Goal: Task Accomplishment & Management: Use online tool/utility

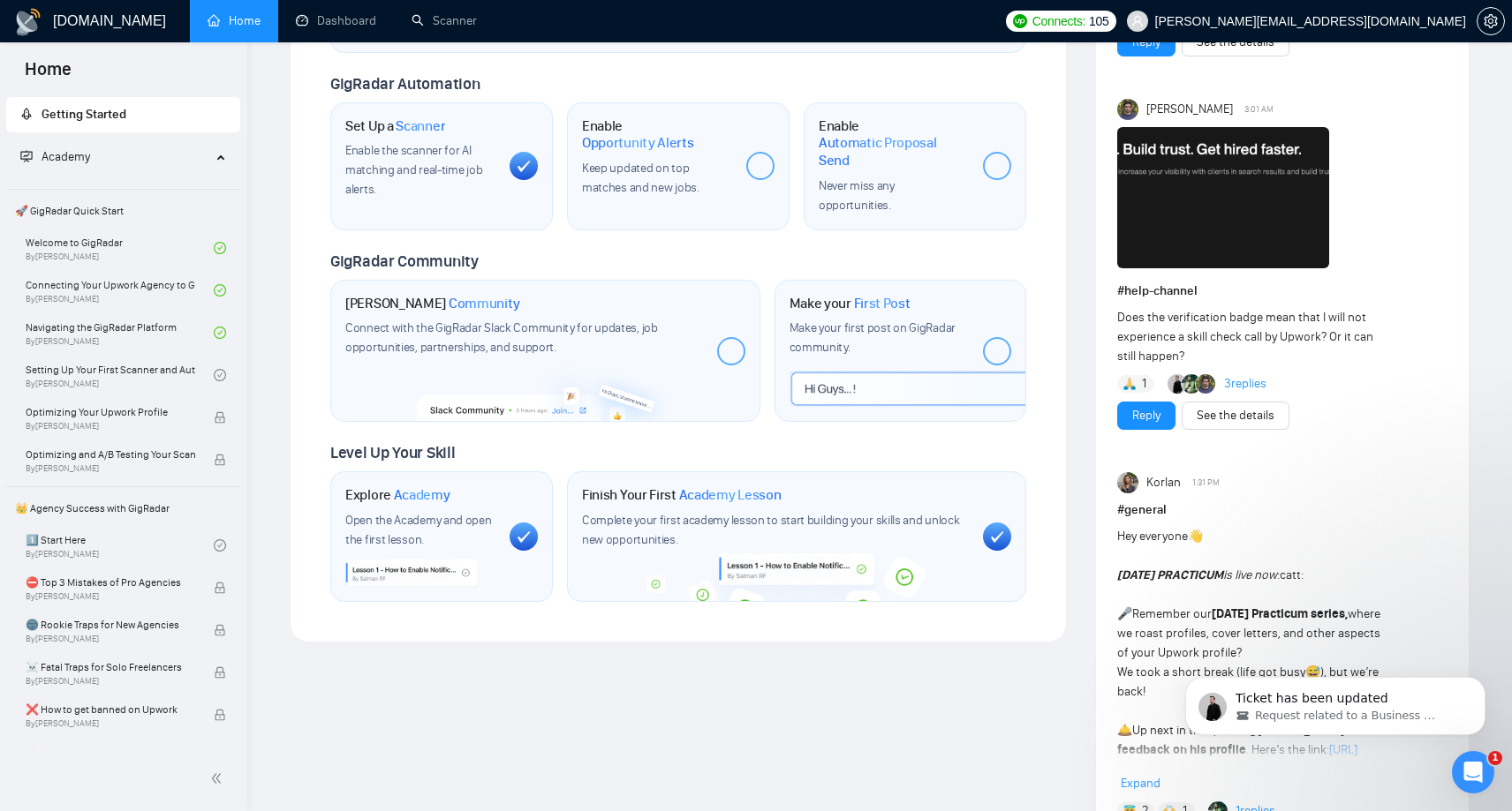
scroll to position [606, 0]
click at [108, 340] on link "Navigating the GigRadar Platform By Vlad Timinsky" at bounding box center [119, 332] width 188 height 39
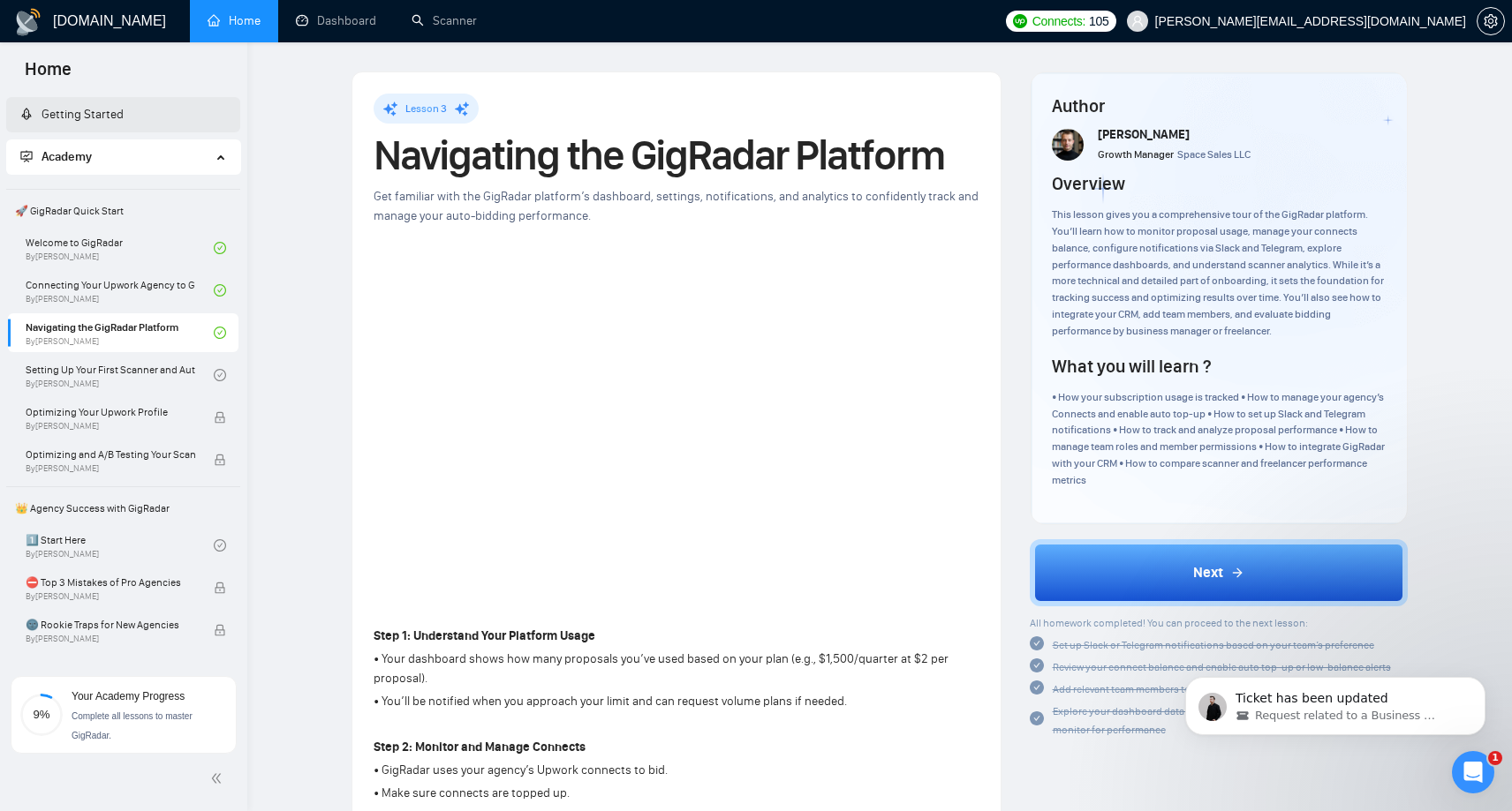
click at [70, 111] on link "Getting Started" at bounding box center [72, 113] width 104 height 15
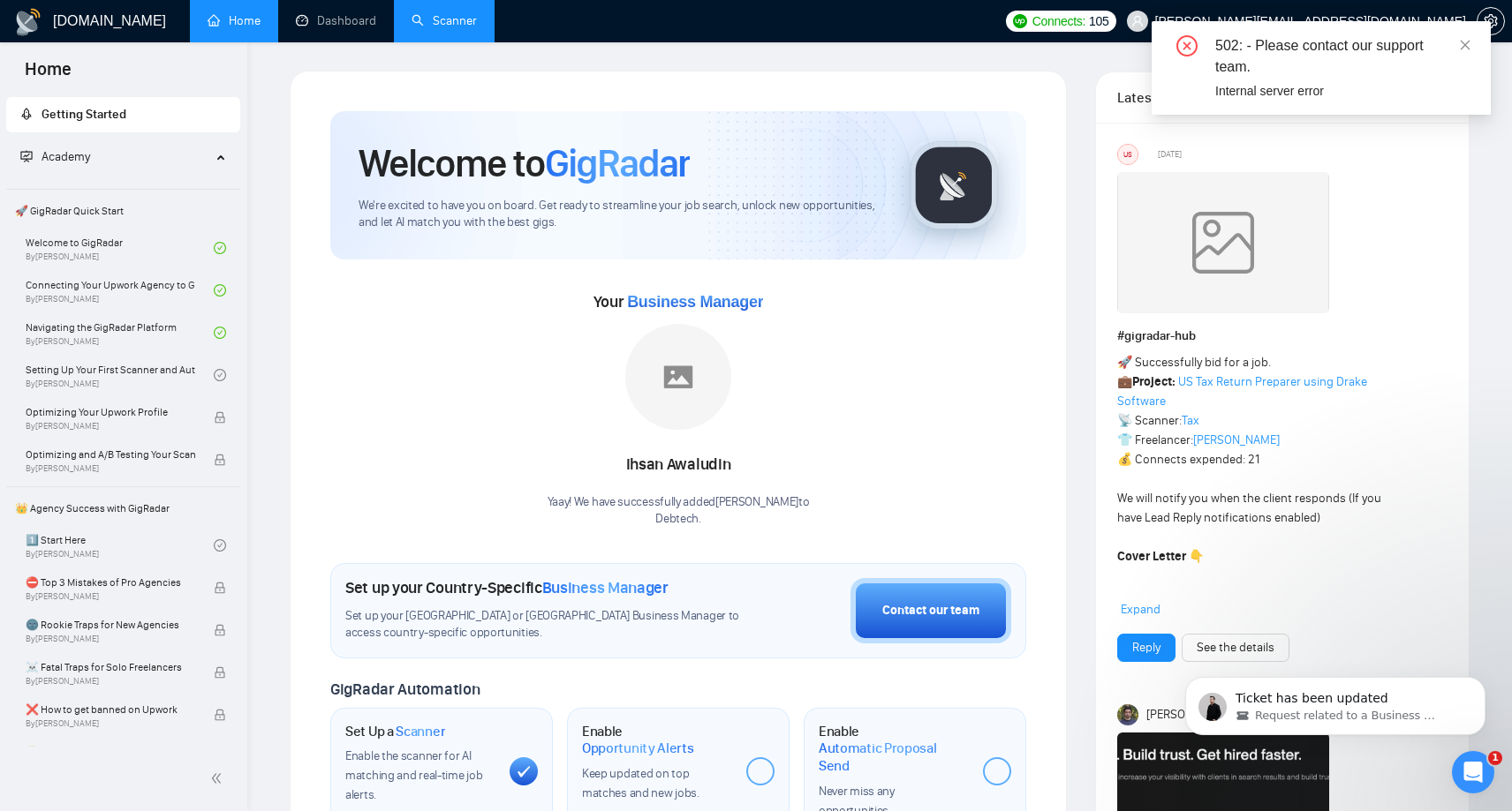
click at [470, 16] on link "Scanner" at bounding box center [444, 20] width 66 height 15
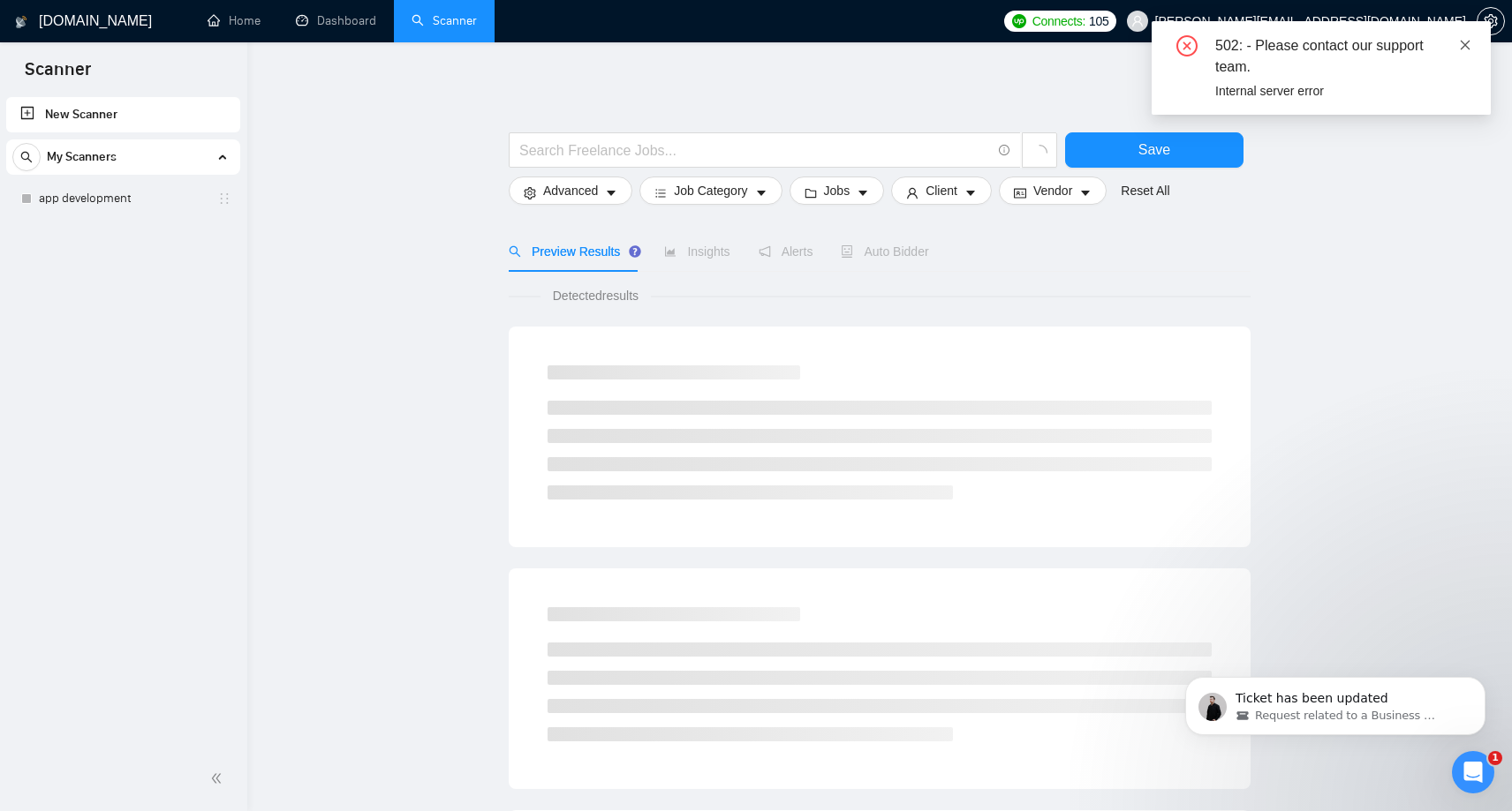
click at [1465, 48] on icon "close" at bounding box center [1465, 45] width 12 height 12
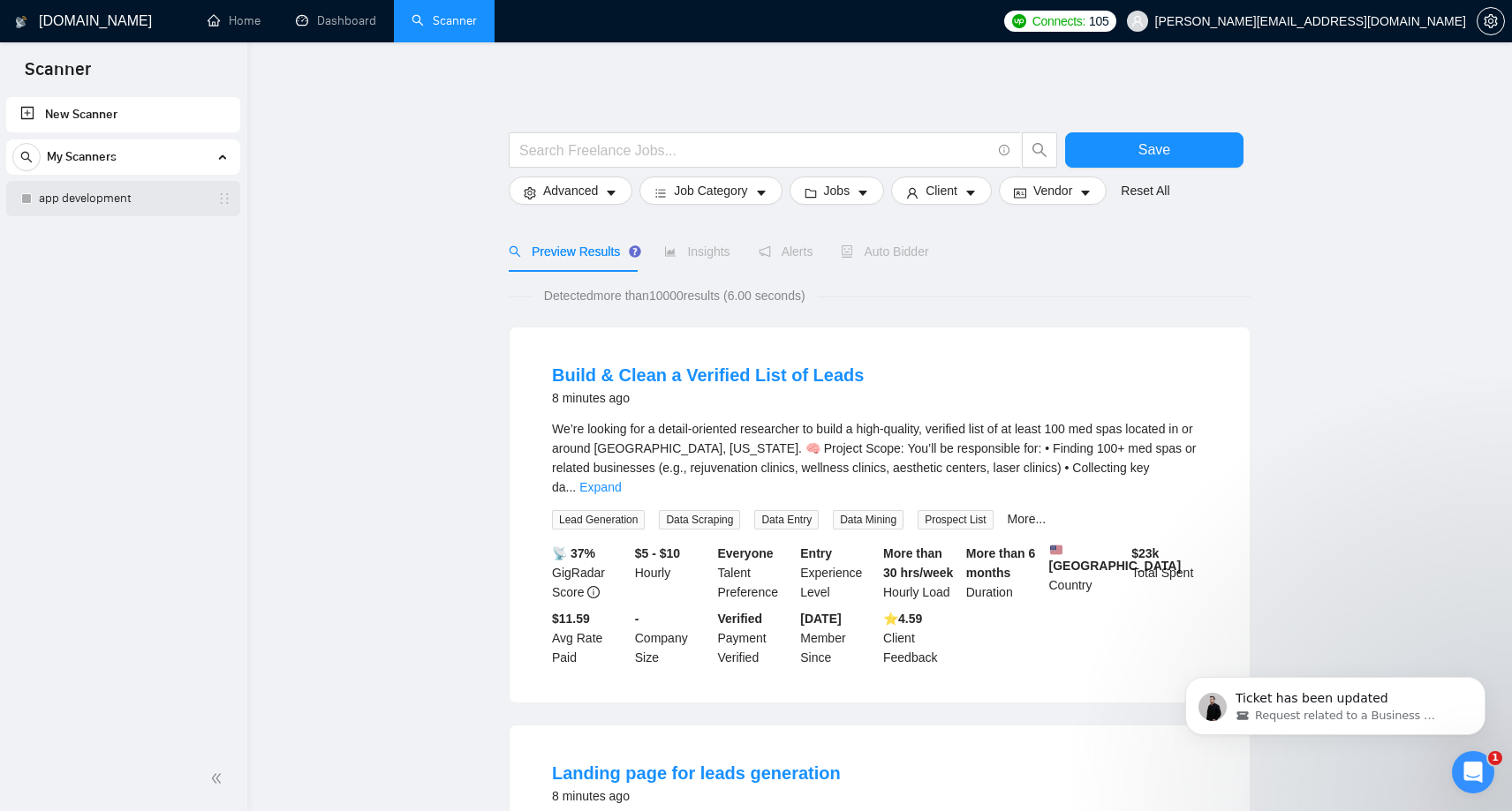
click at [40, 204] on link "app development" at bounding box center [122, 198] width 168 height 35
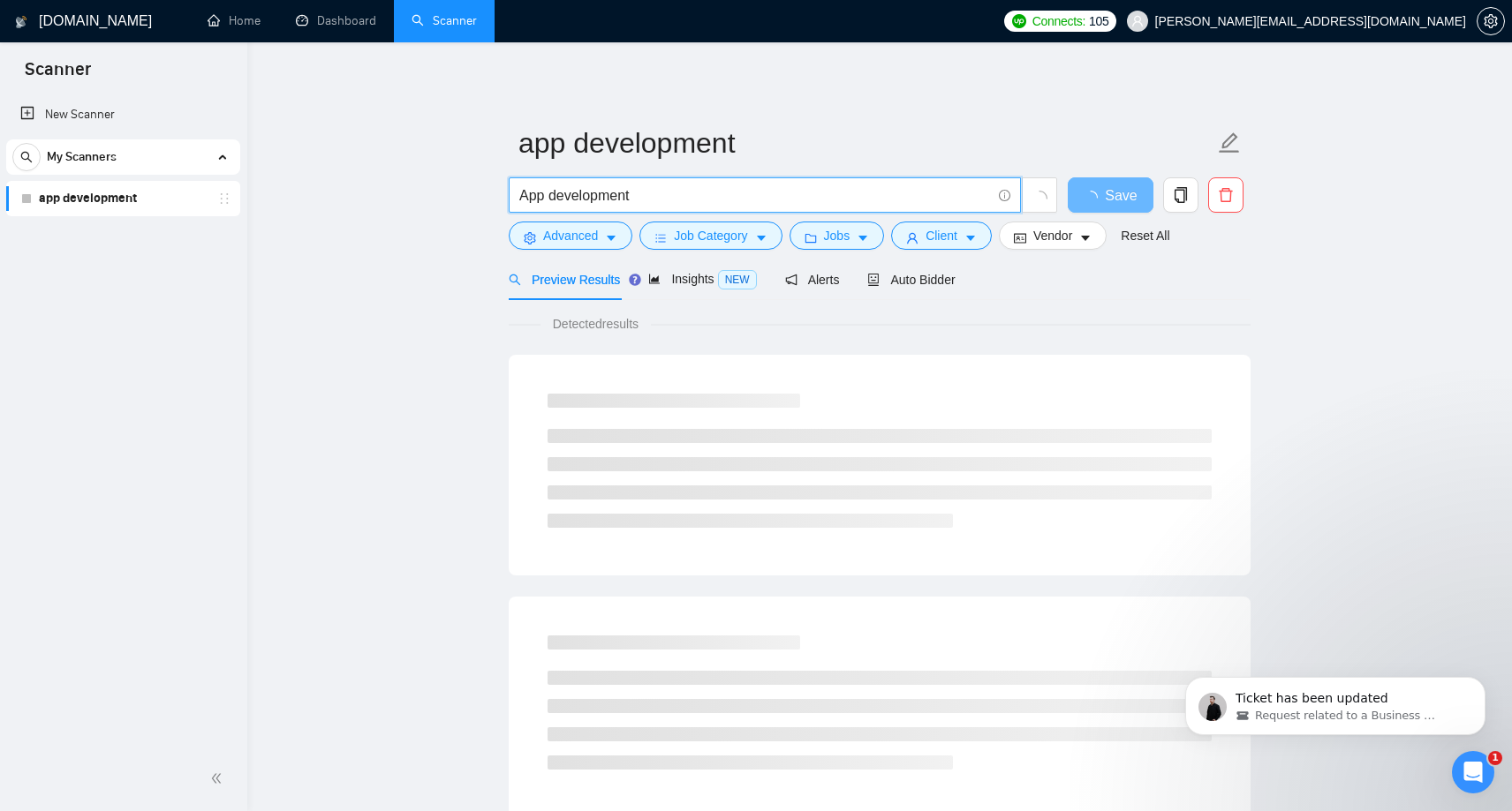
click at [637, 195] on input "App development" at bounding box center [756, 195] width 472 height 22
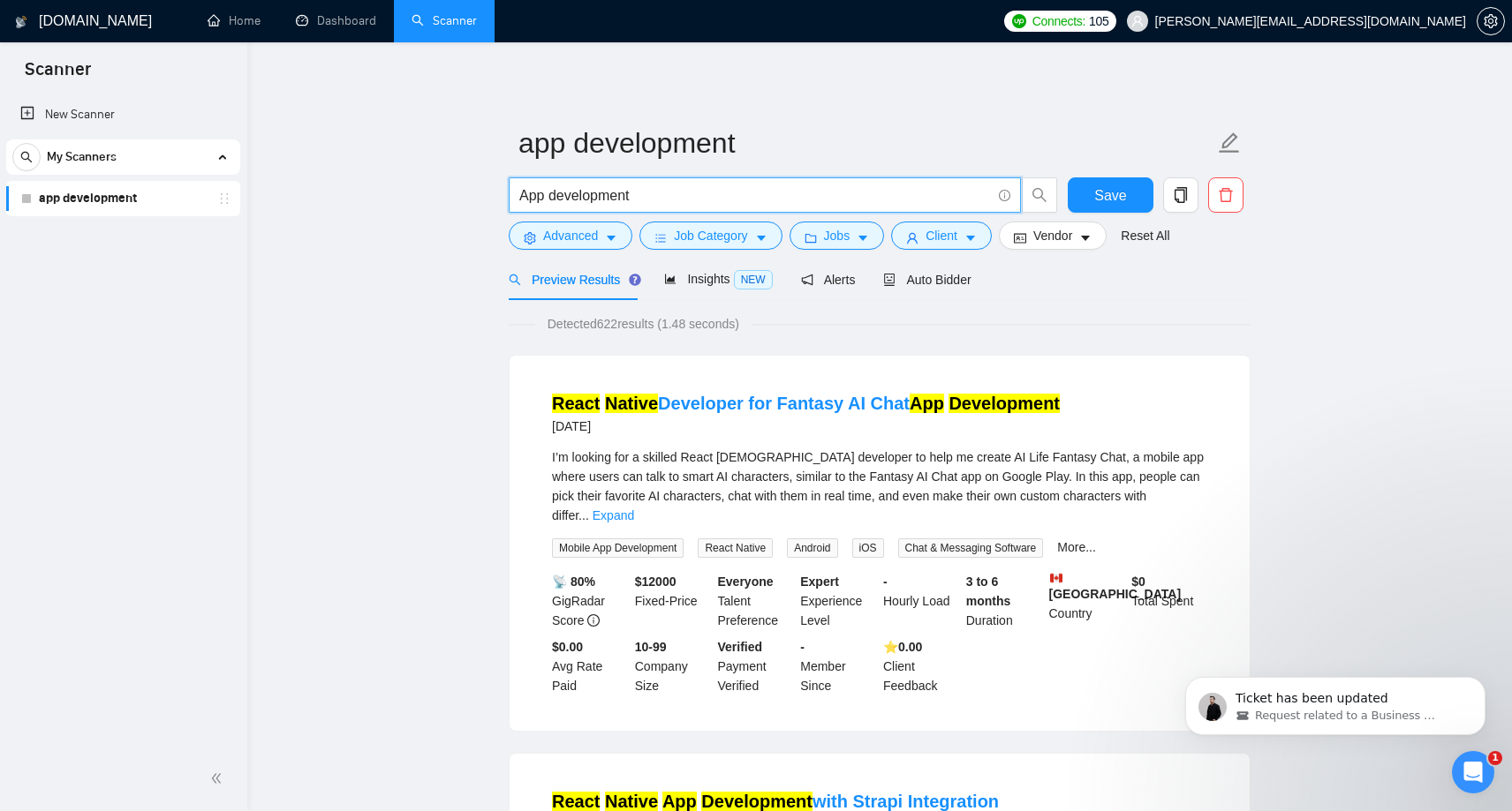
click at [649, 194] on input "App development" at bounding box center [756, 195] width 472 height 22
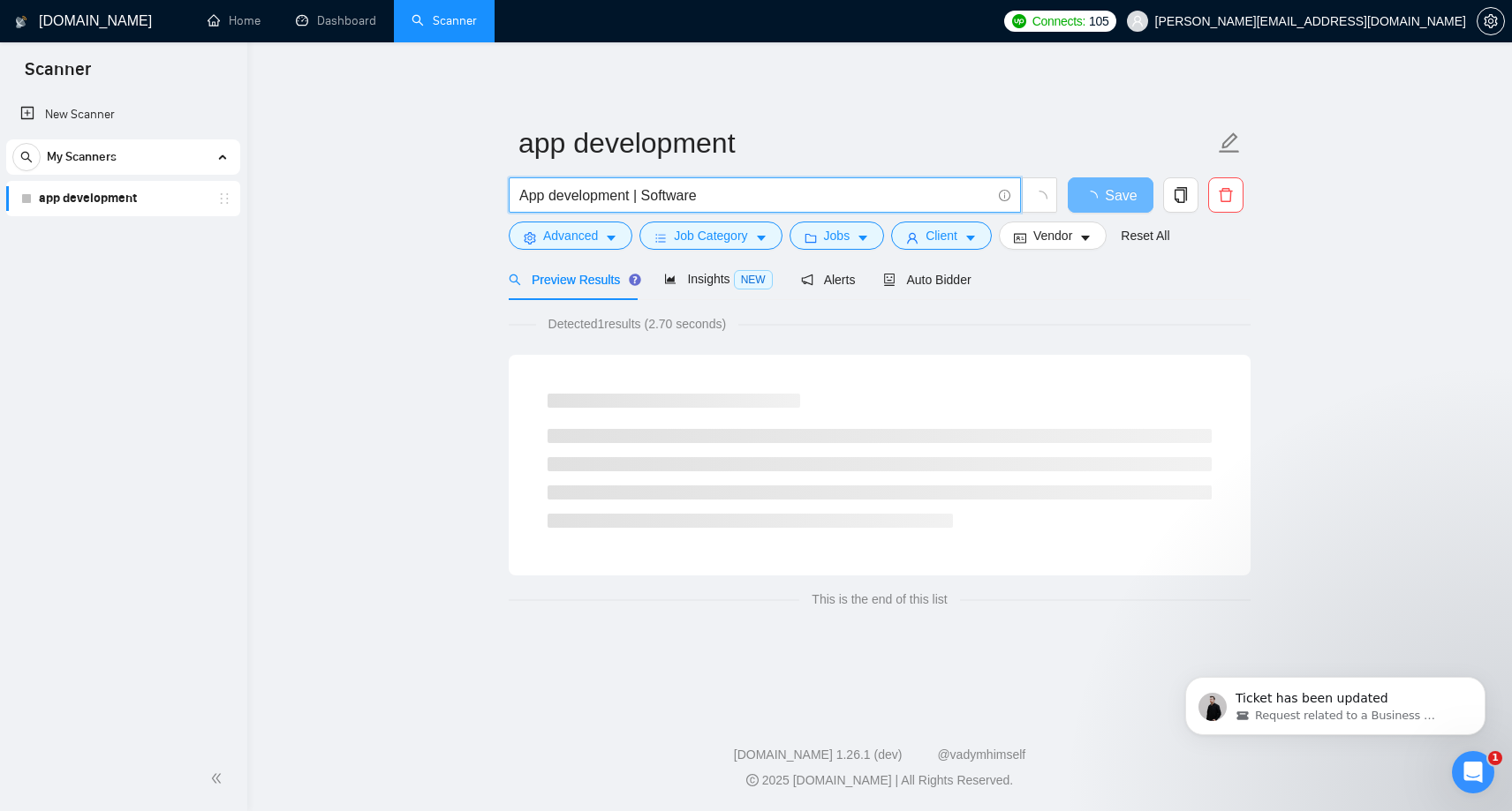
click at [570, 196] on input "App development | Software" at bounding box center [756, 195] width 472 height 22
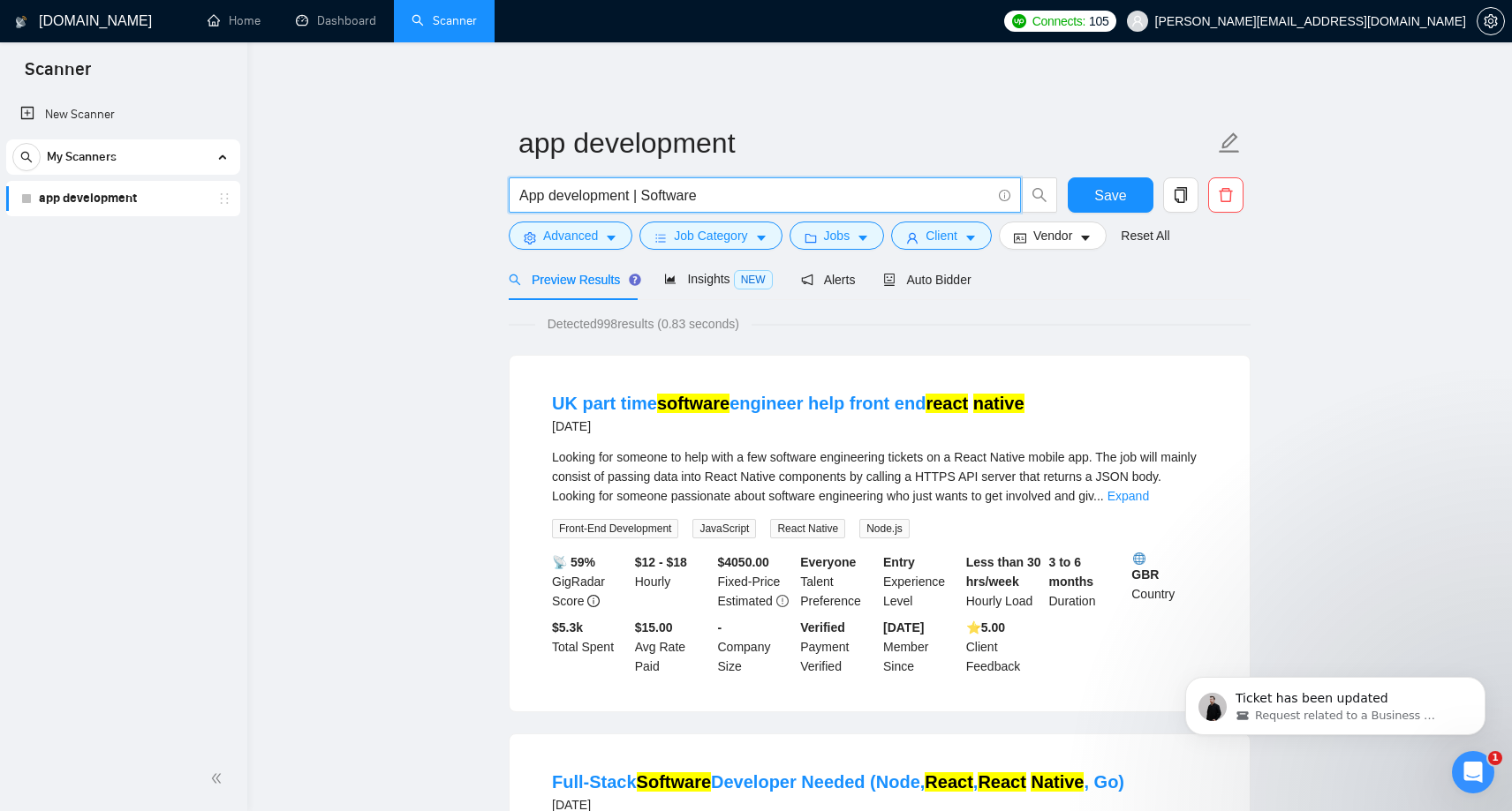
click at [570, 196] on input "App development | Software" at bounding box center [756, 195] width 472 height 22
click at [650, 197] on input "App | Software" at bounding box center [756, 195] width 472 height 22
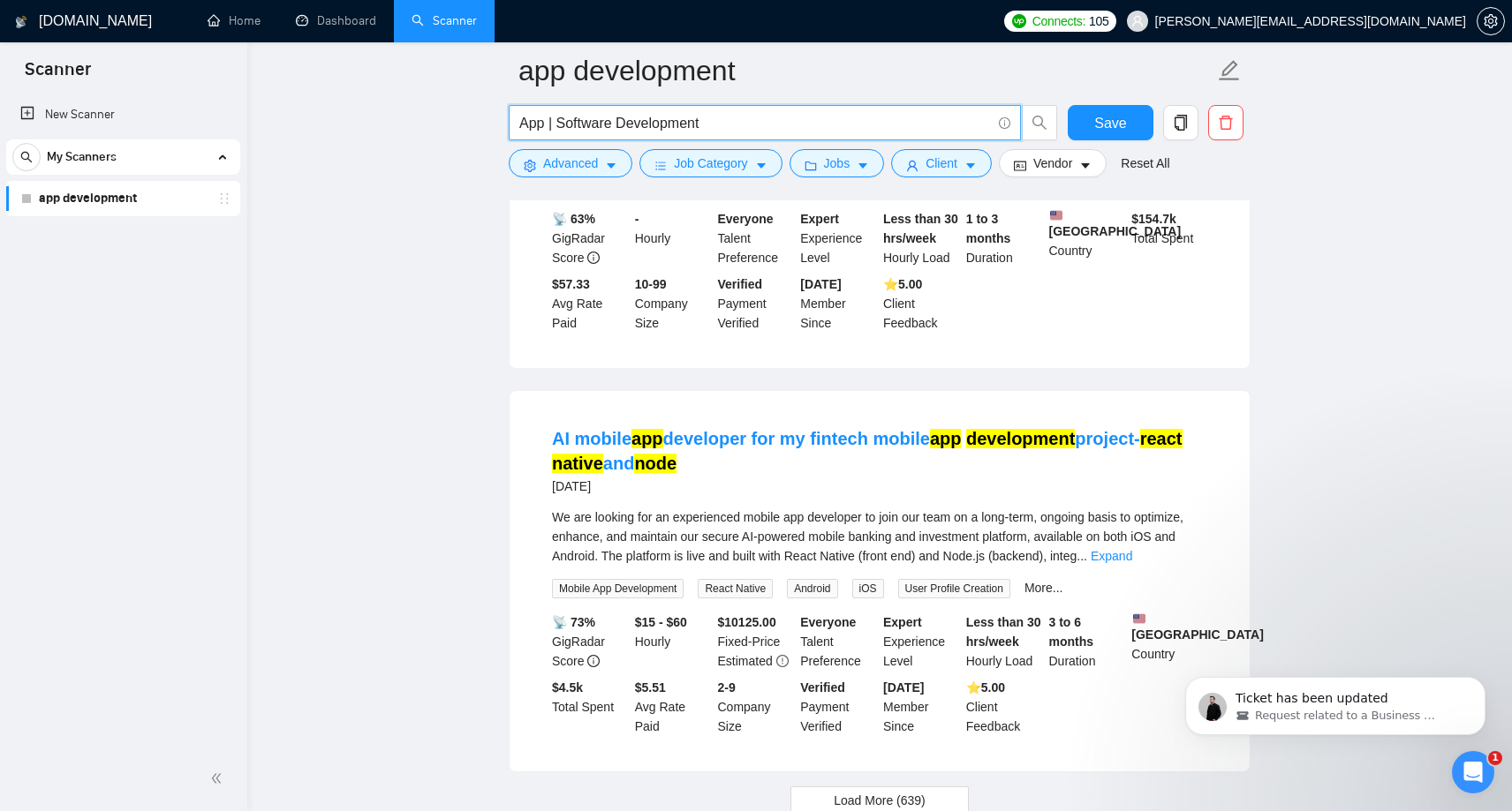
scroll to position [3452, 0]
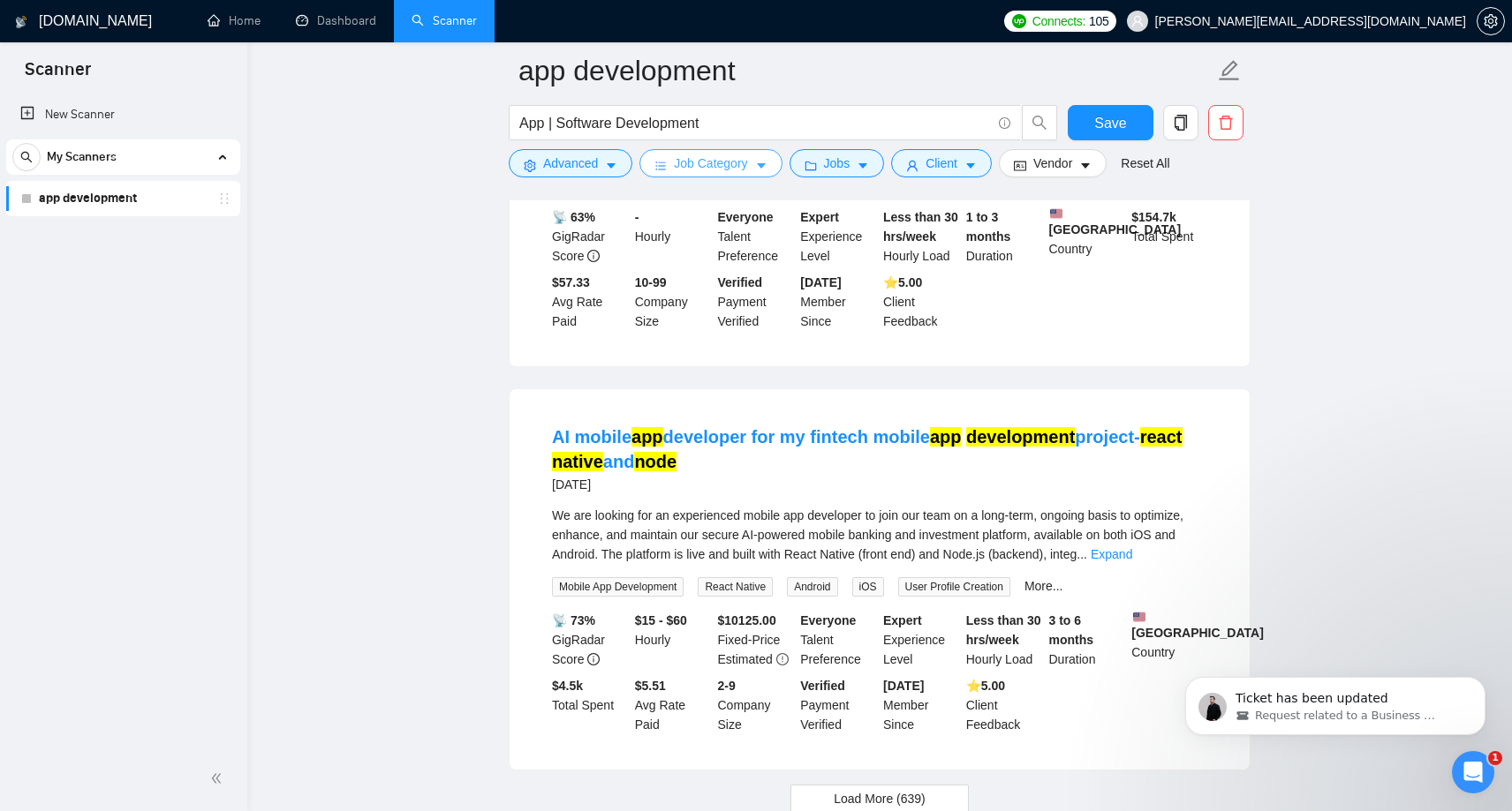
click at [739, 168] on span "Job Category" at bounding box center [711, 163] width 74 height 20
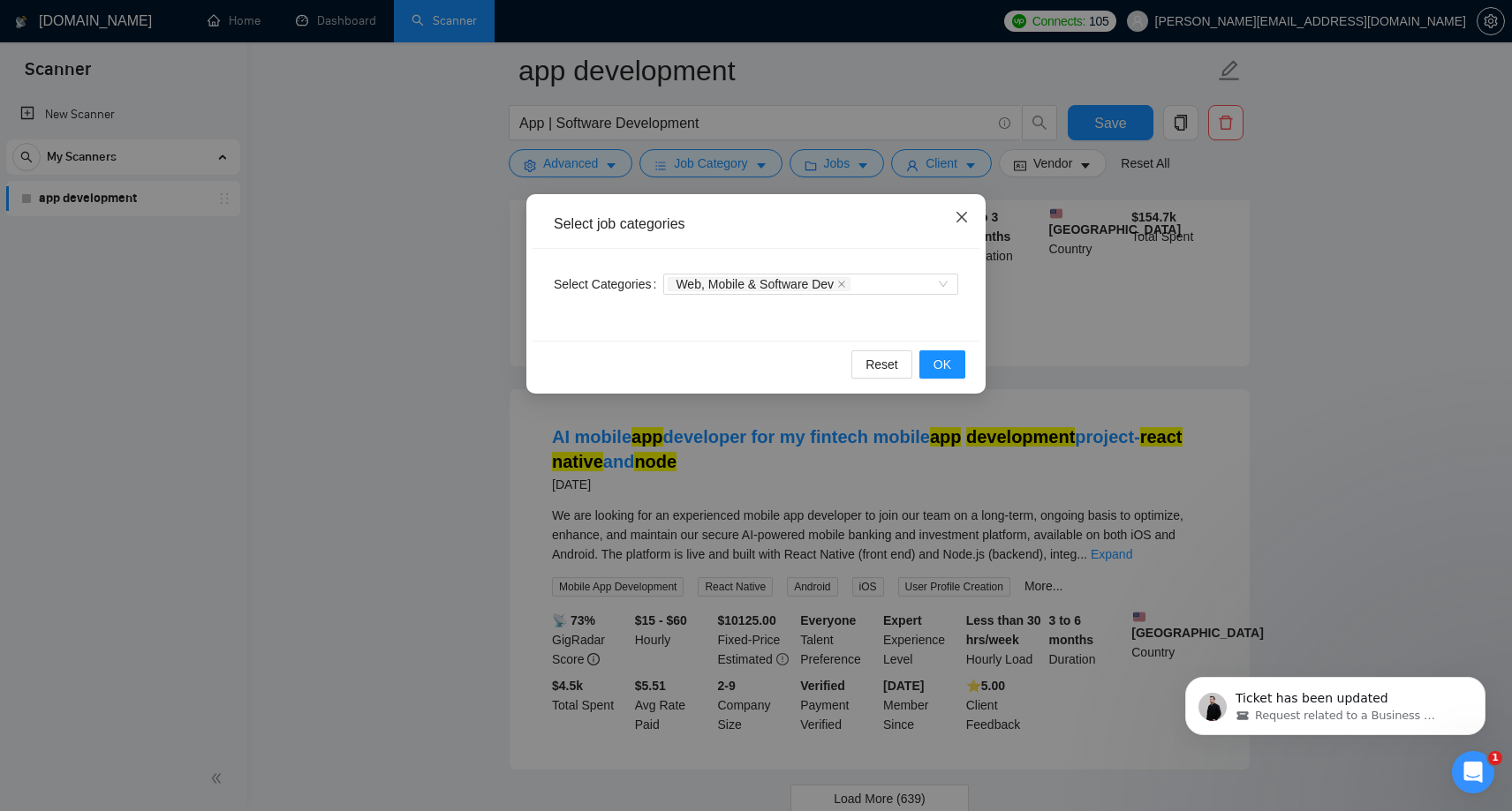
click at [961, 219] on icon "close" at bounding box center [962, 217] width 14 height 14
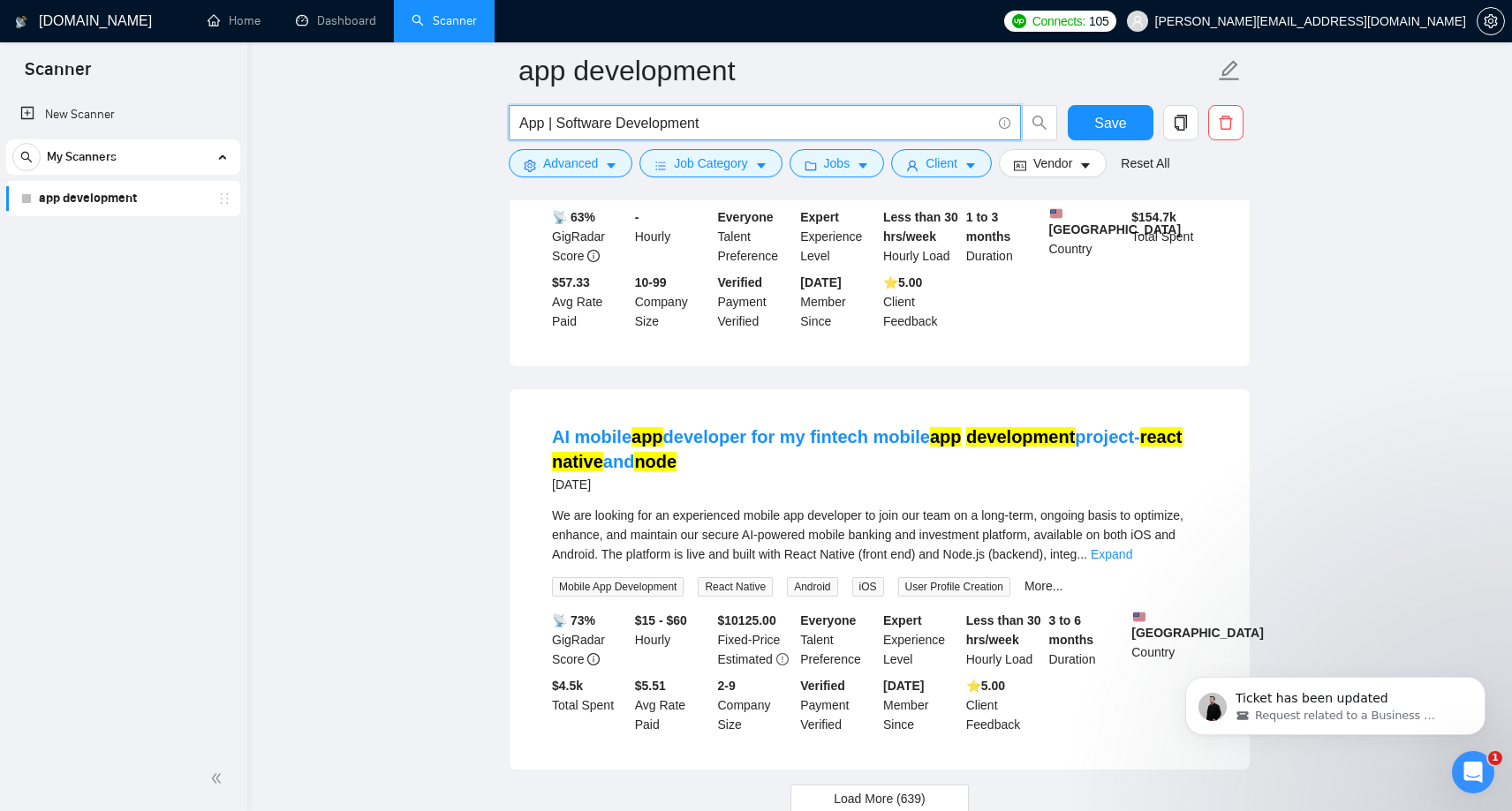
click at [521, 122] on input "App | Software Development" at bounding box center [756, 123] width 472 height 22
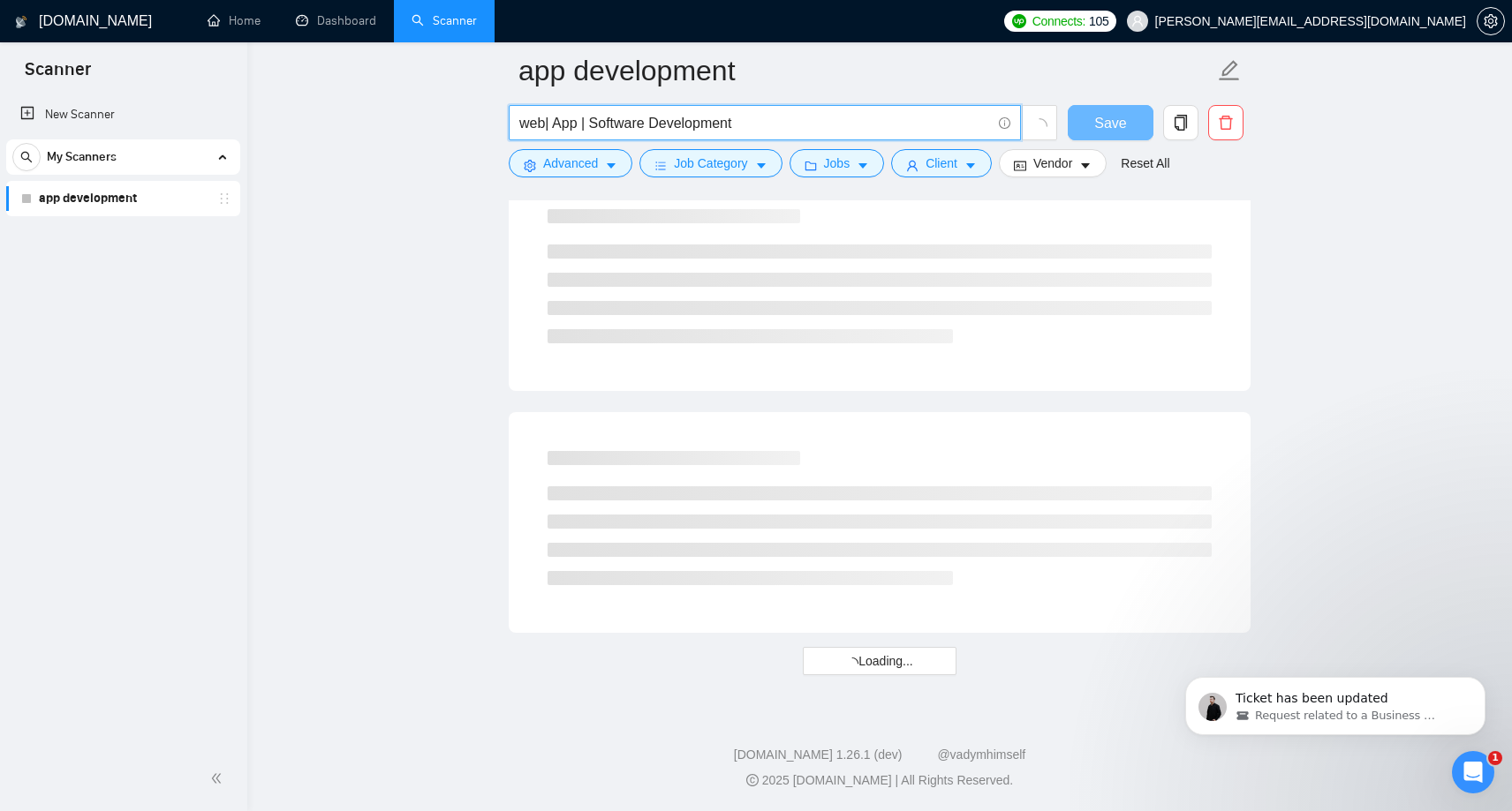
scroll to position [2133, 0]
click at [543, 128] on input "web| App | Software Development" at bounding box center [756, 123] width 472 height 22
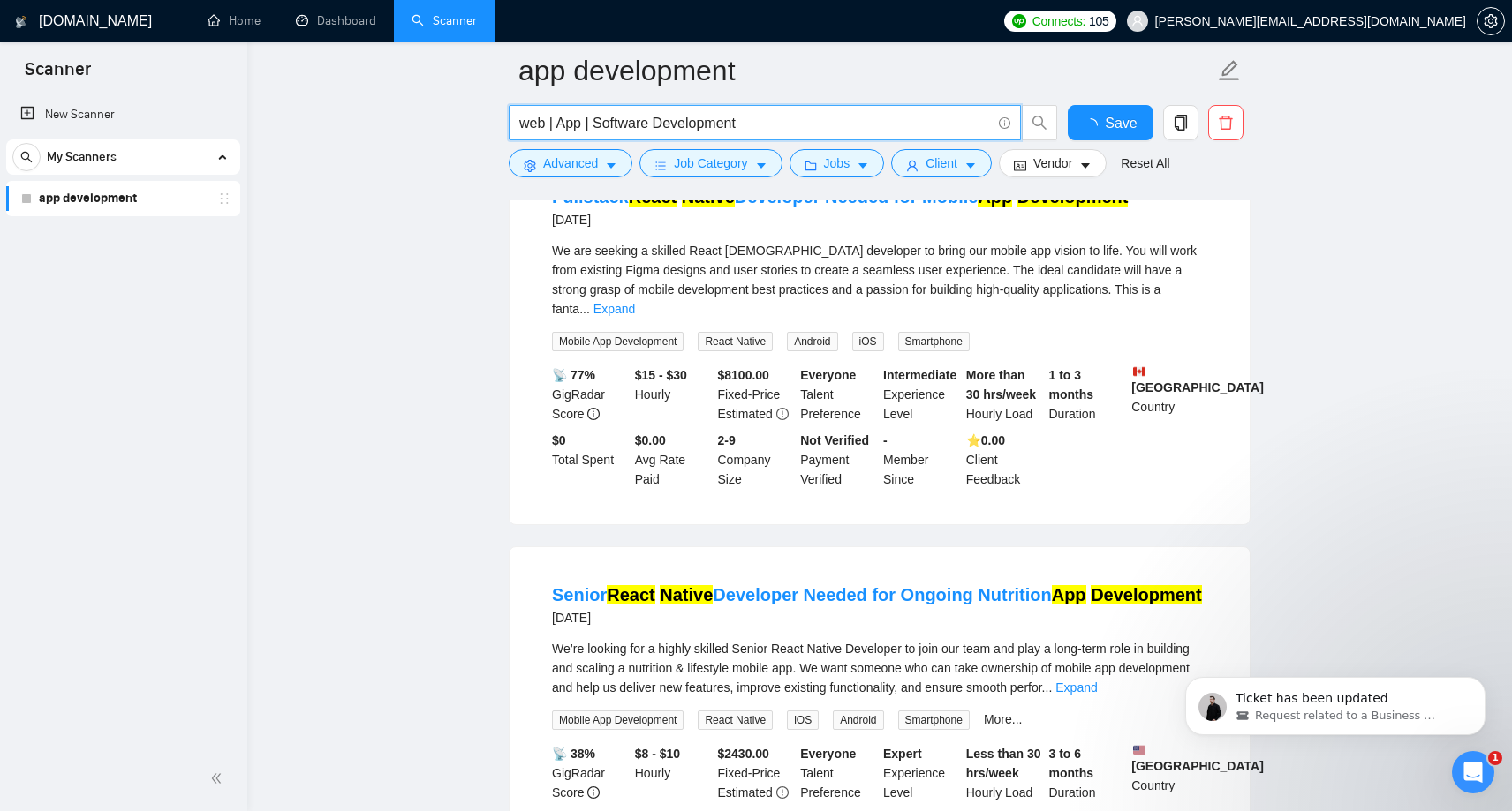
scroll to position [3452, 0]
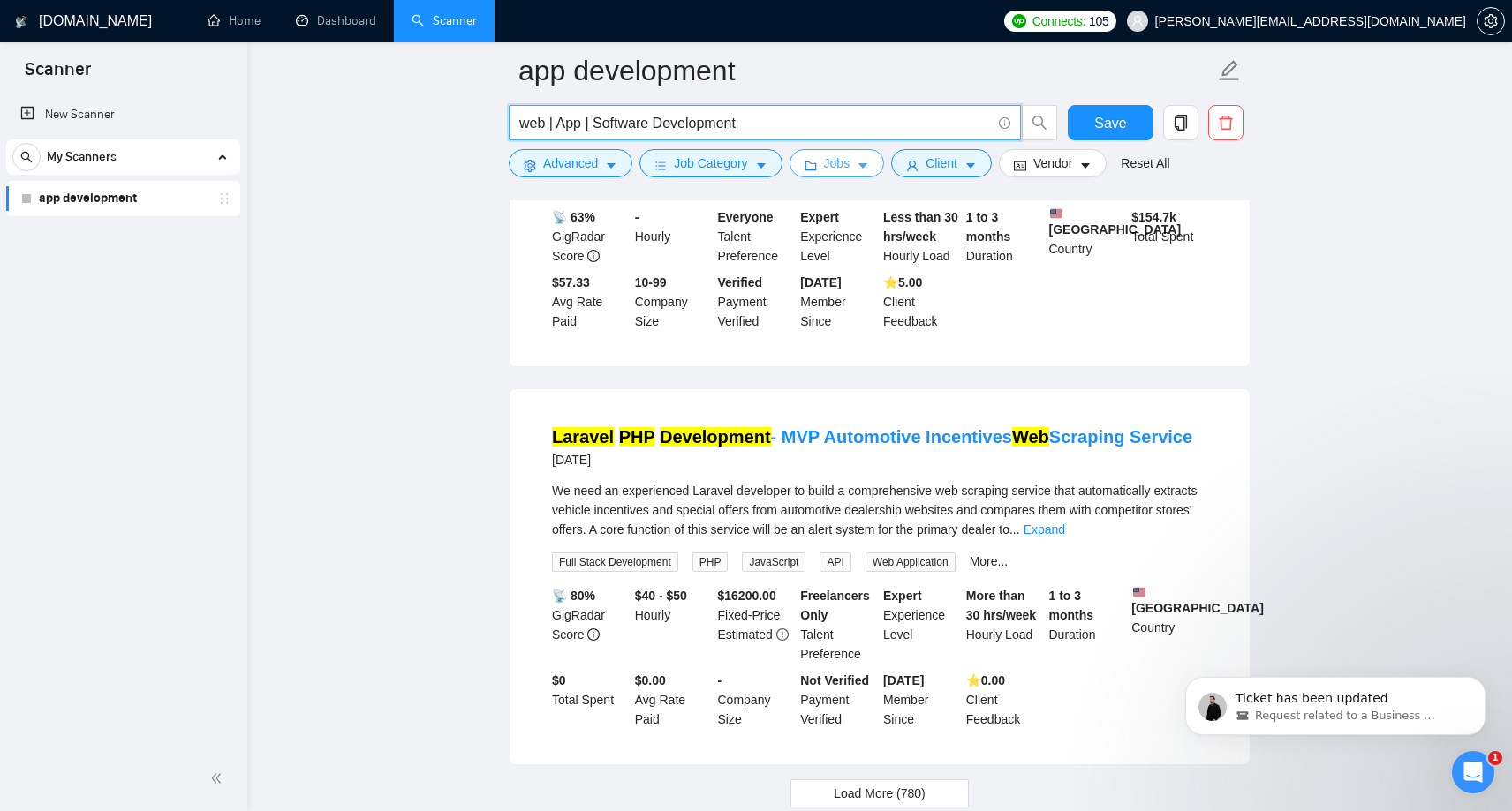
type input "web | App | Software Development"
click at [824, 168] on button "Jobs" at bounding box center [837, 163] width 96 height 28
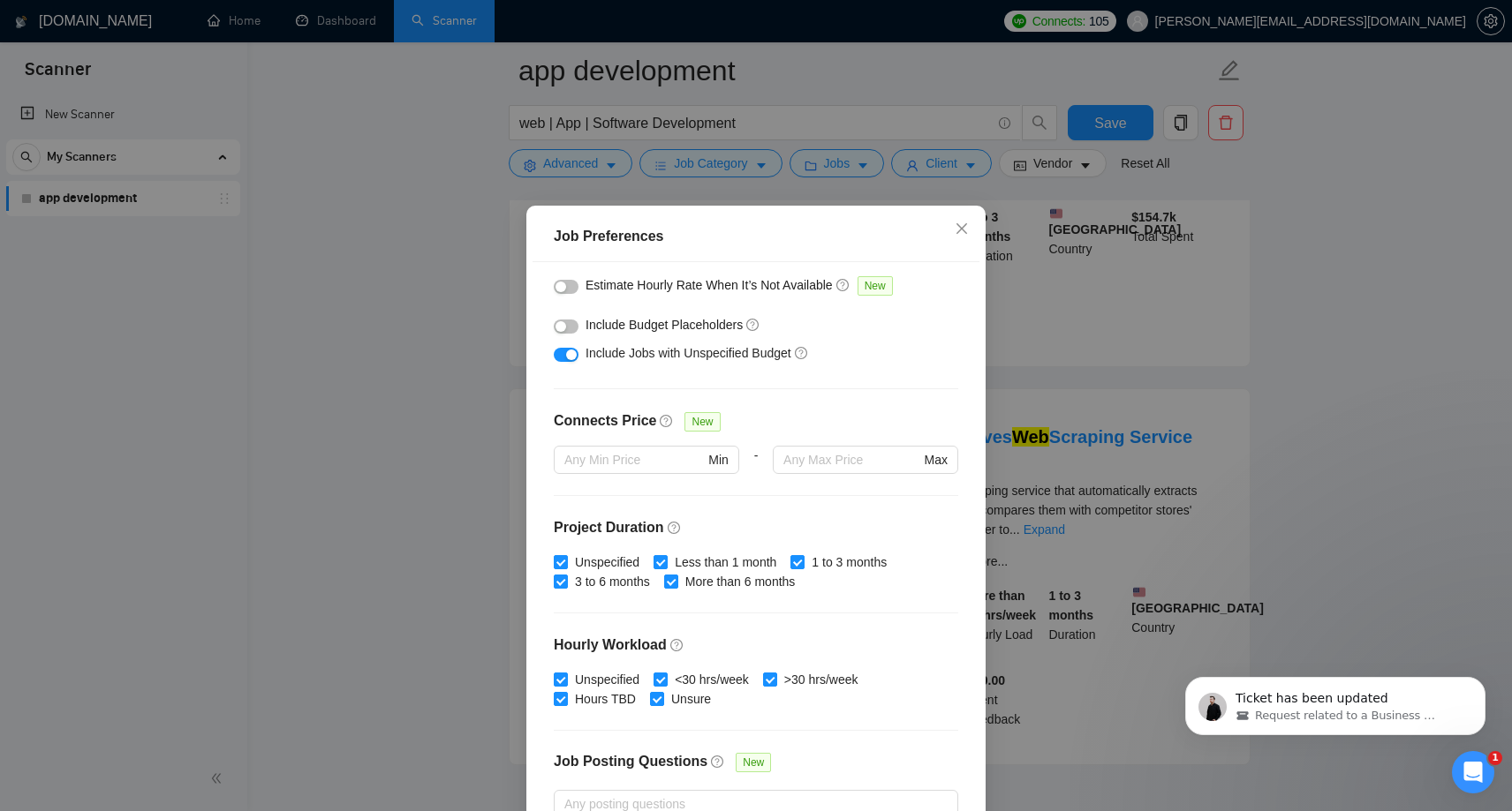
scroll to position [427, 0]
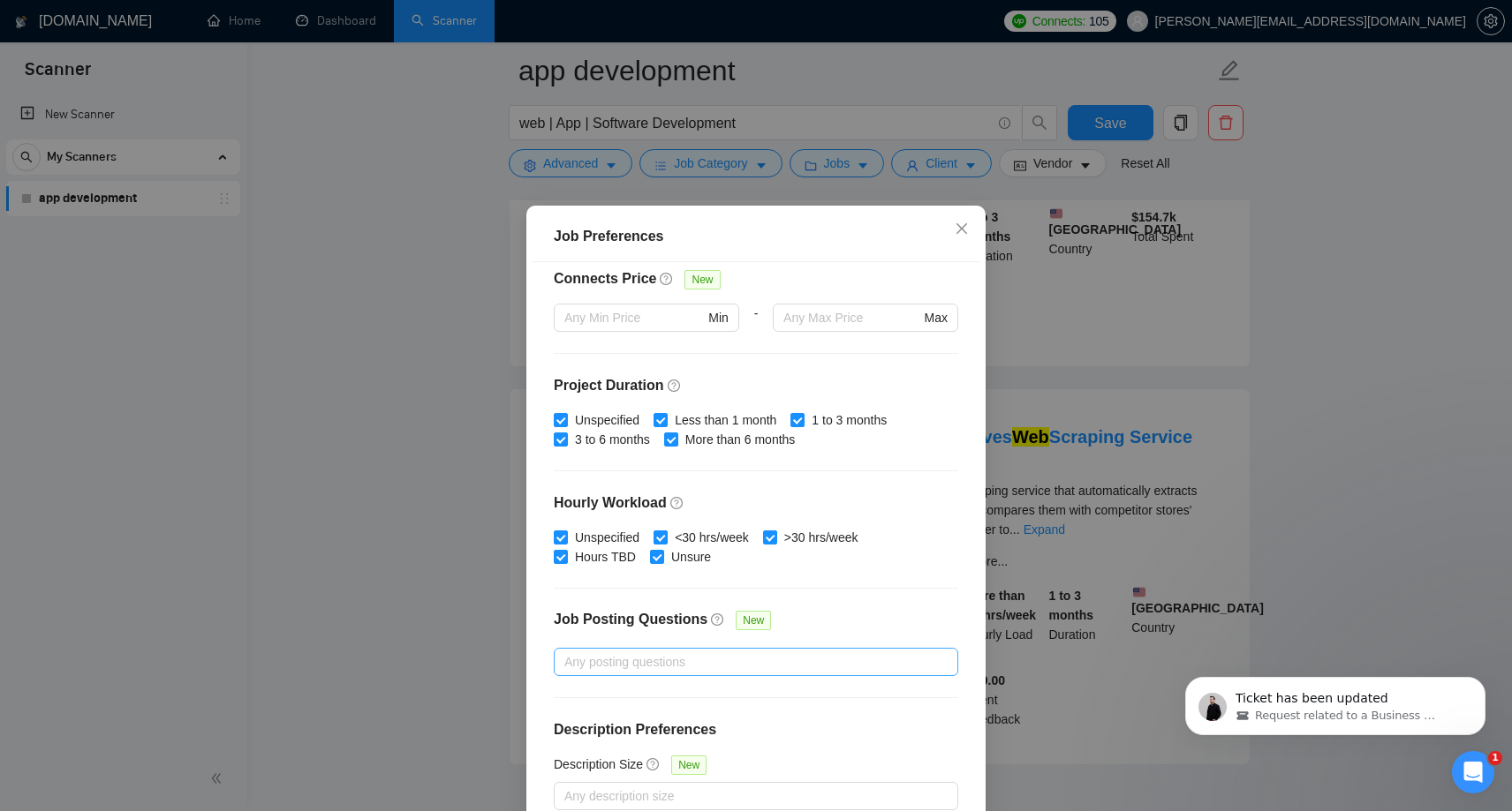
click at [581, 658] on div at bounding box center [748, 662] width 378 height 21
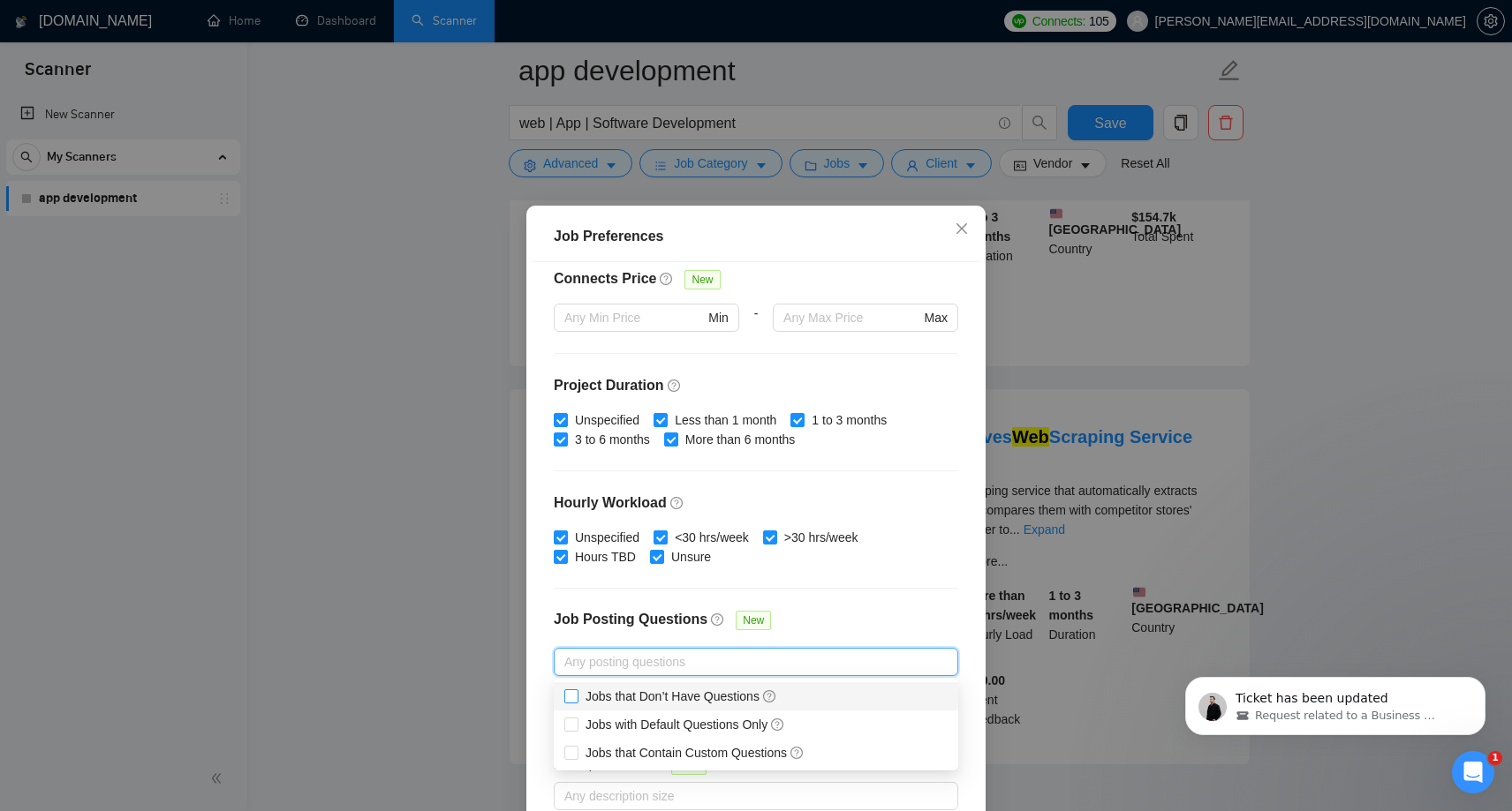
click at [573, 695] on input "Jobs that Don’t Have Questions" at bounding box center [570, 696] width 12 height 12
click at [868, 600] on div "Budget Project Type All Fixed Price Hourly Rate Fixed Price Budget $ 1000 Min -…" at bounding box center [756, 545] width 447 height 567
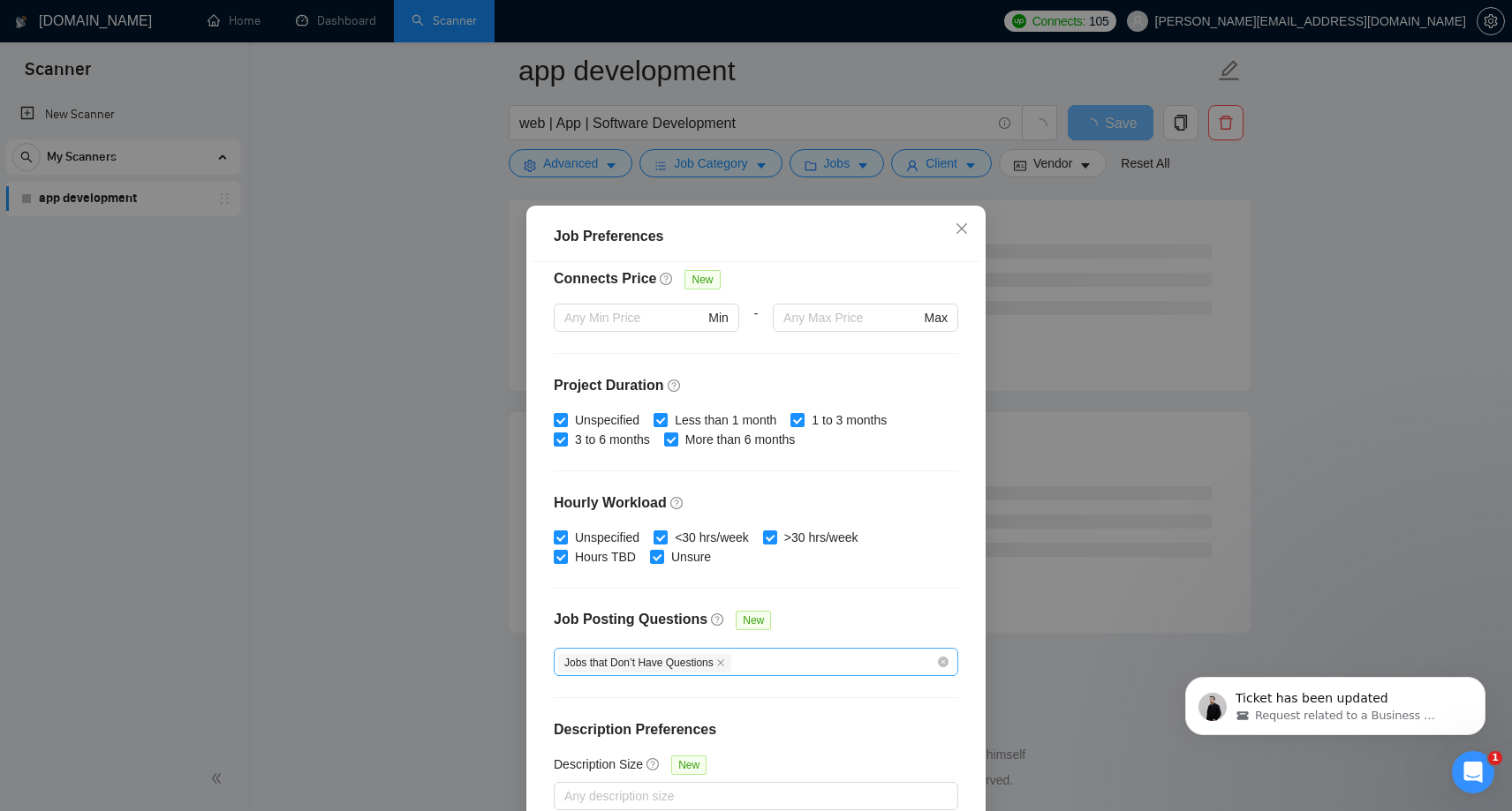
scroll to position [3452, 0]
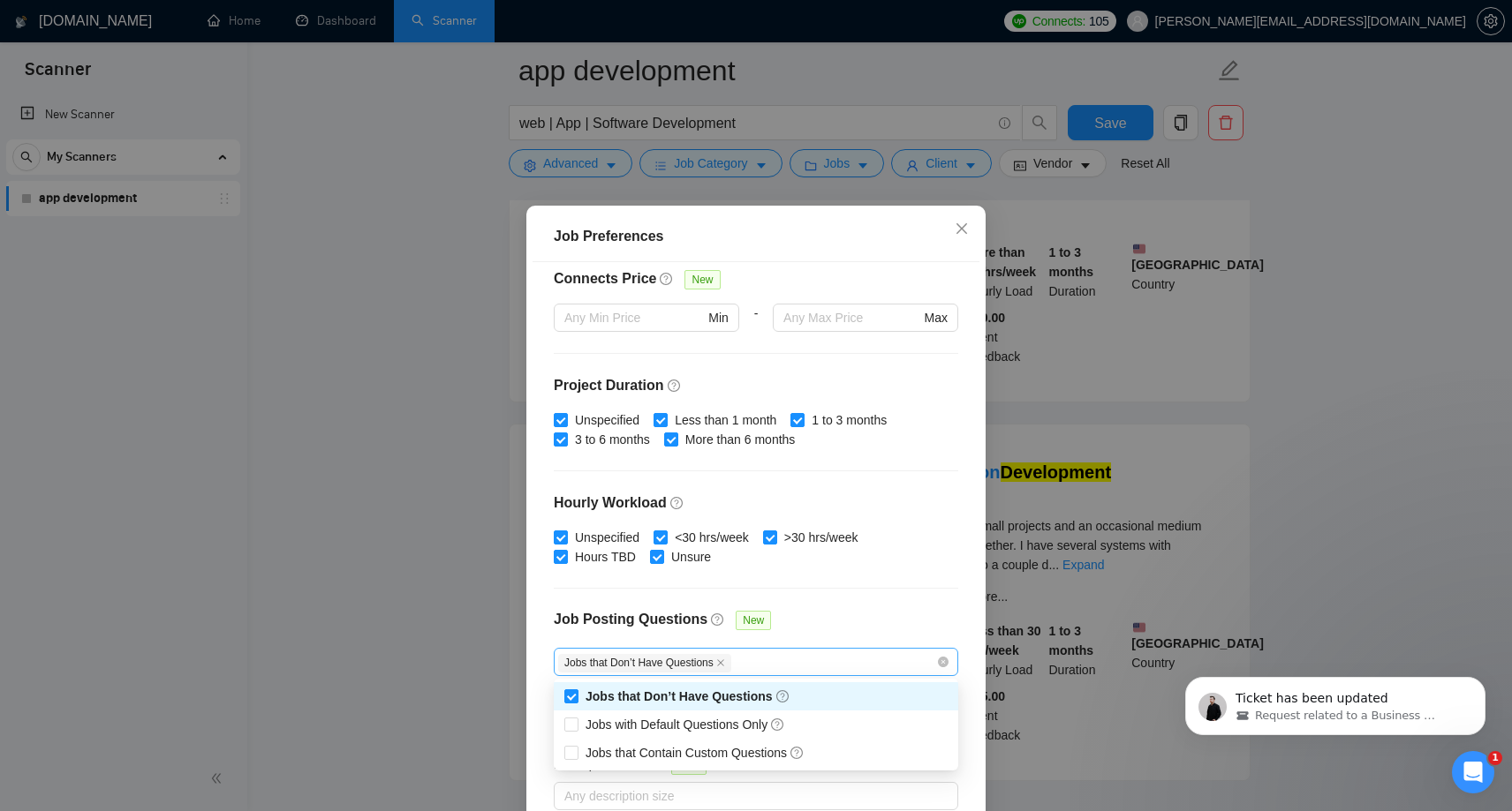
click at [789, 670] on div "Jobs that Don’t Have Questions" at bounding box center [748, 662] width 378 height 21
click at [572, 700] on input "Jobs that Don’t Have Questions" at bounding box center [570, 696] width 12 height 12
checkbox input "false"
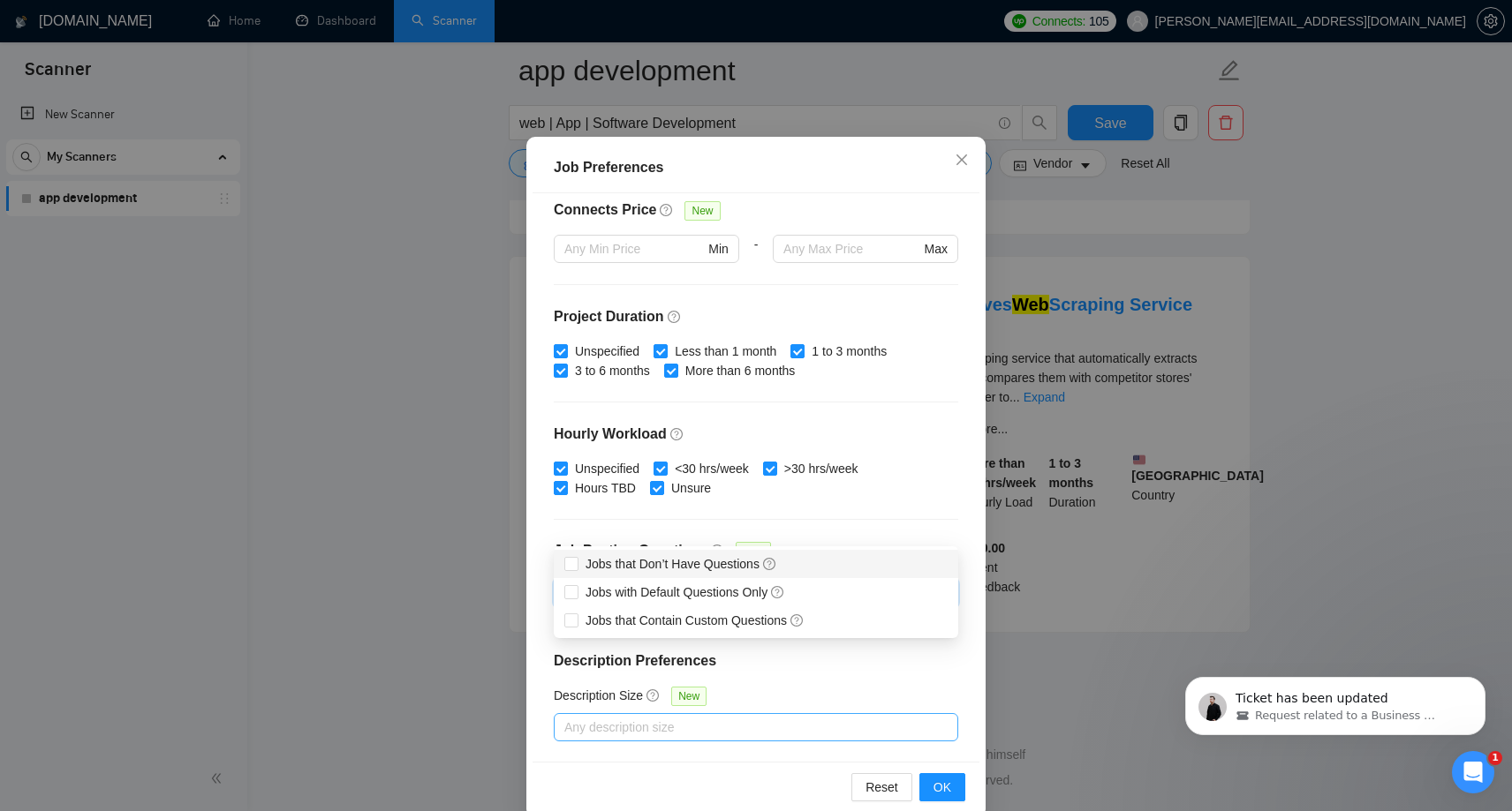
scroll to position [97, 0]
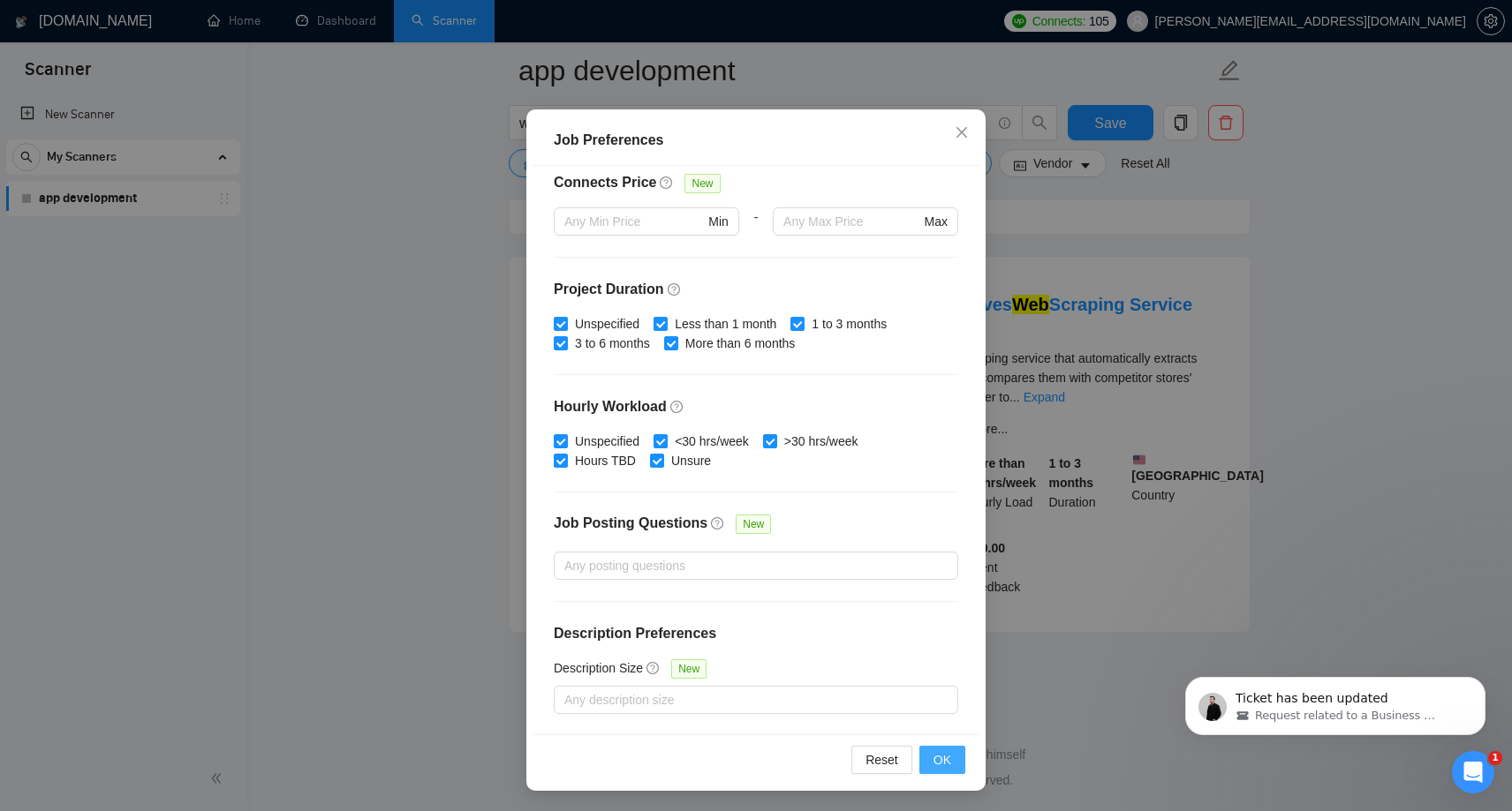
click at [941, 761] on span "OK" at bounding box center [943, 760] width 18 height 20
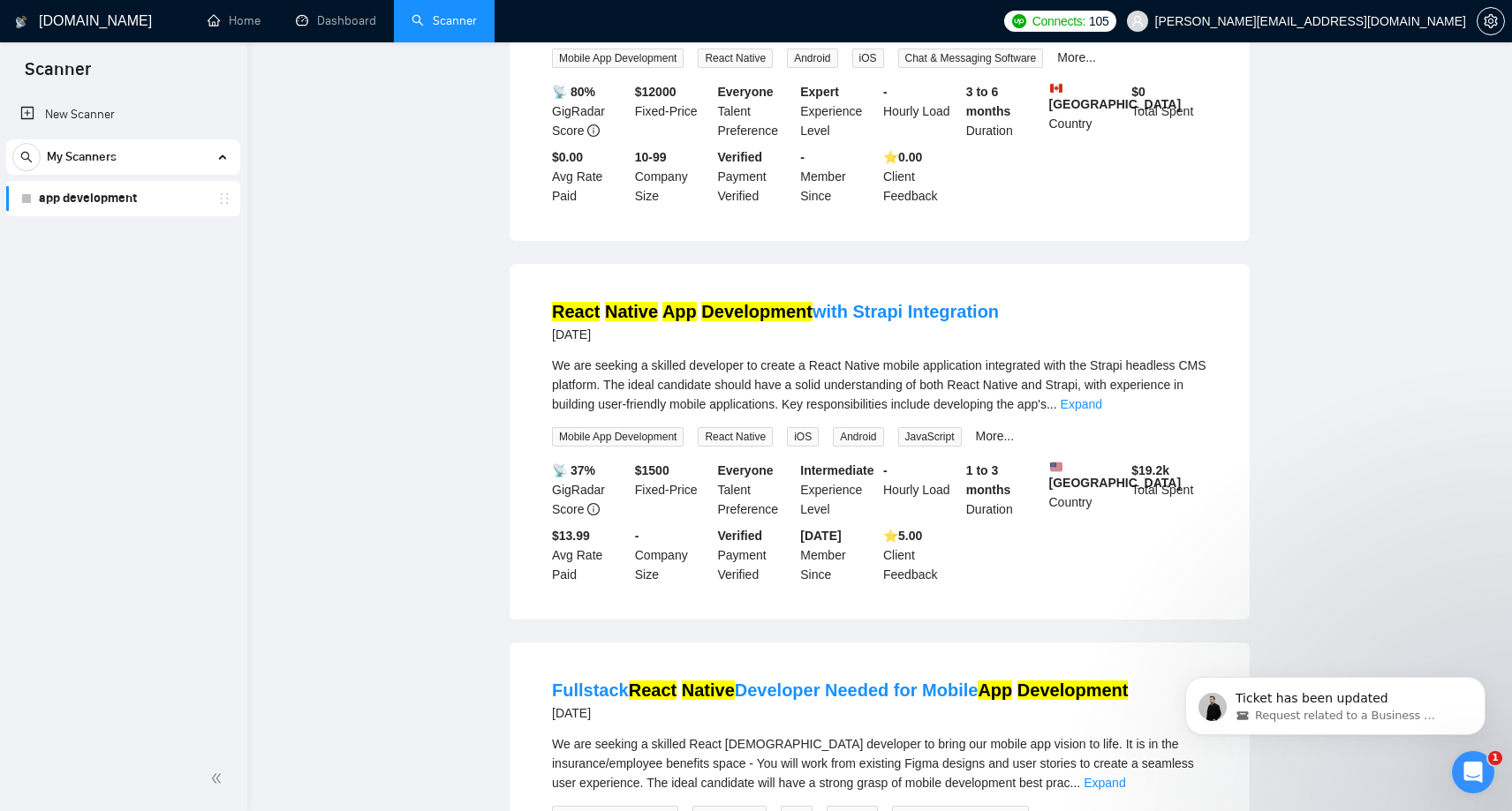
scroll to position [0, 0]
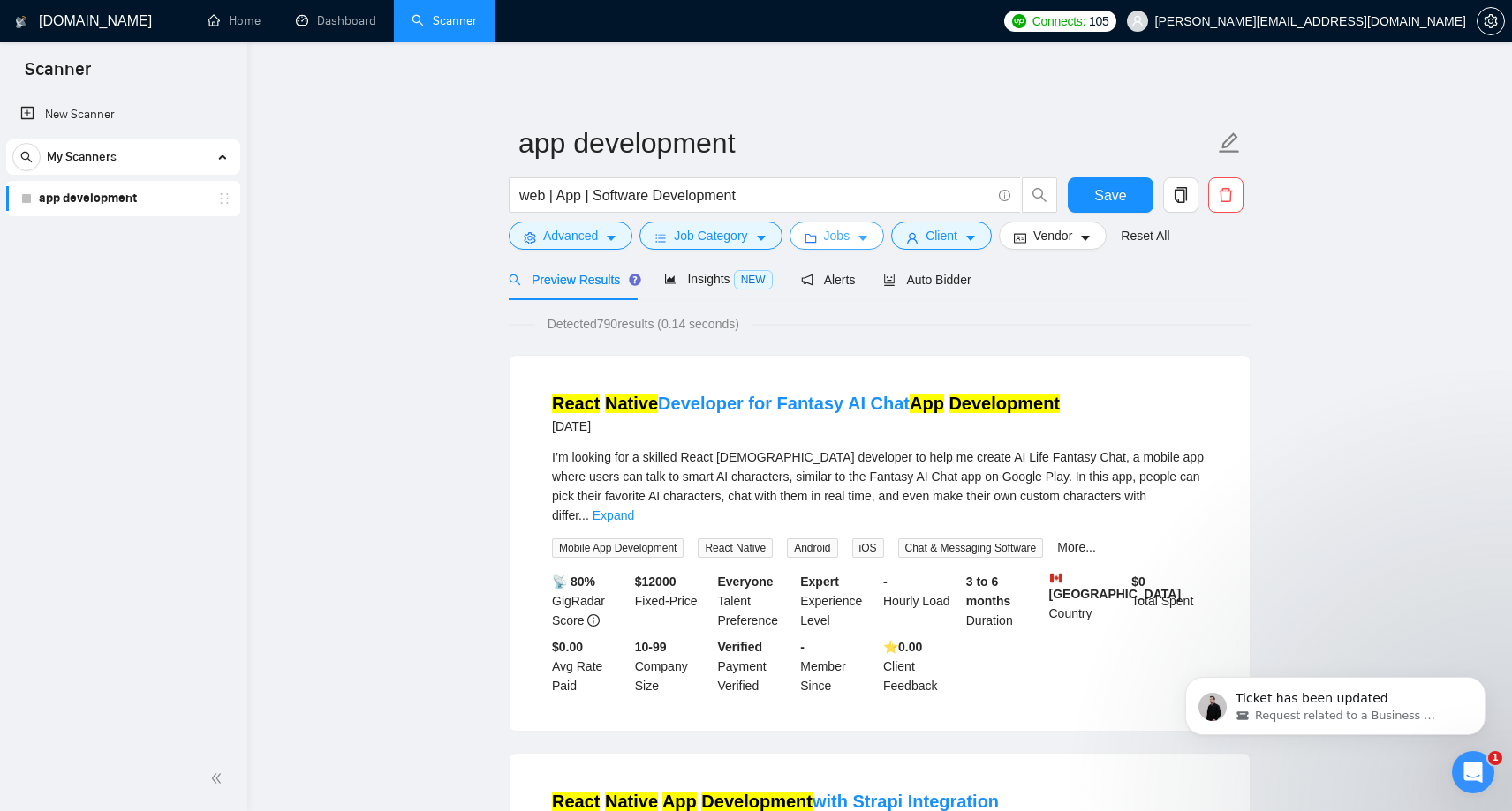
click at [847, 236] on span "Jobs" at bounding box center [837, 236] width 27 height 20
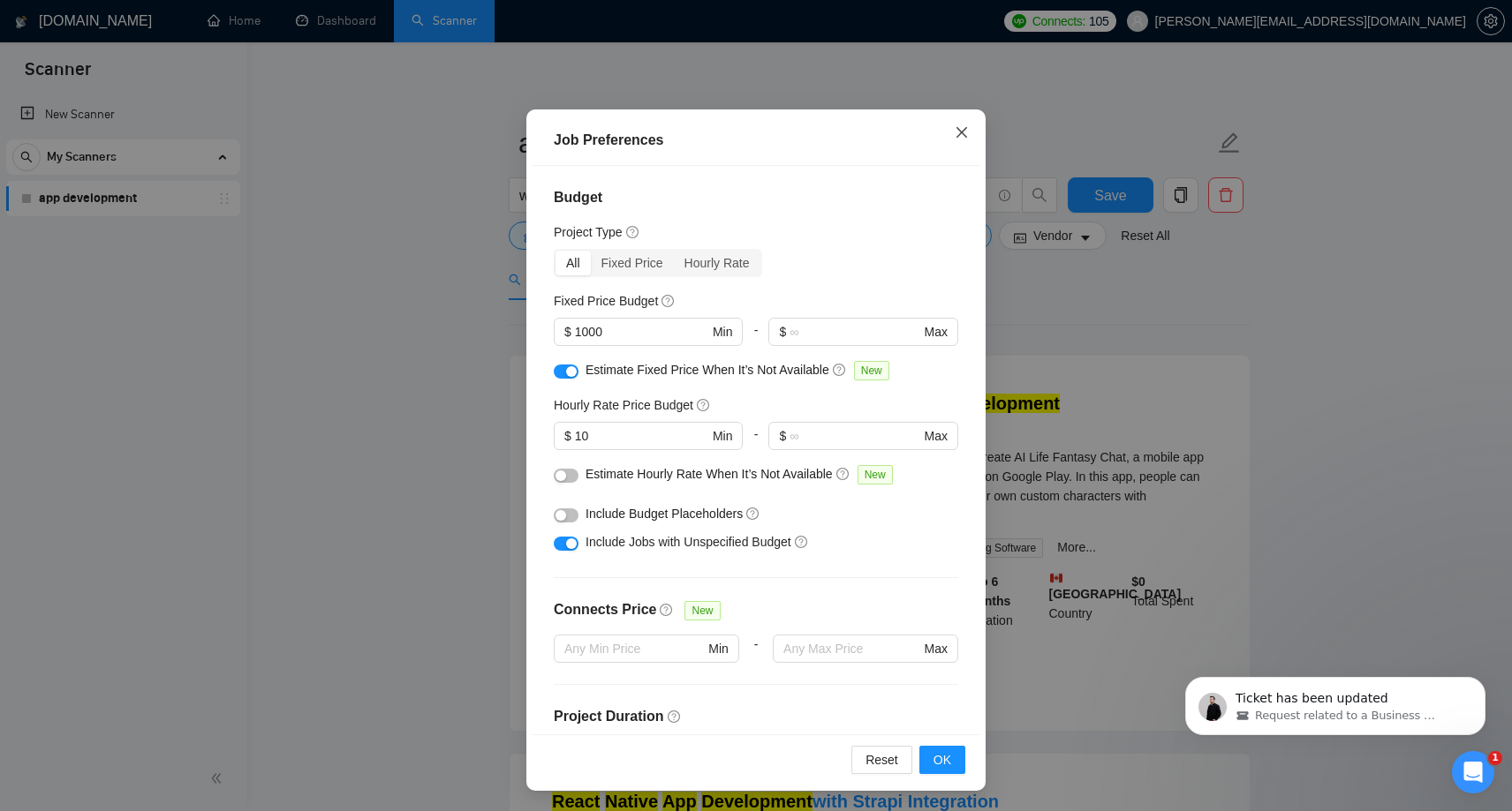
click at [959, 134] on icon "close" at bounding box center [962, 132] width 11 height 11
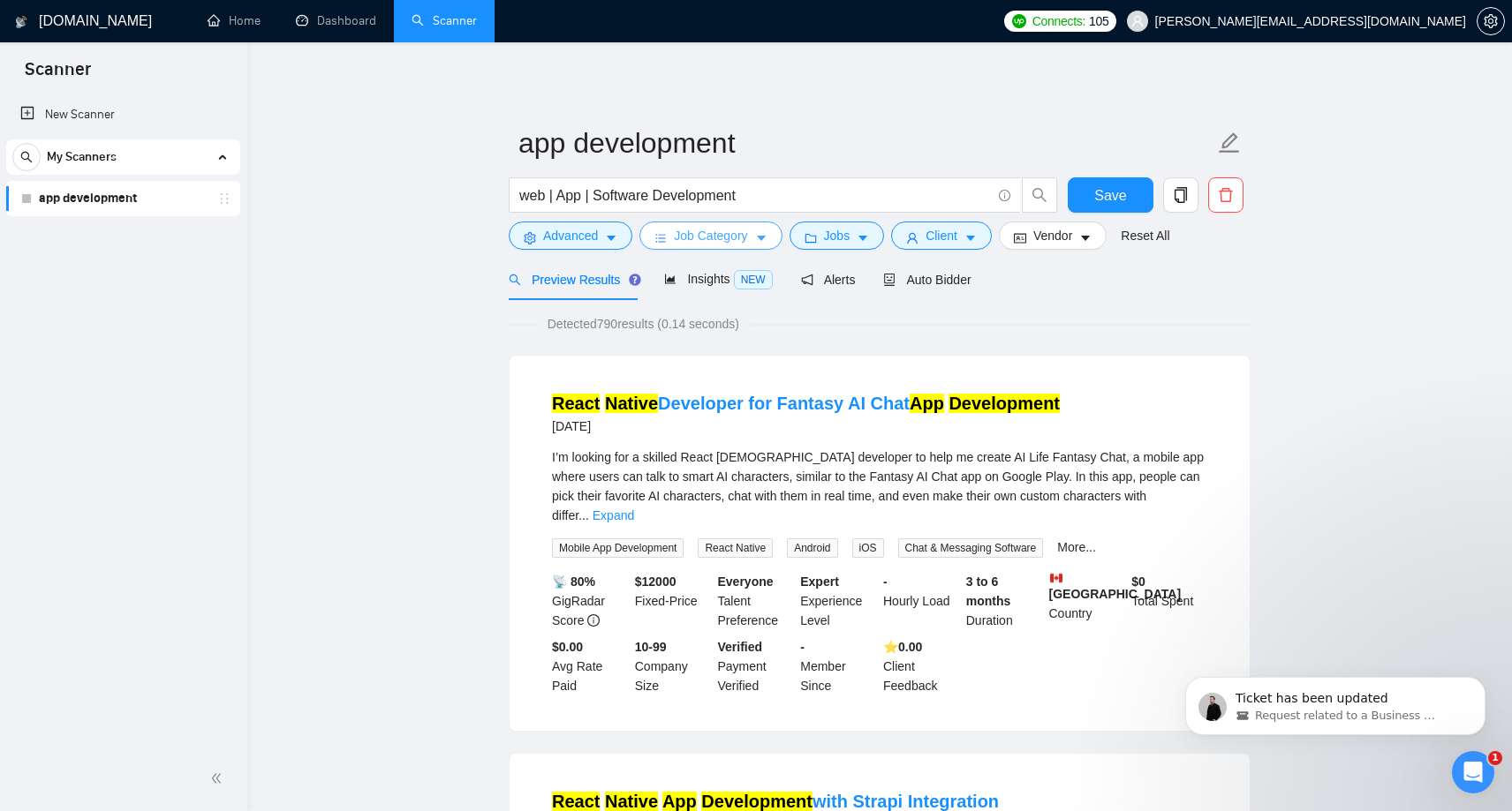
click at [755, 231] on button "Job Category" at bounding box center [710, 236] width 142 height 28
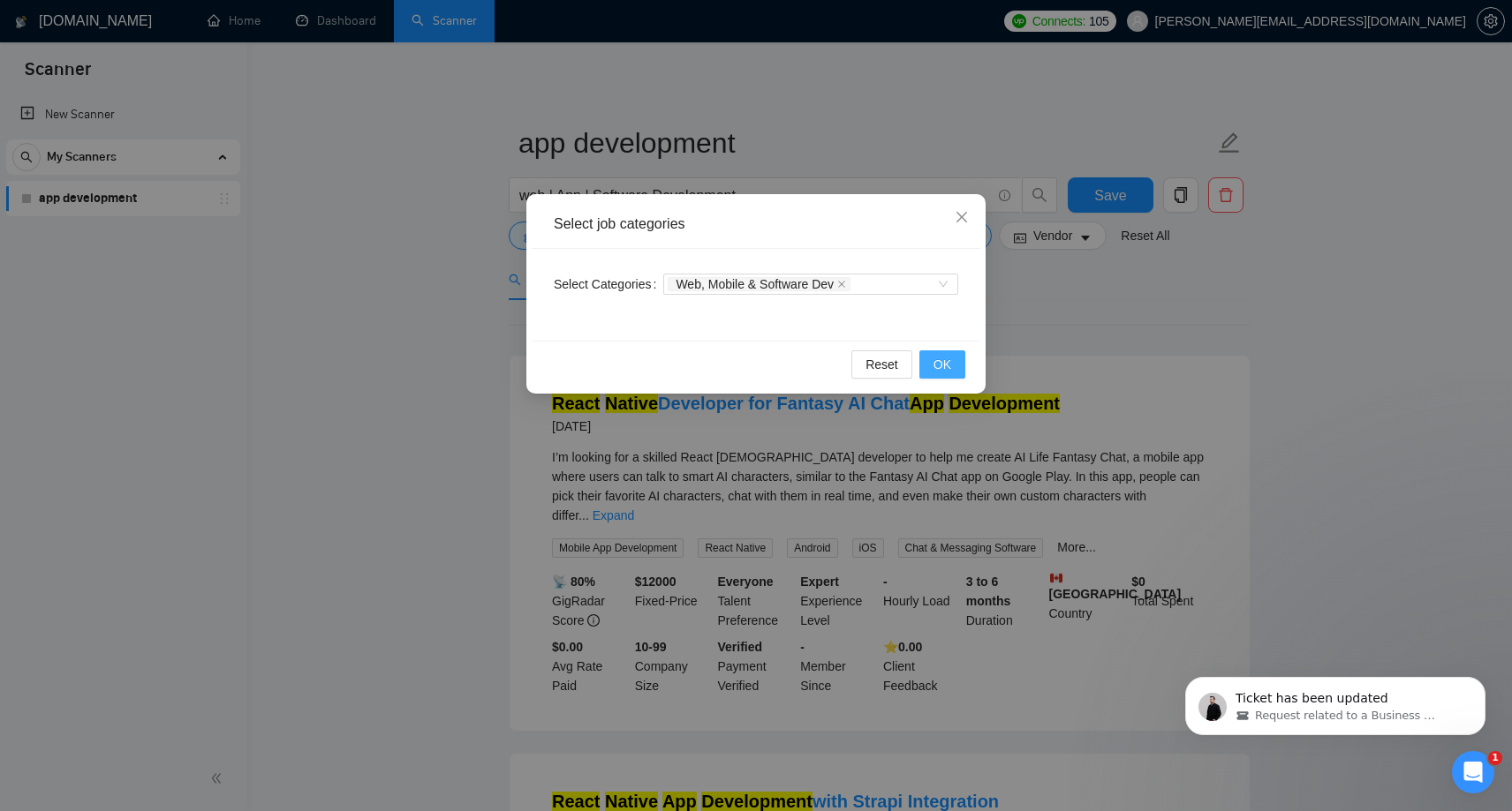
click at [950, 365] on span "OK" at bounding box center [943, 365] width 18 height 20
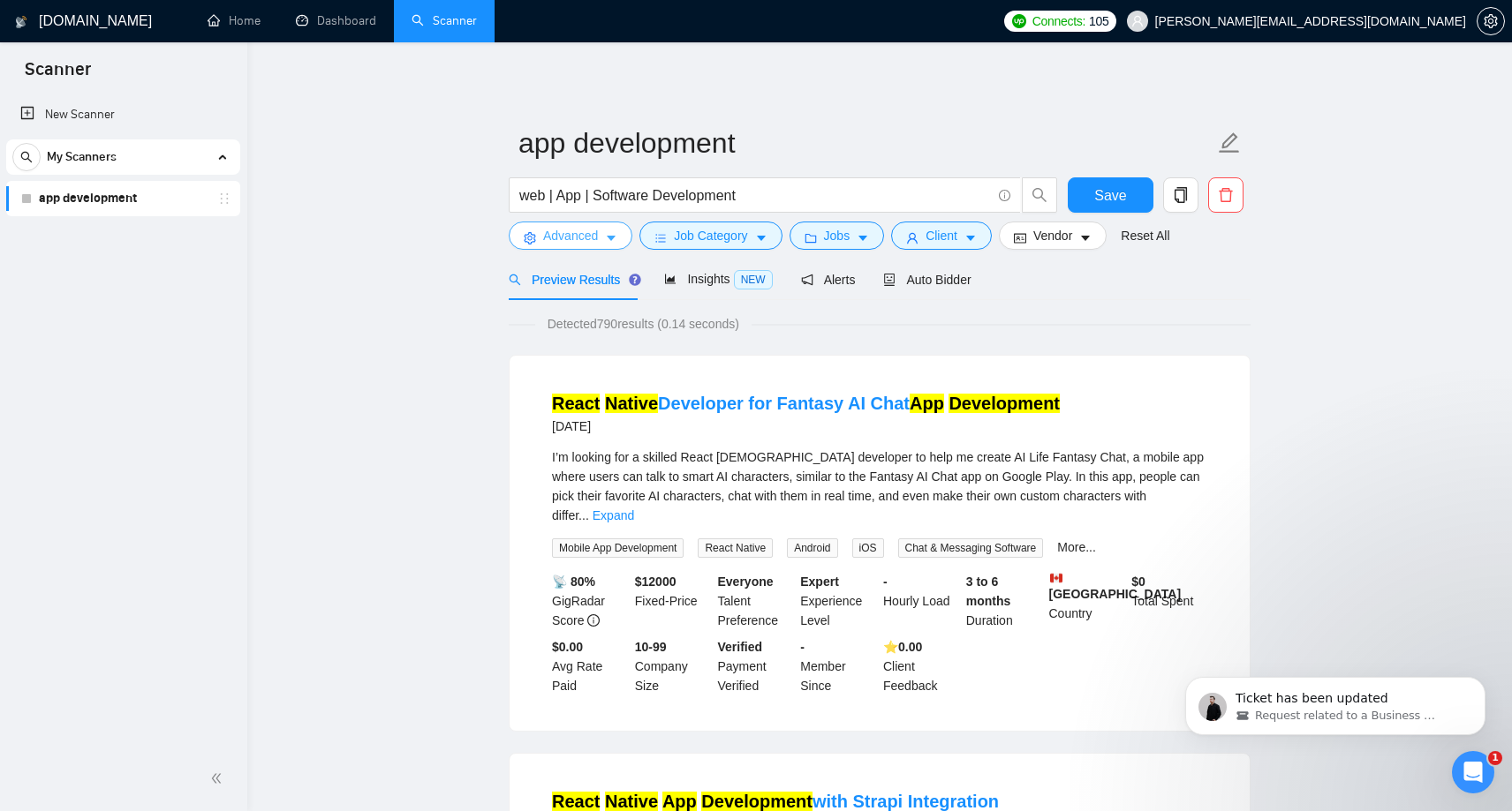
click at [577, 239] on span "Advanced" at bounding box center [570, 236] width 55 height 20
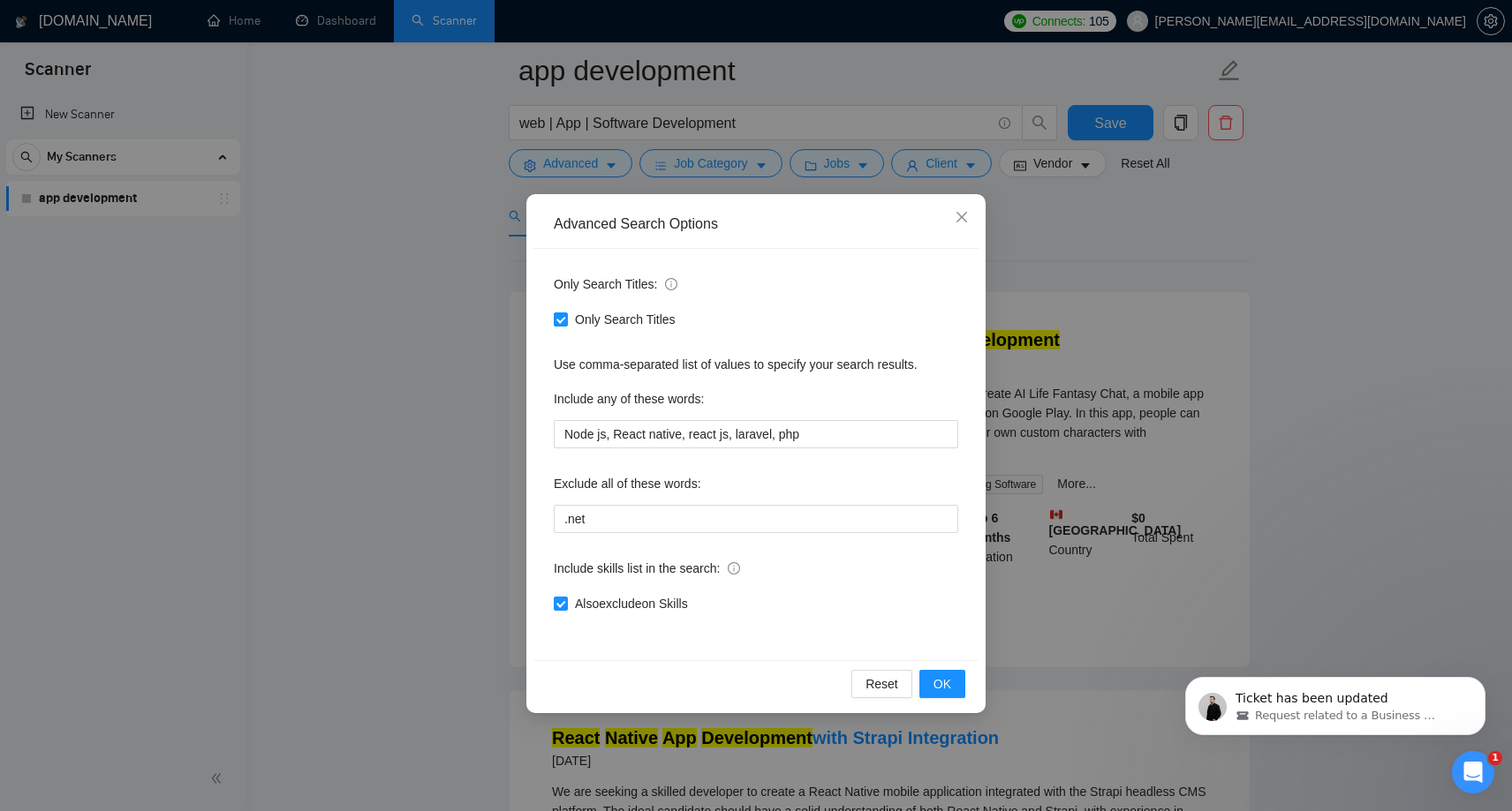
scroll to position [79, 0]
click at [600, 521] on input ".net" at bounding box center [756, 518] width 404 height 28
type input ".net, Fintech, Bitcoin"
click at [559, 318] on input "Only Search Titles" at bounding box center [559, 318] width 12 height 12
checkbox input "false"
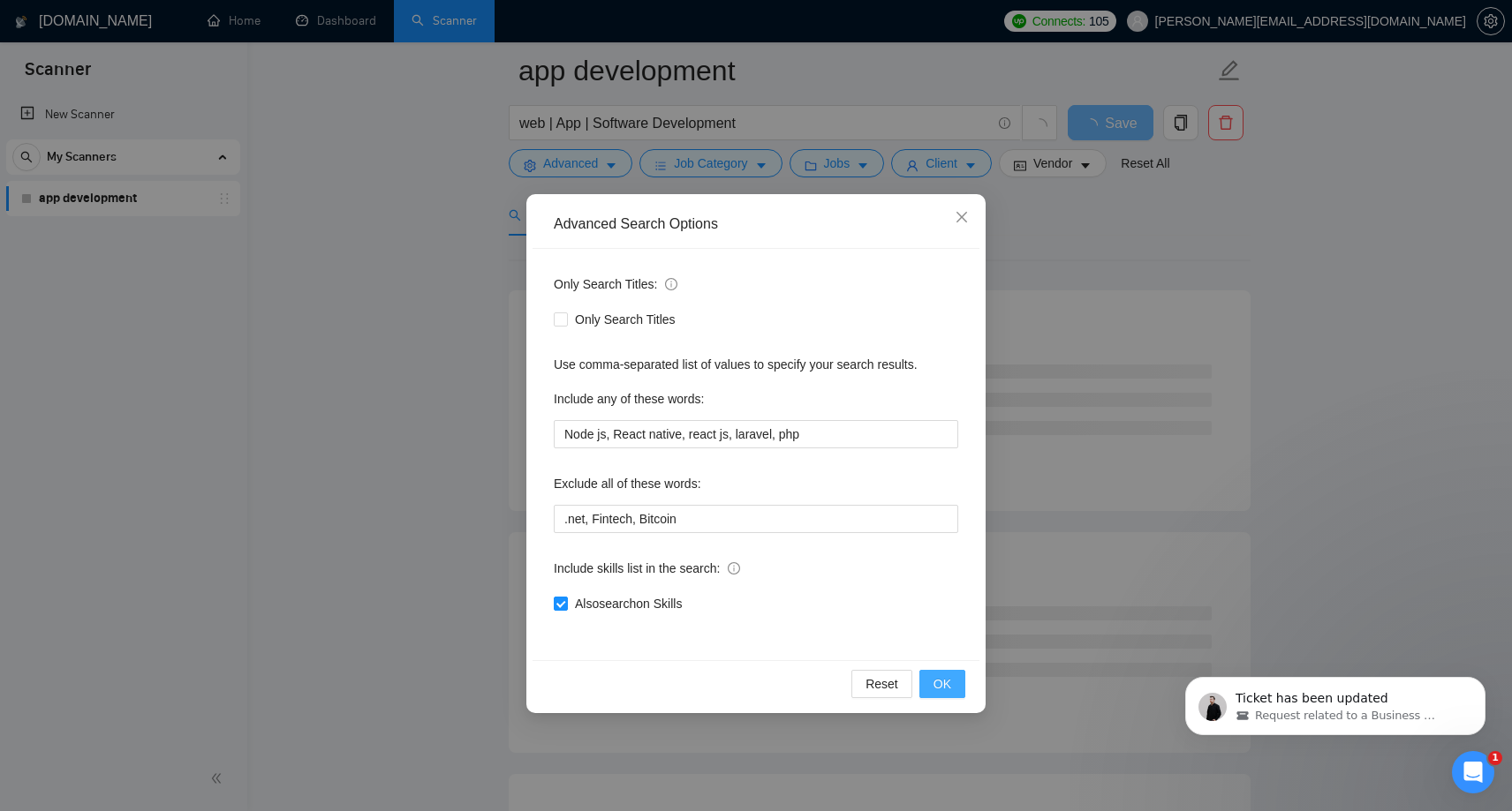
click at [937, 685] on span "OK" at bounding box center [943, 685] width 18 height 20
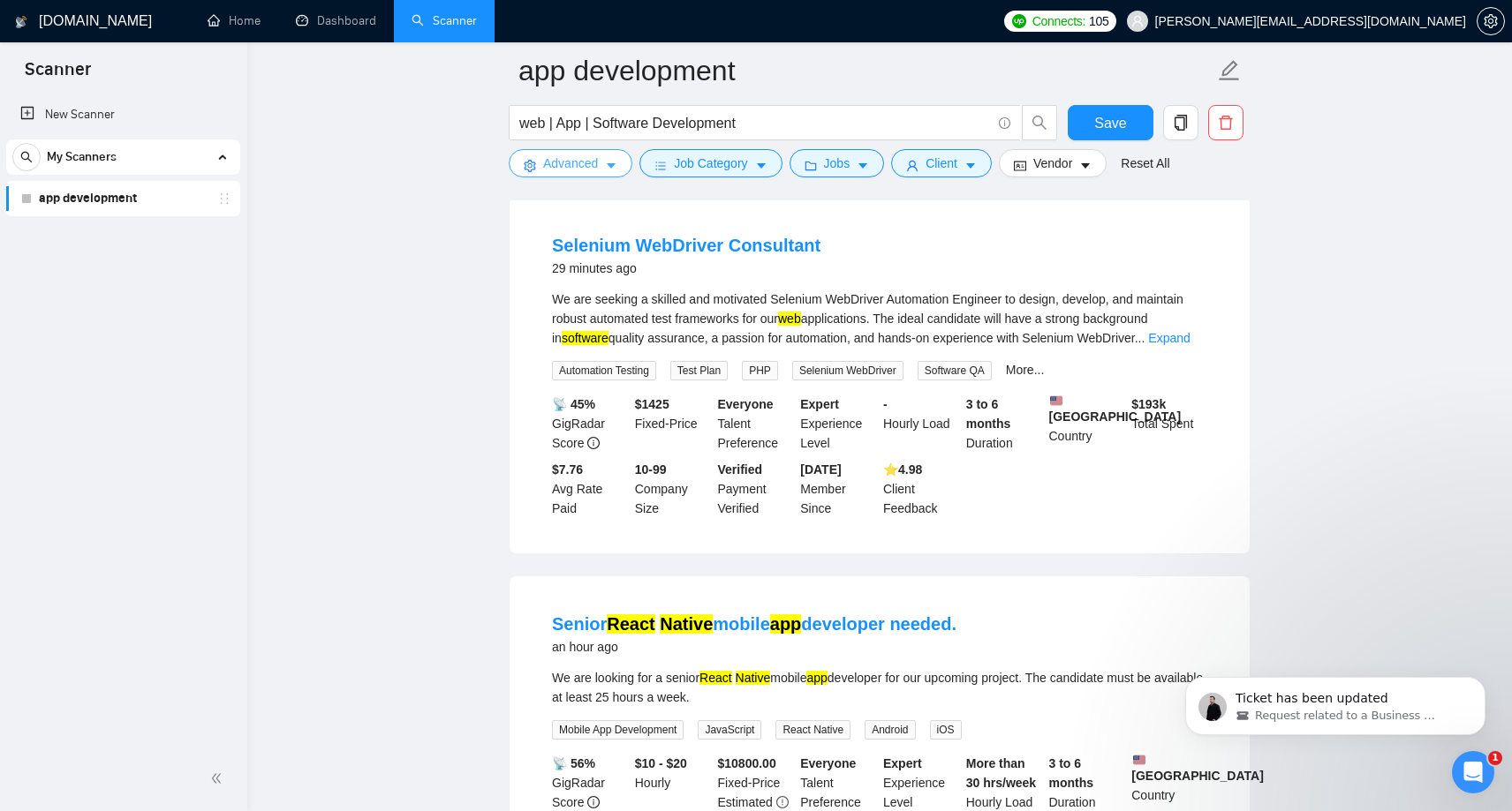
scroll to position [173, 0]
click at [563, 165] on span "Advanced" at bounding box center [570, 163] width 55 height 20
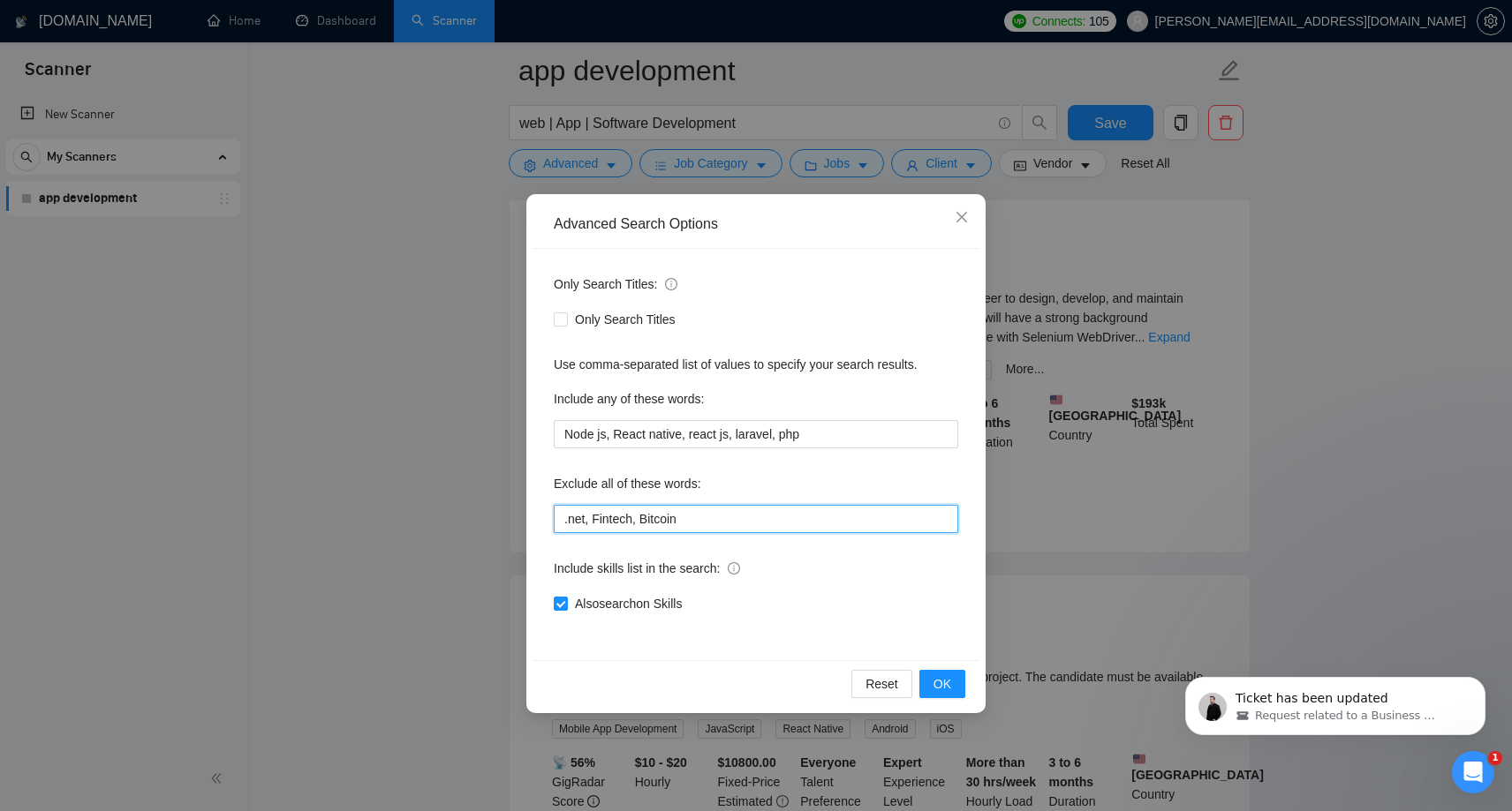
click at [697, 517] on input ".net, Fintech, Bitcoin" at bounding box center [756, 518] width 404 height 28
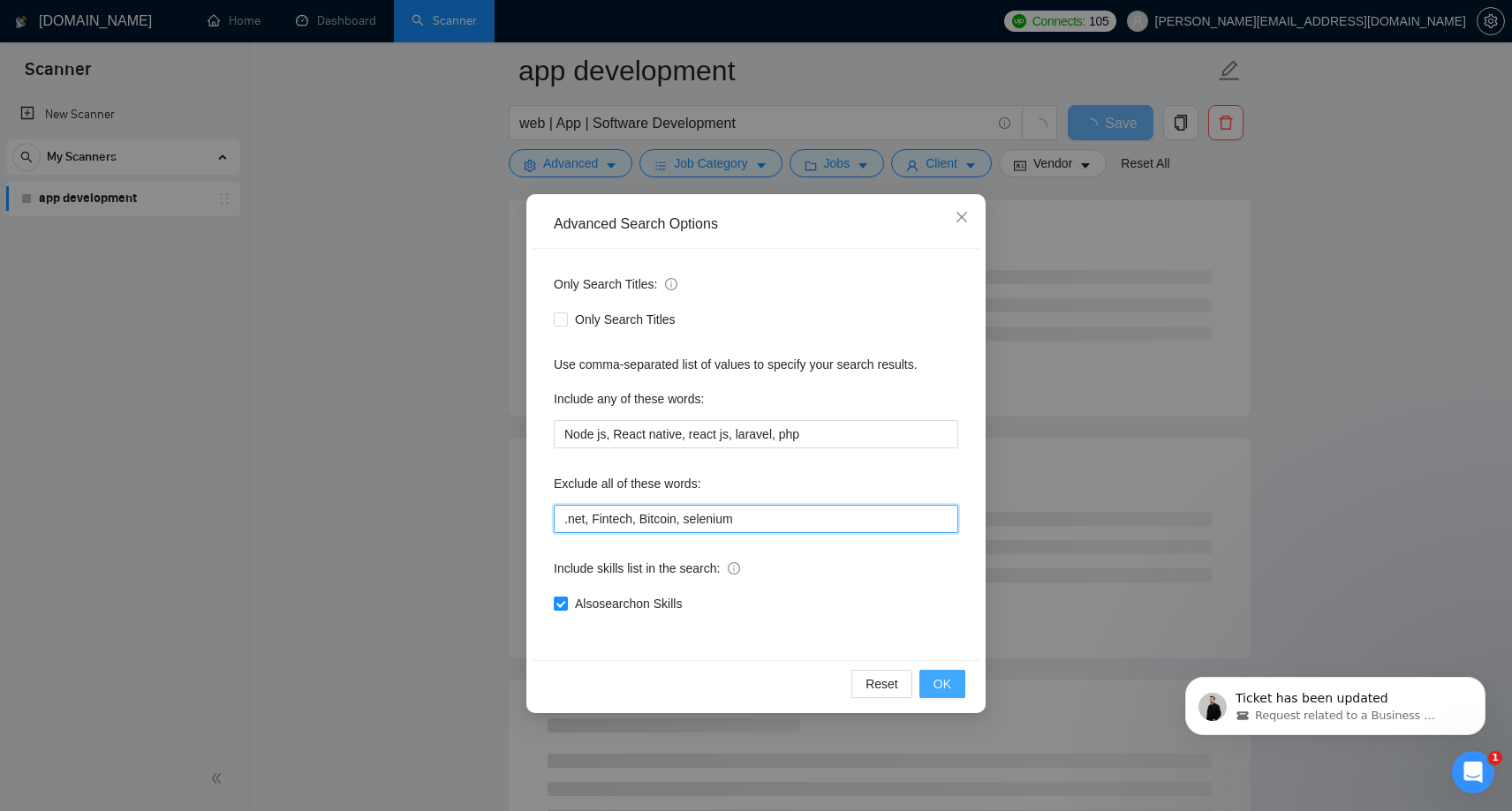
type input ".net, Fintech, Bitcoin, selenium"
click at [936, 687] on span "OK" at bounding box center [943, 685] width 18 height 20
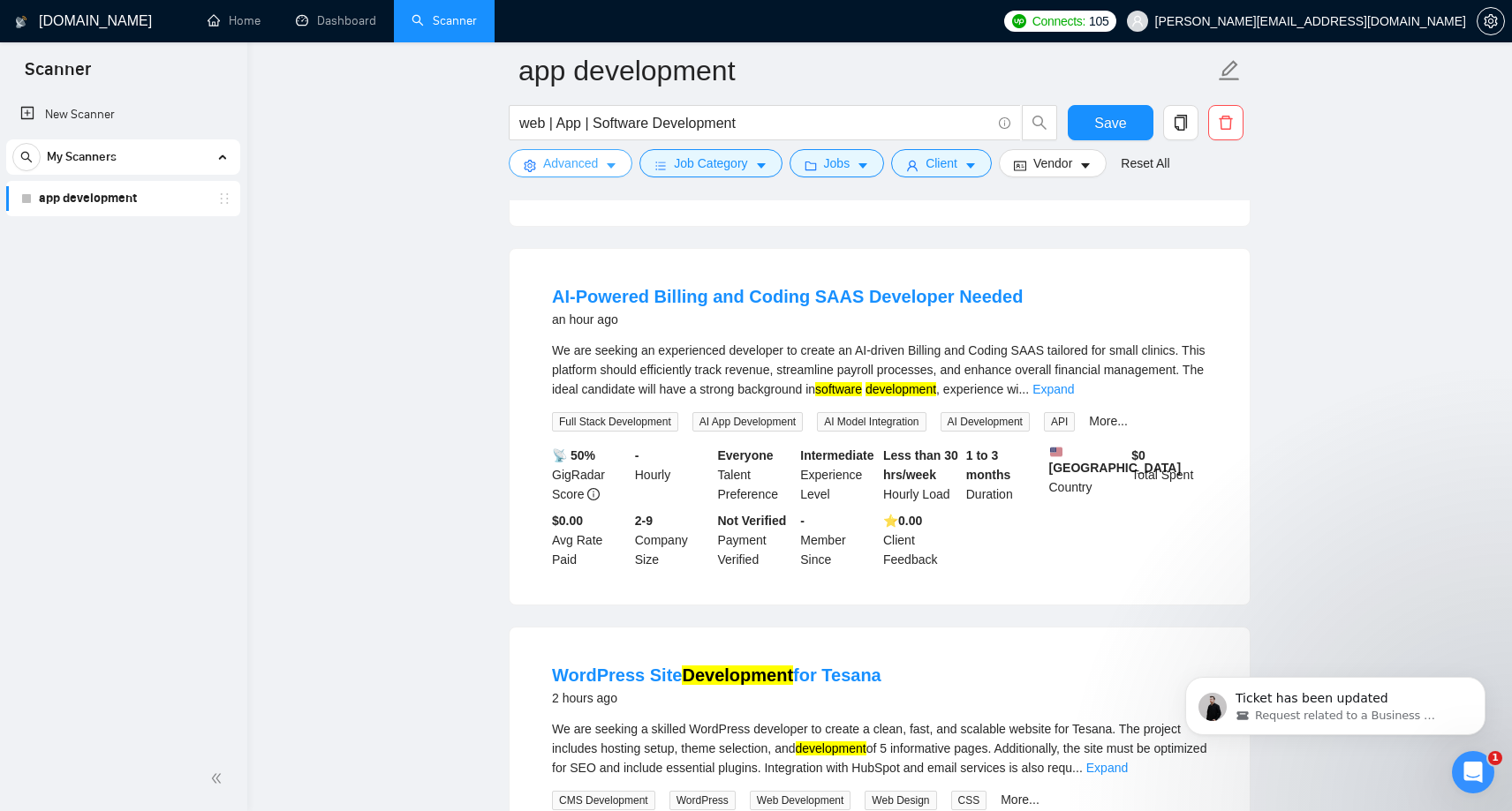
scroll to position [573, 0]
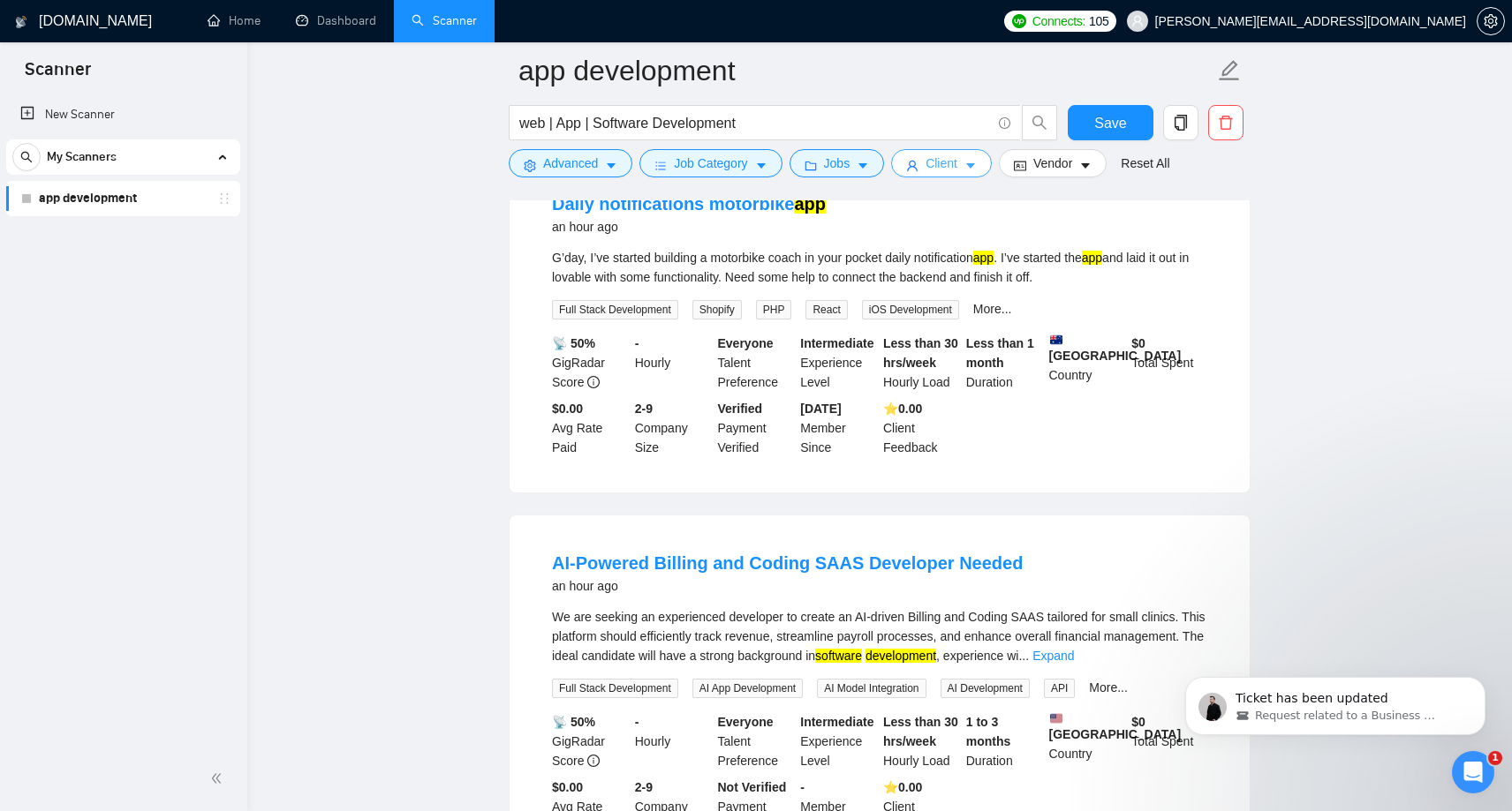
click at [958, 159] on span "Client" at bounding box center [942, 163] width 32 height 20
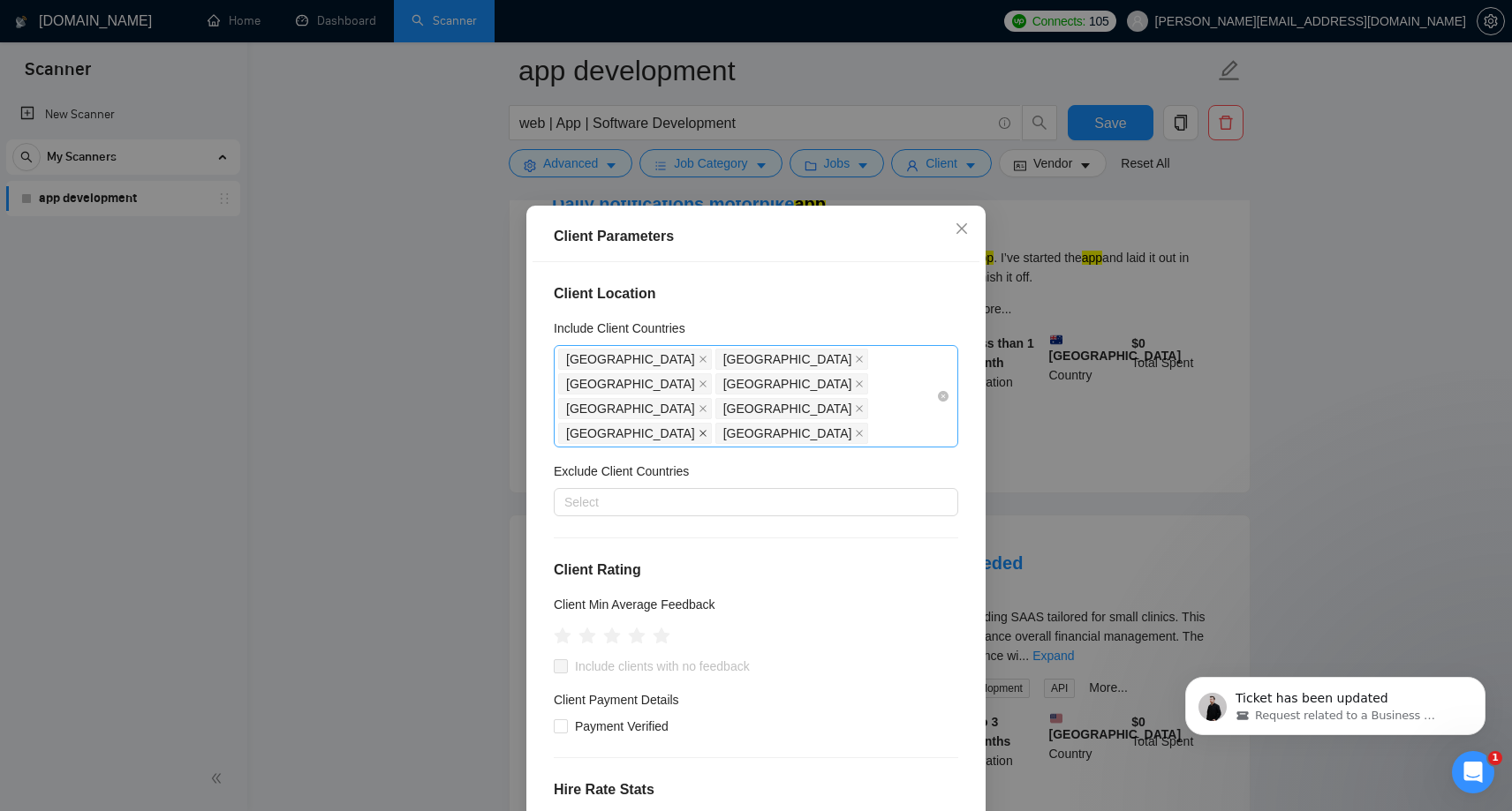
click at [708, 429] on icon "close" at bounding box center [703, 433] width 9 height 9
click at [855, 404] on icon "close" at bounding box center [859, 408] width 9 height 9
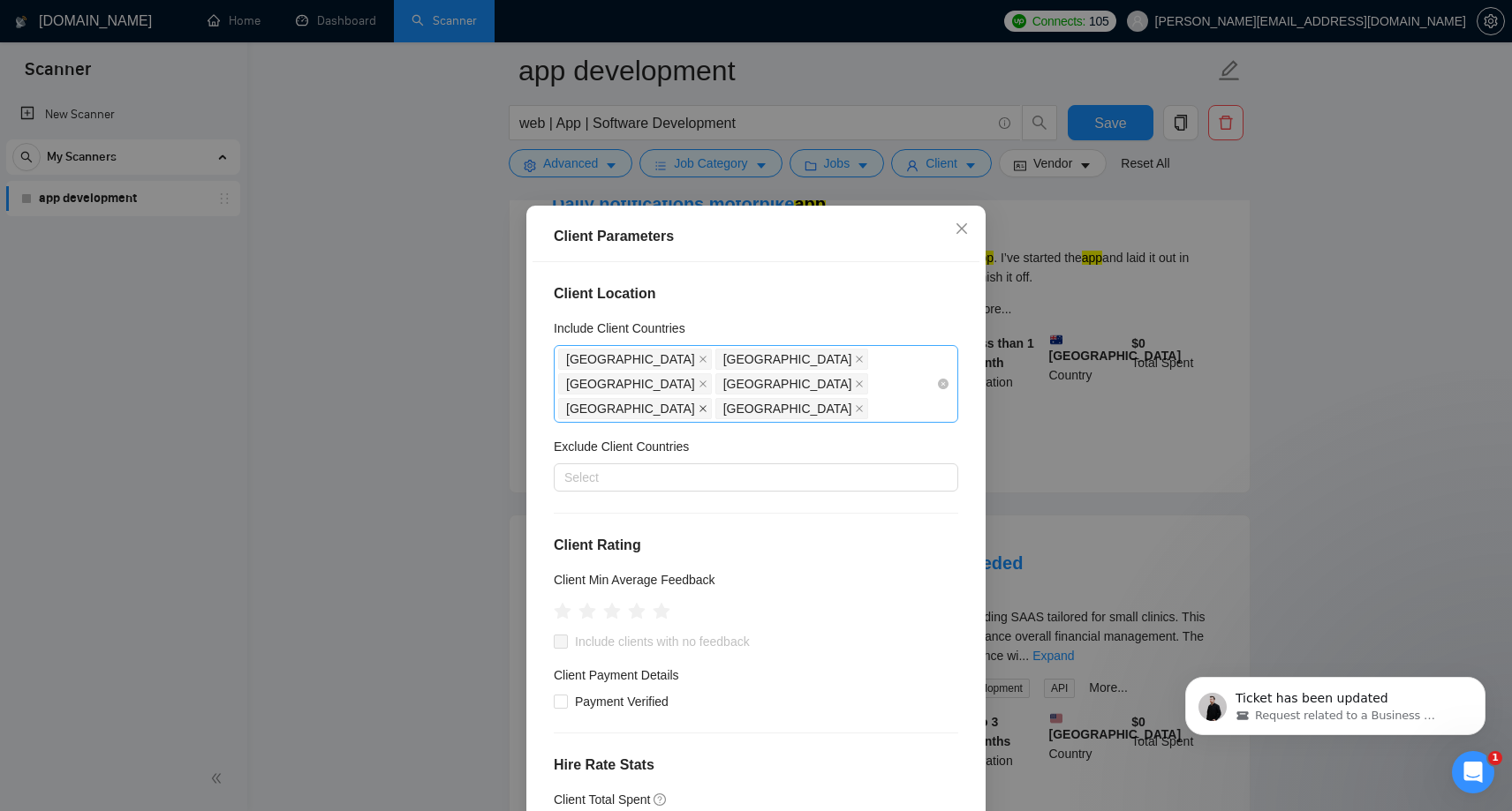
click at [699, 404] on icon "close" at bounding box center [703, 408] width 9 height 9
click at [864, 374] on span at bounding box center [859, 384] width 9 height 20
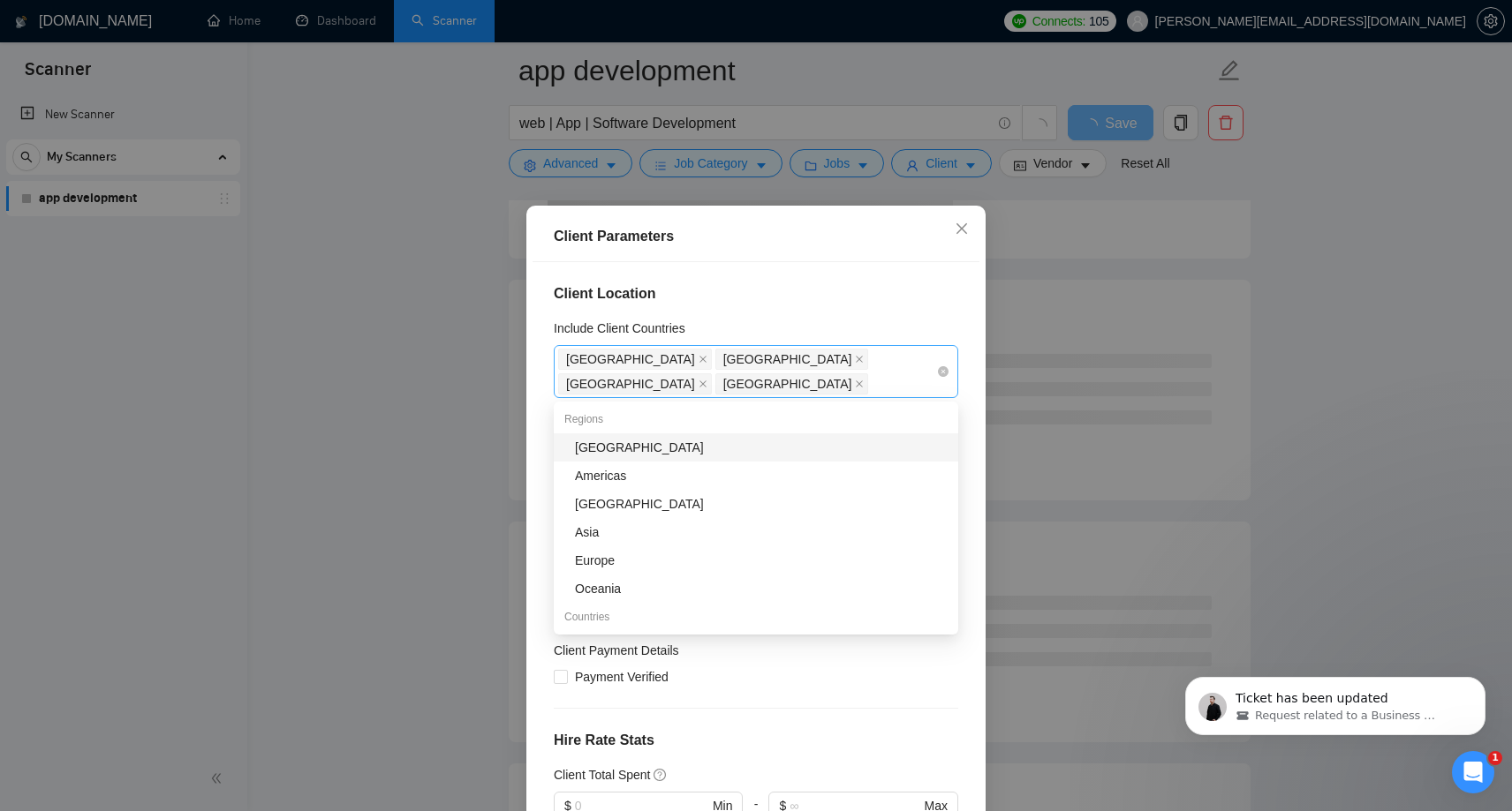
click at [724, 389] on span "Switzerland" at bounding box center [788, 384] width 129 height 20
click at [855, 386] on icon "close" at bounding box center [859, 383] width 9 height 9
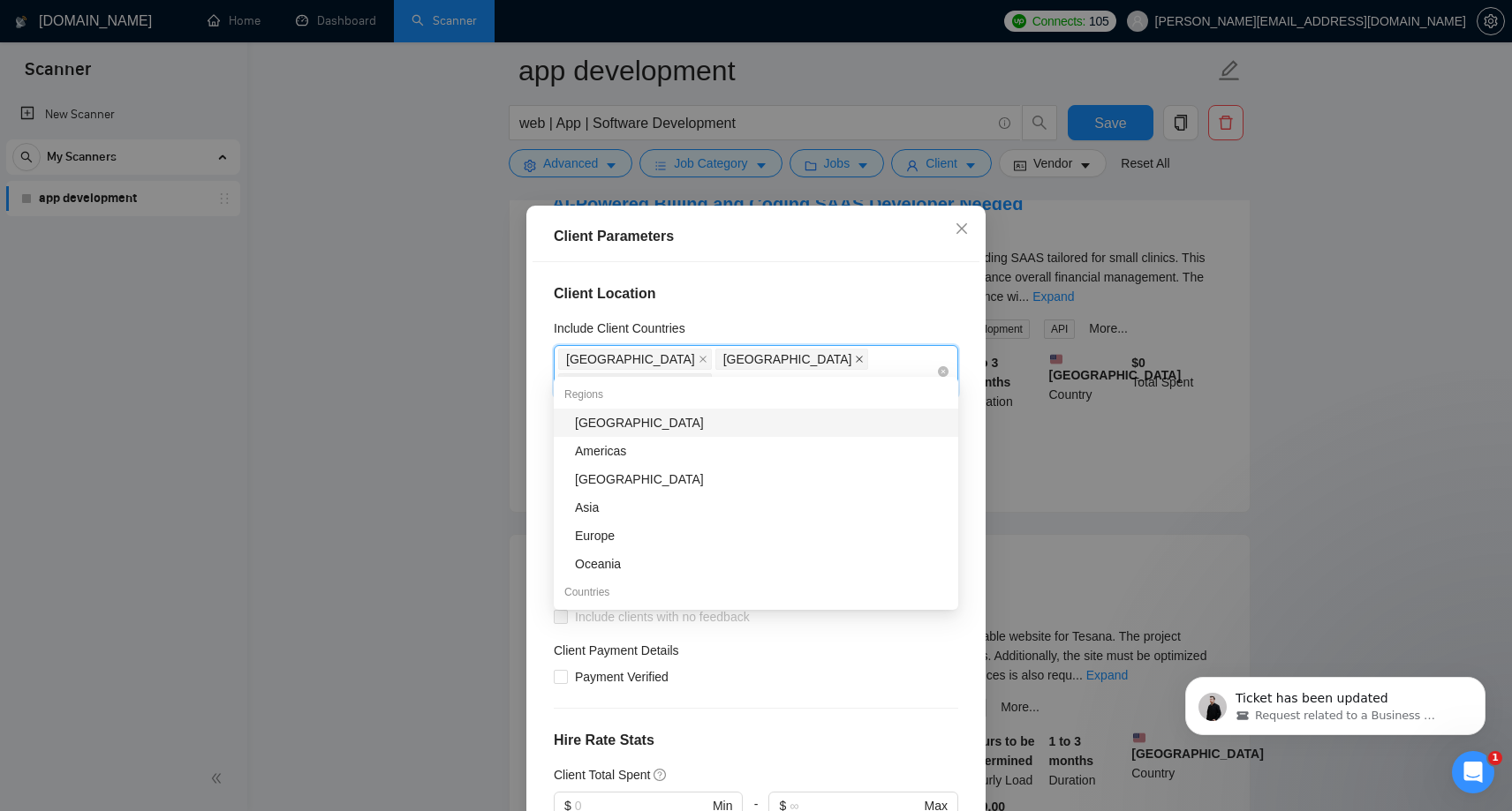
click at [856, 357] on icon "close" at bounding box center [859, 359] width 7 height 7
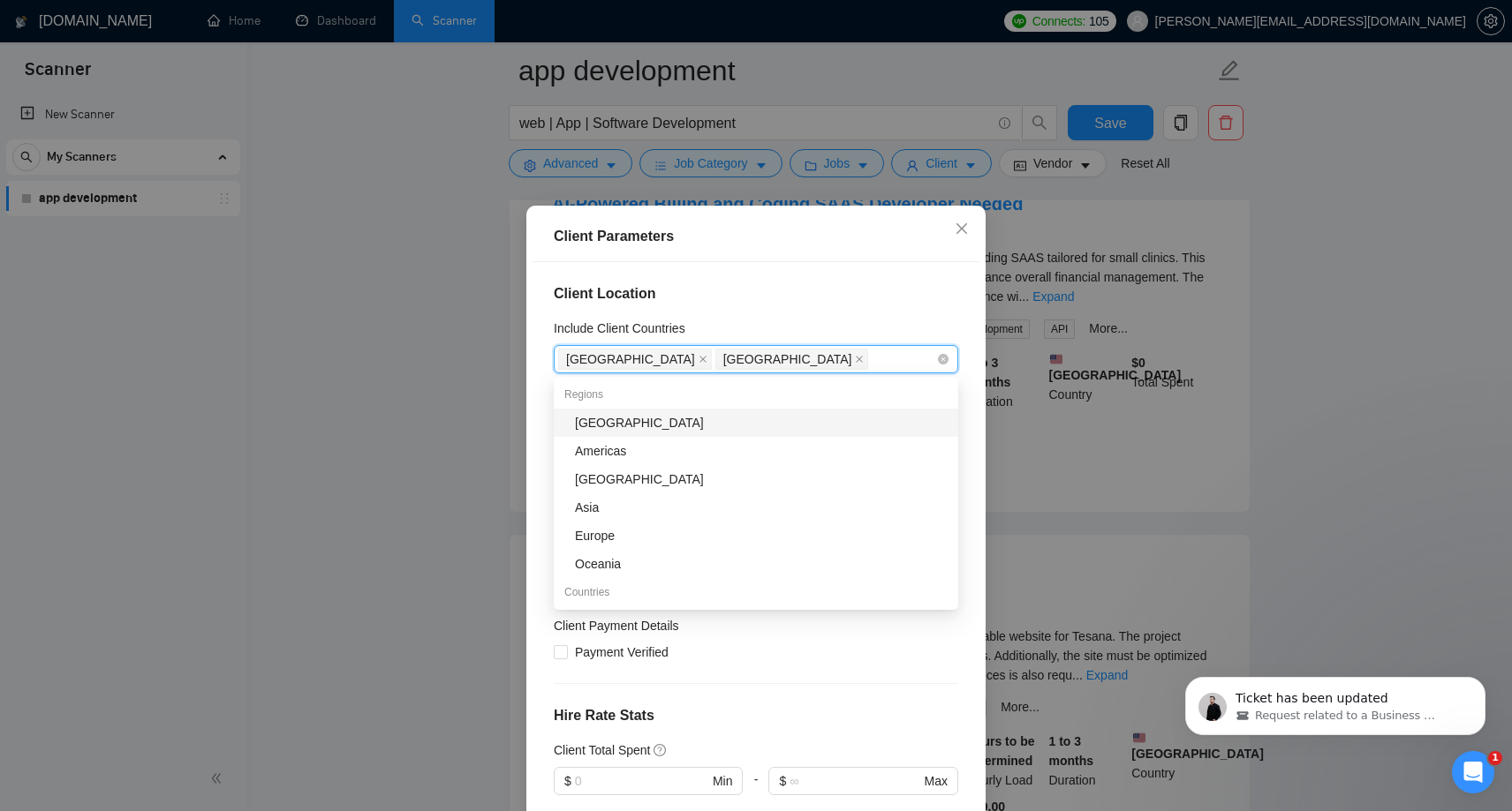
click at [878, 319] on div "Include Client Countries" at bounding box center [756, 331] width 404 height 27
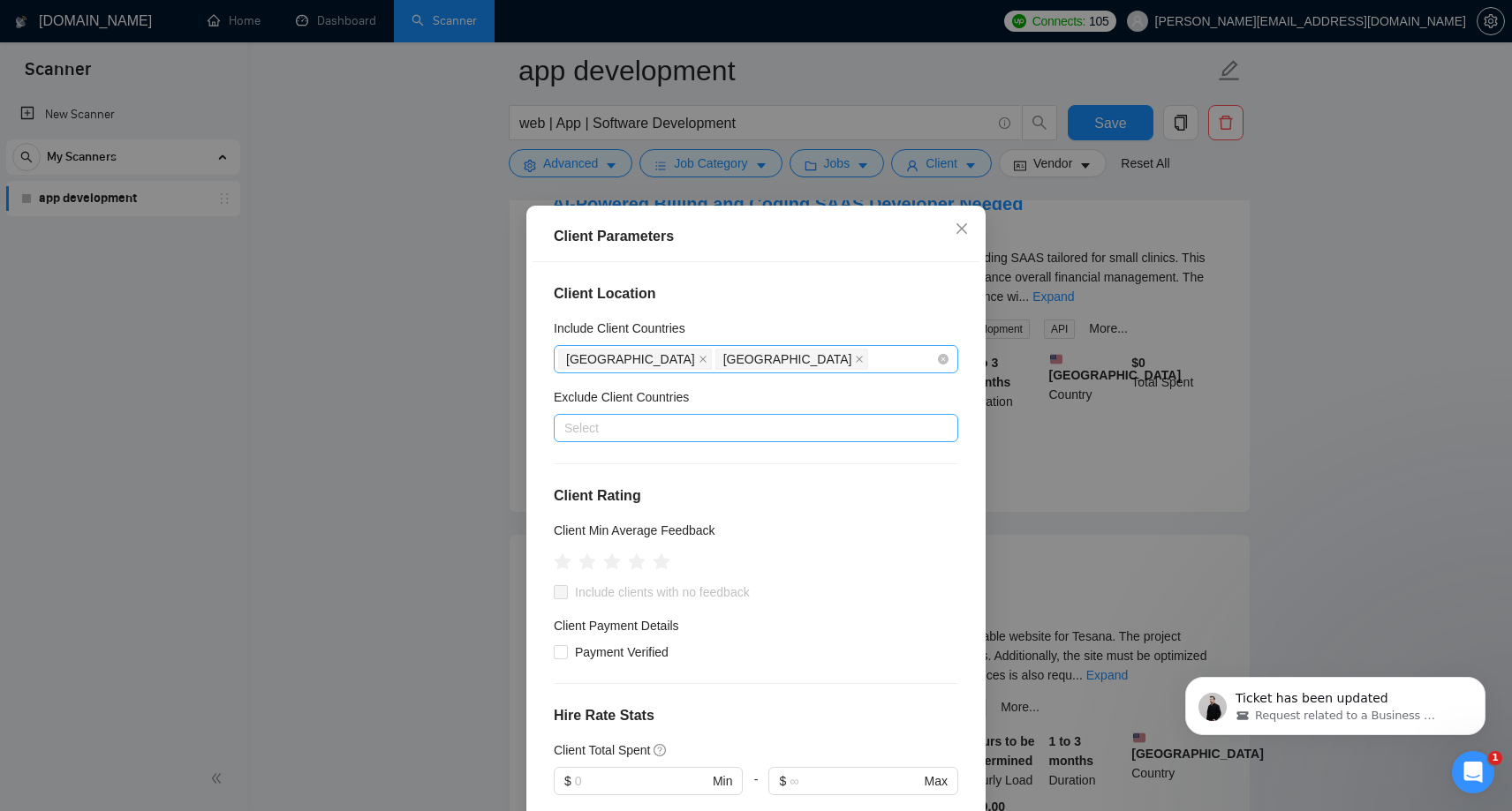
click at [762, 430] on div at bounding box center [748, 428] width 378 height 21
click at [823, 302] on h4 "Client Location" at bounding box center [756, 294] width 404 height 21
click at [783, 504] on h4 "Client Rating" at bounding box center [756, 496] width 404 height 21
click at [633, 563] on icon "star" at bounding box center [637, 561] width 19 height 18
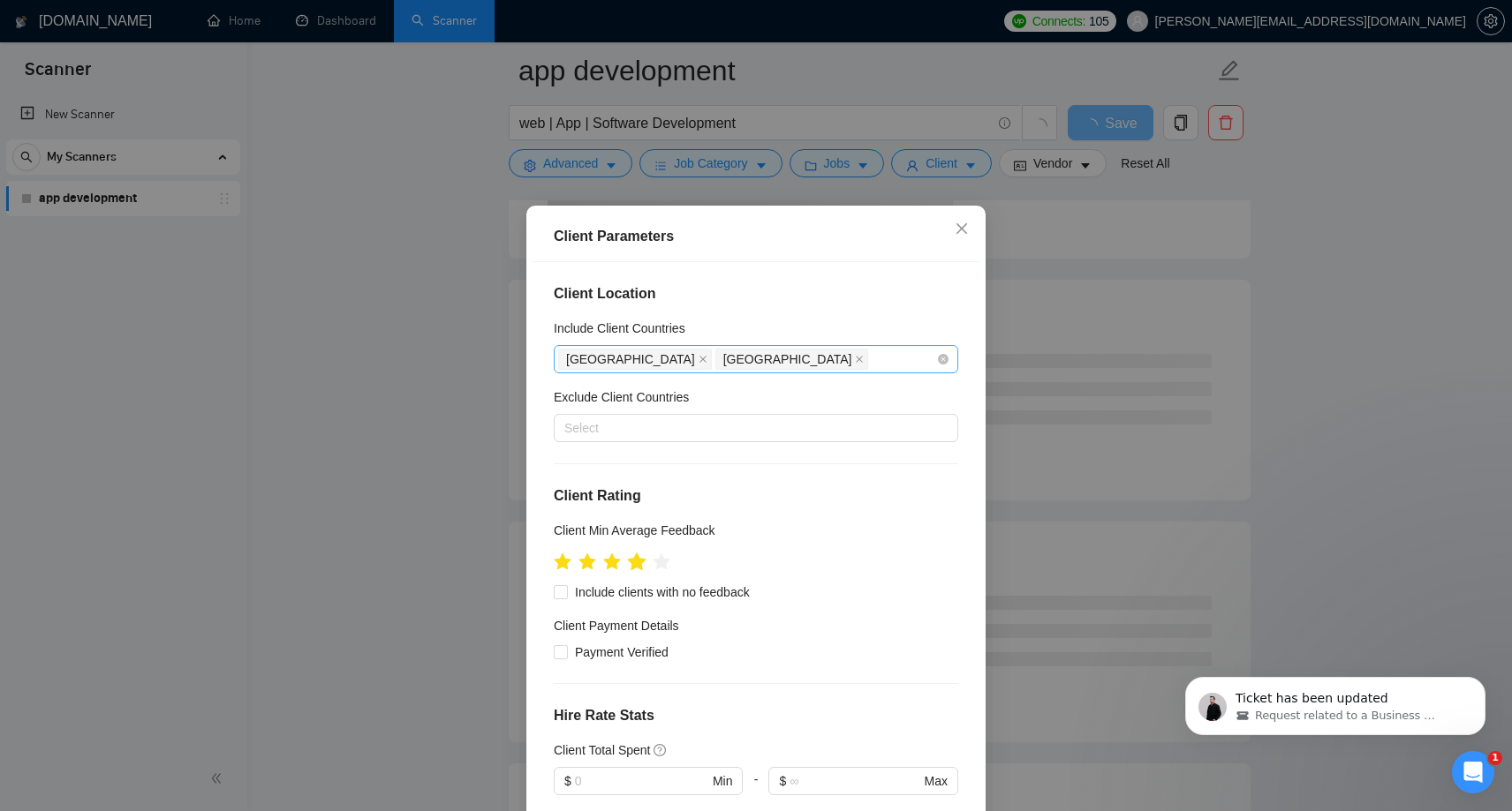
click at [638, 565] on icon "star" at bounding box center [637, 561] width 19 height 18
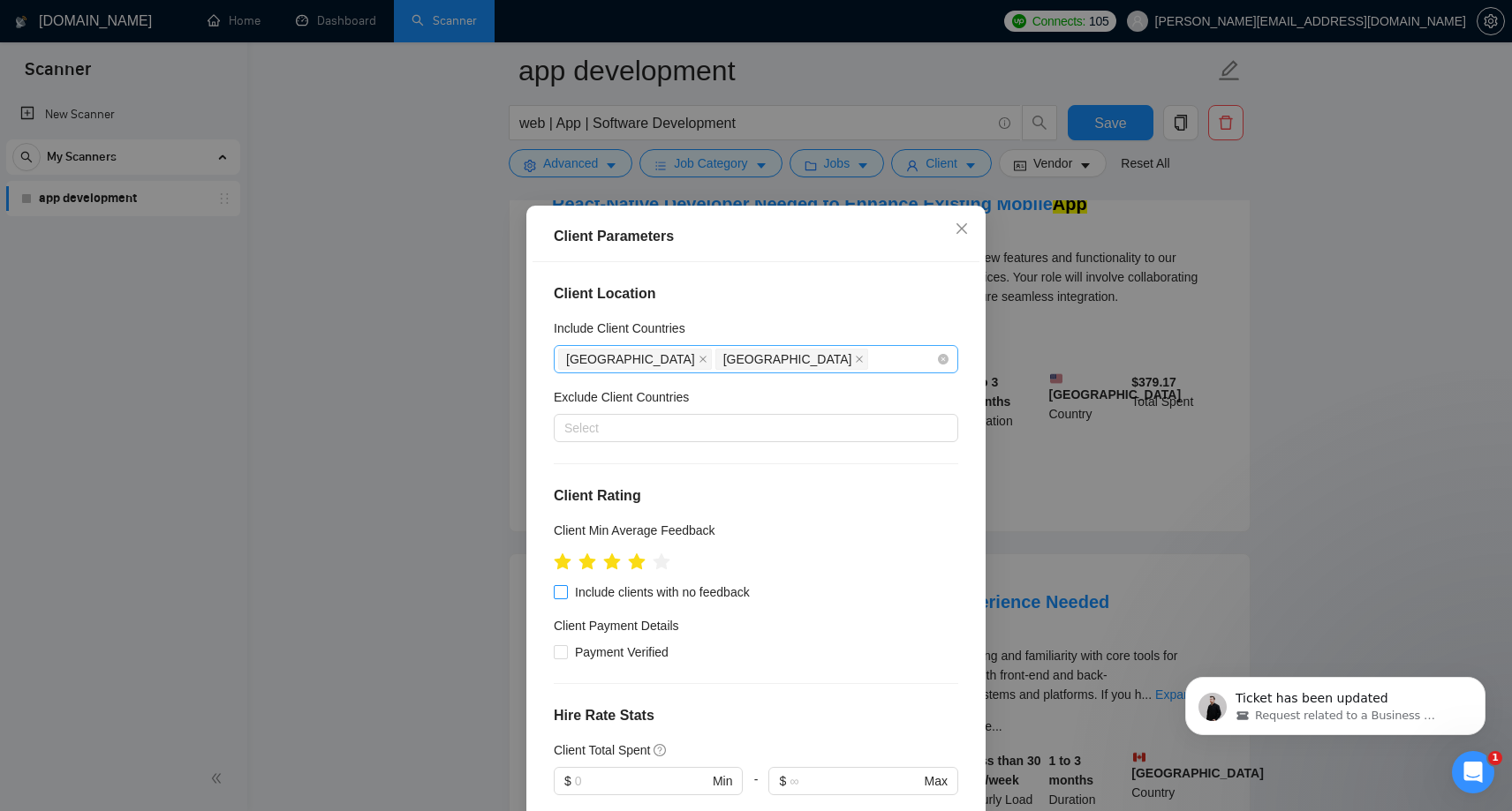
click at [563, 590] on input "Include clients with no feedback" at bounding box center [559, 591] width 12 height 12
checkbox input "true"
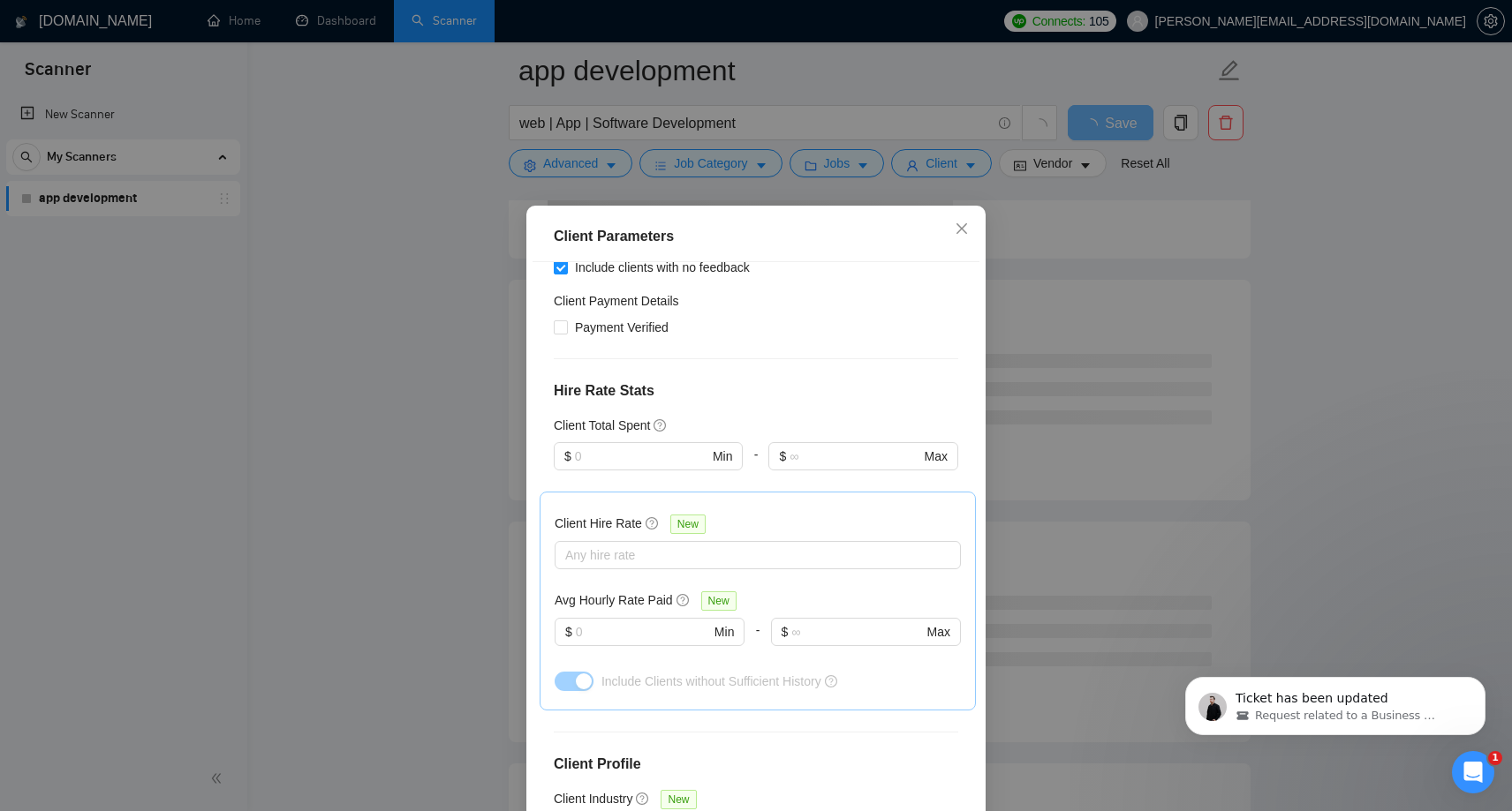
scroll to position [329, 0]
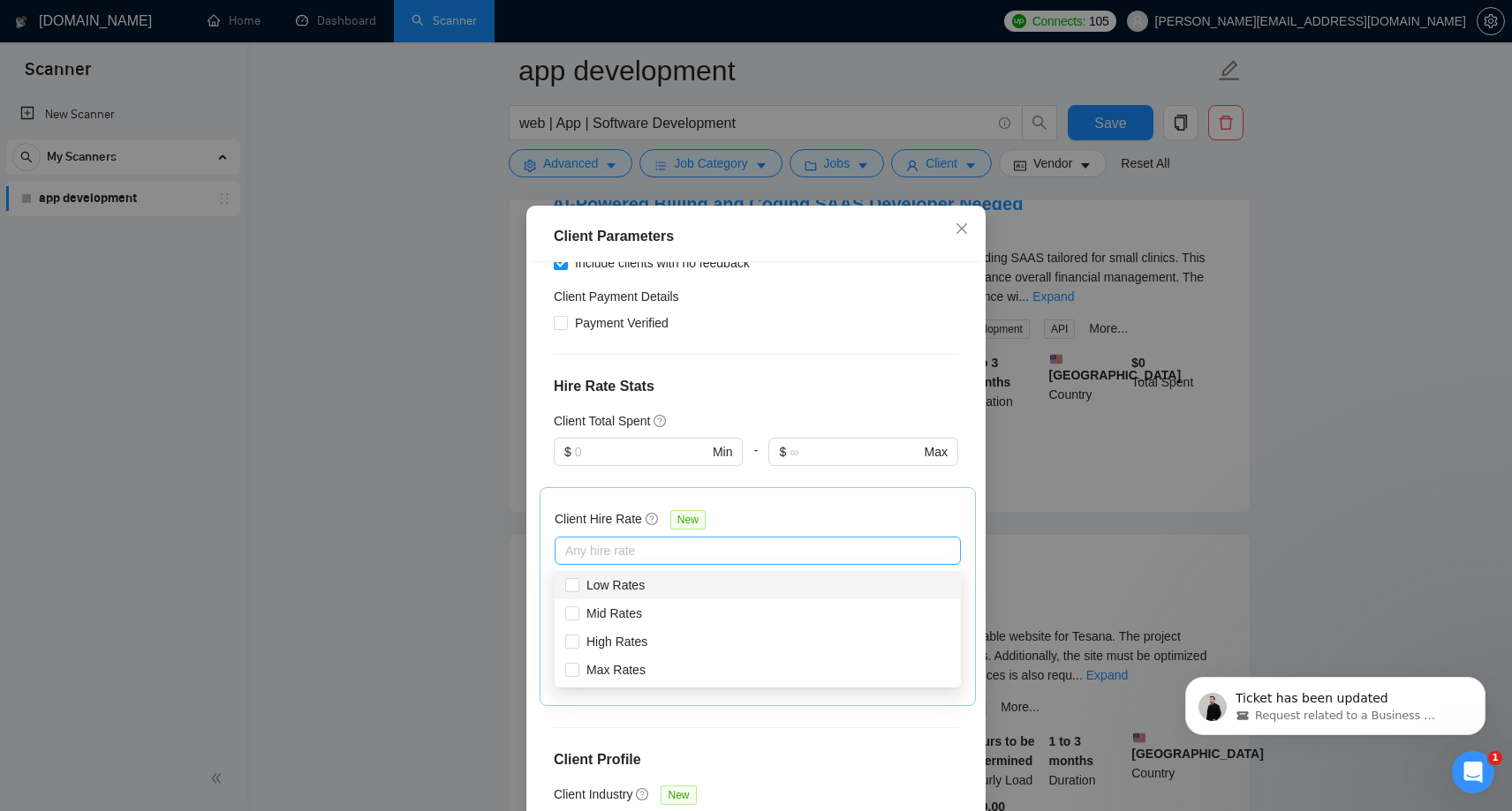
click at [782, 558] on div at bounding box center [749, 550] width 379 height 21
click at [574, 645] on input "High Rates" at bounding box center [571, 641] width 12 height 12
checkbox input "true"
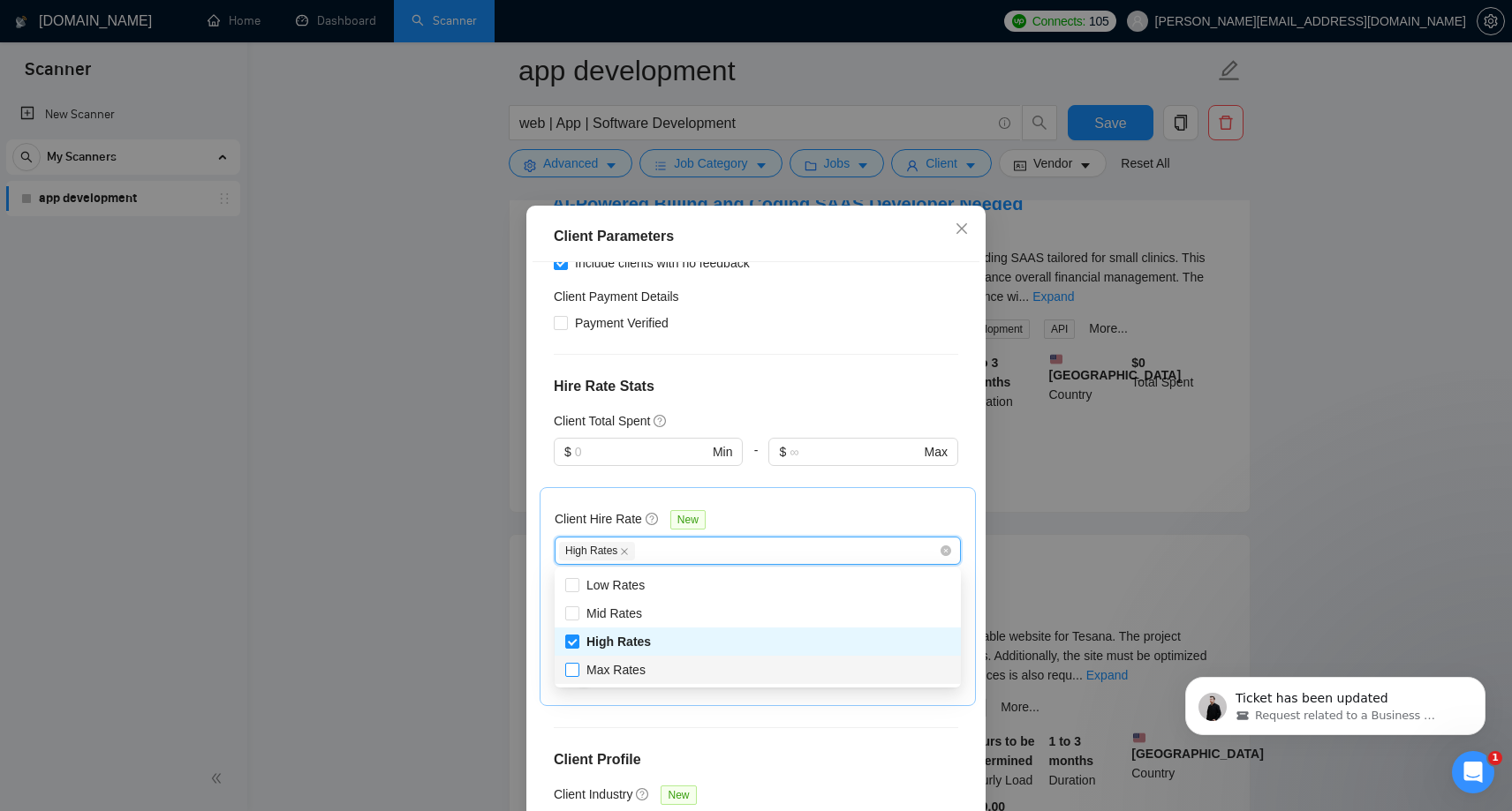
click at [574, 675] on input "Max Rates" at bounding box center [571, 669] width 12 height 12
checkbox input "true"
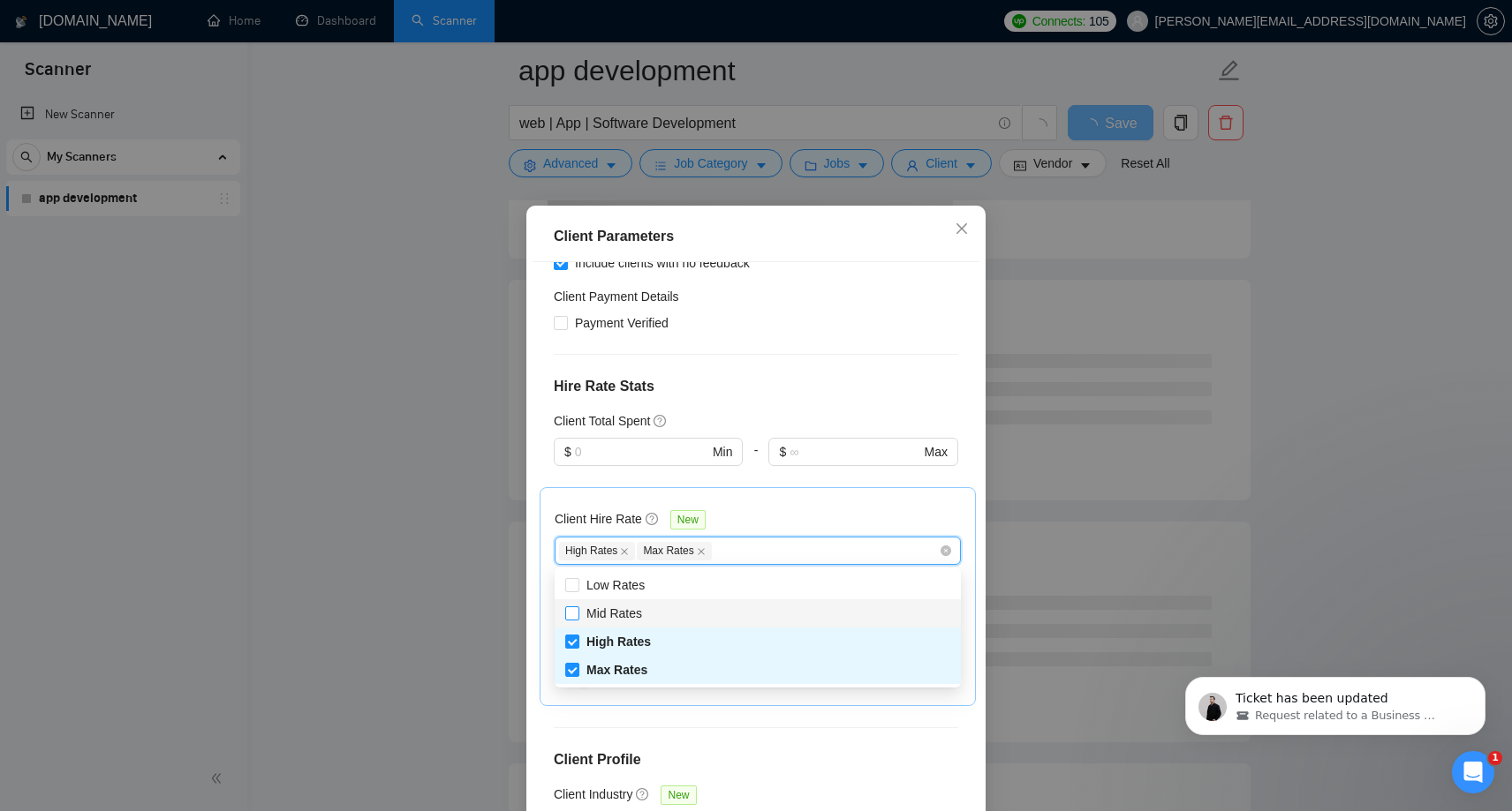
click at [576, 615] on input "Mid Rates" at bounding box center [571, 612] width 12 height 12
checkbox input "true"
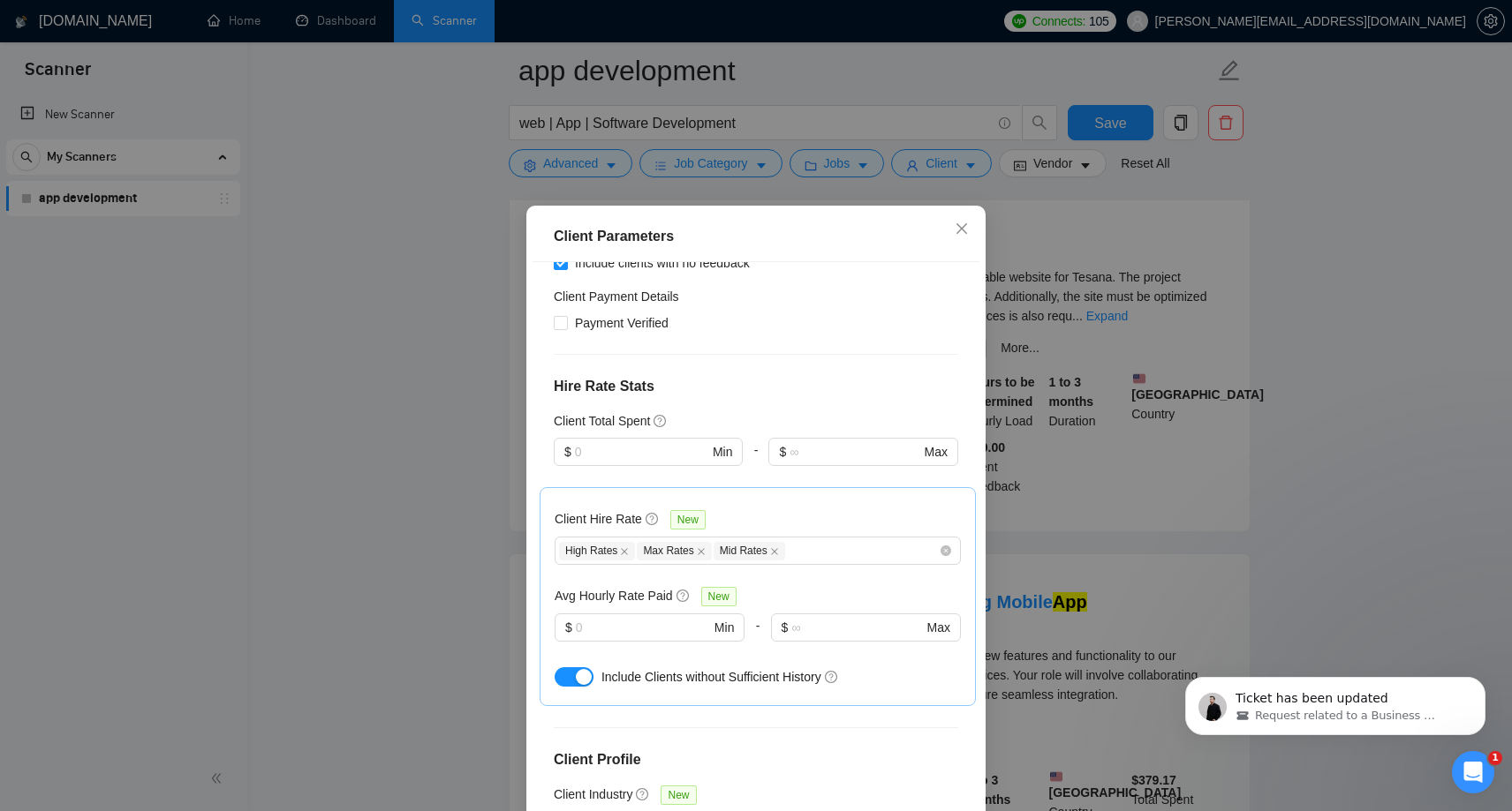
click at [828, 507] on div "Client Hire Rate New High Rates Max Rates Mid Rates Avg Hourly Rate Paid New $ …" at bounding box center [757, 597] width 406 height 189
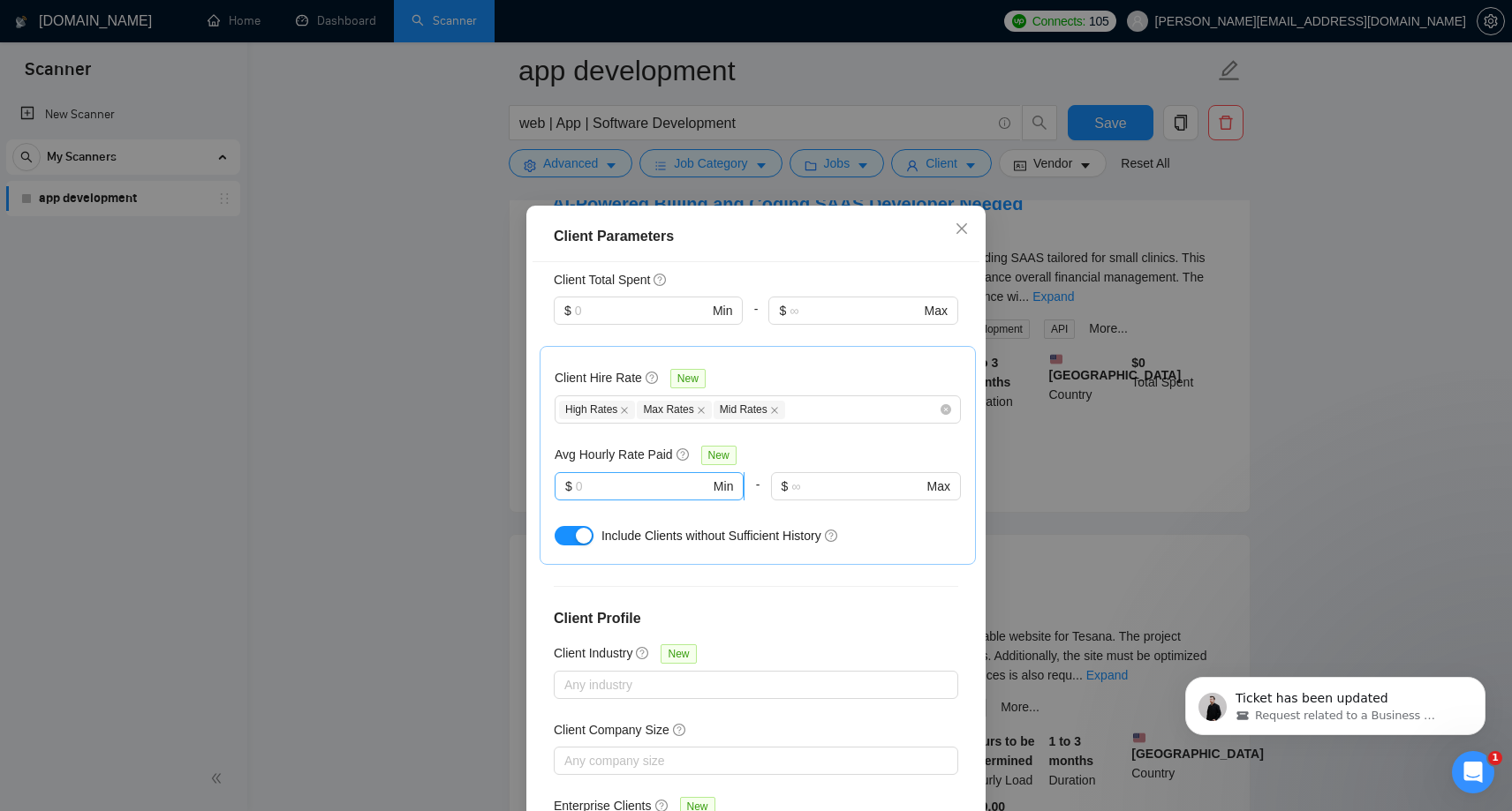
scroll to position [490, 0]
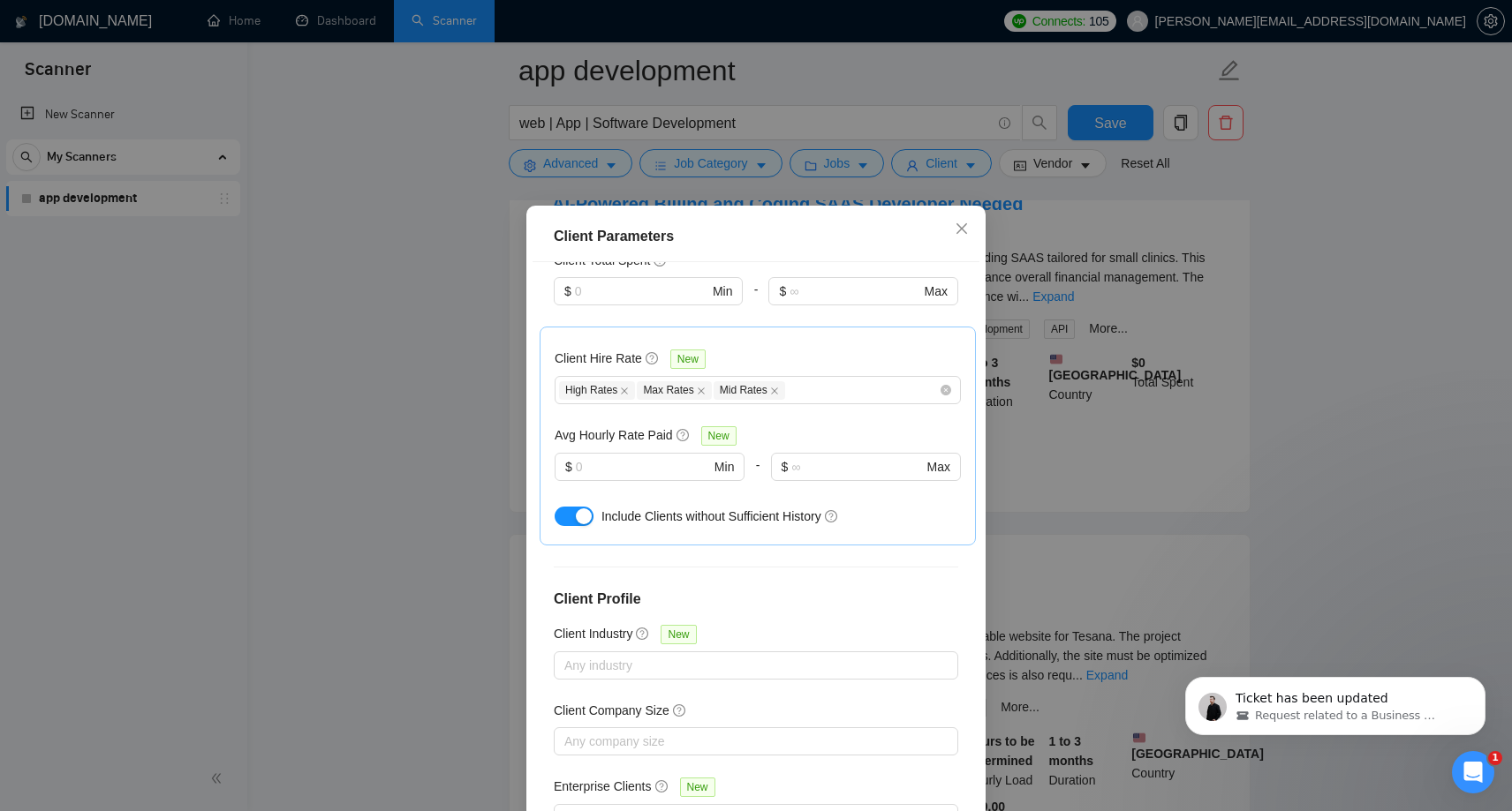
click at [555, 514] on button "button" at bounding box center [573, 516] width 39 height 20
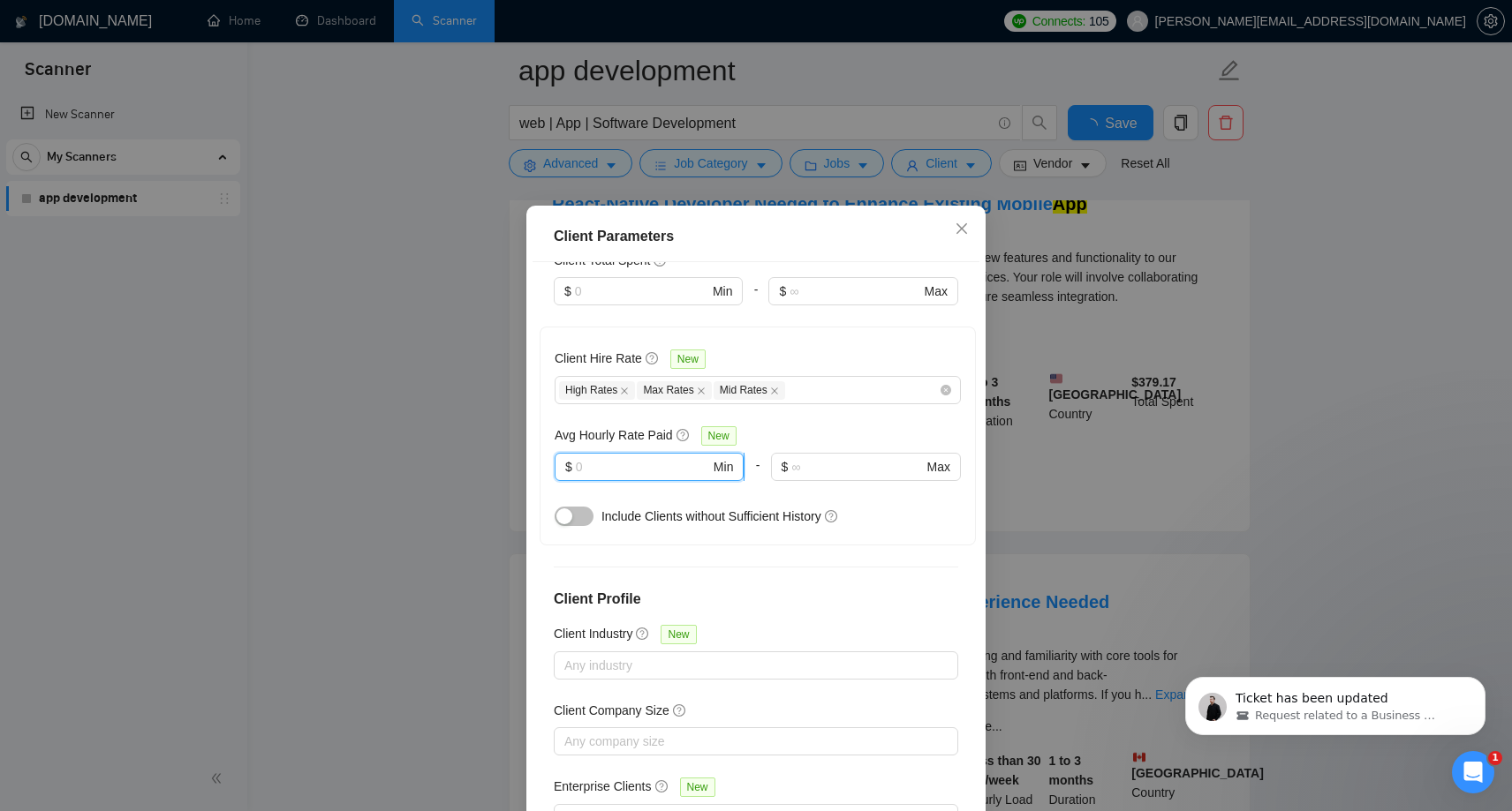
click at [659, 472] on input "text" at bounding box center [642, 468] width 134 height 20
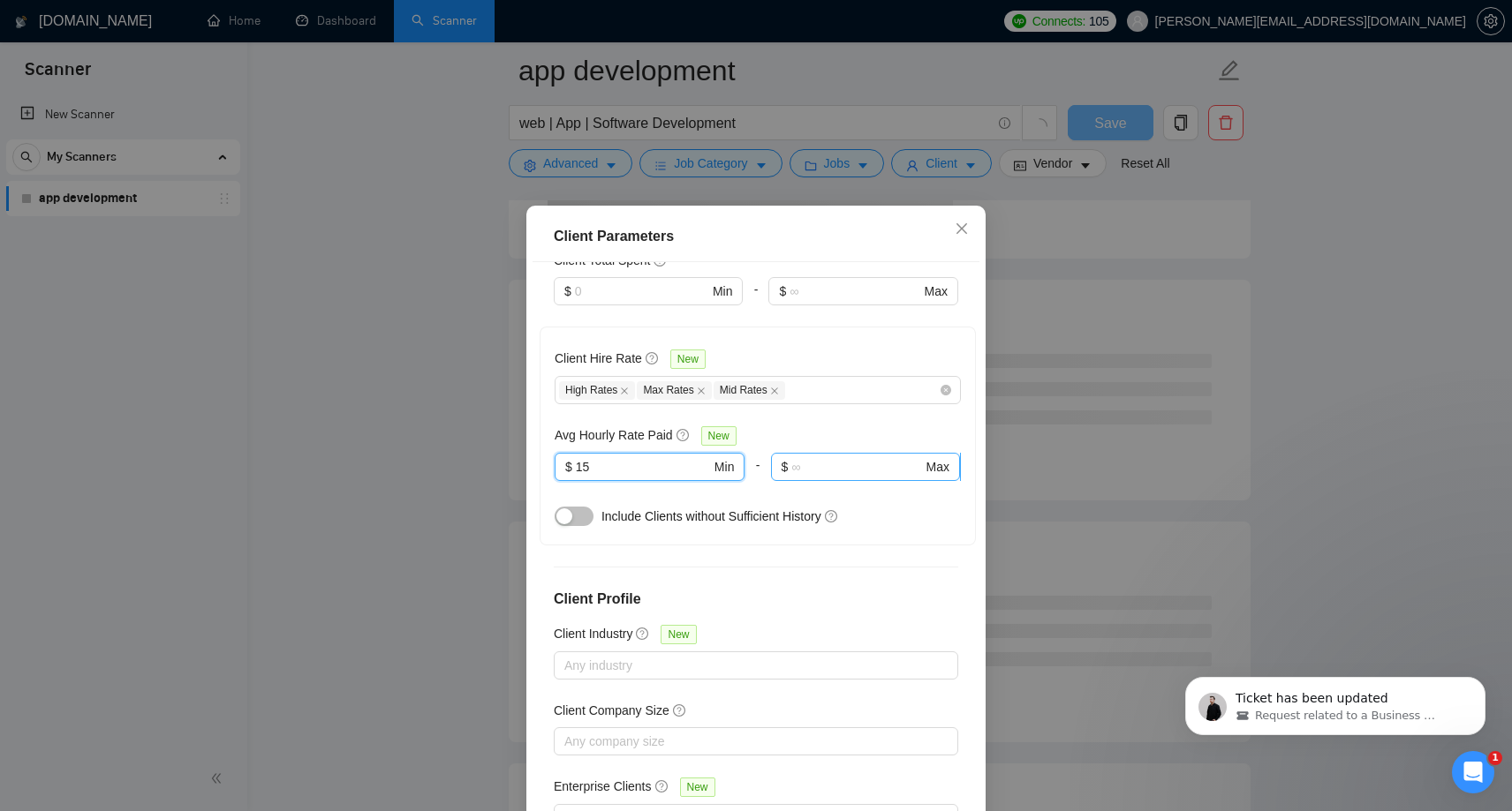
type input "15"
click at [845, 470] on input "text" at bounding box center [856, 468] width 130 height 20
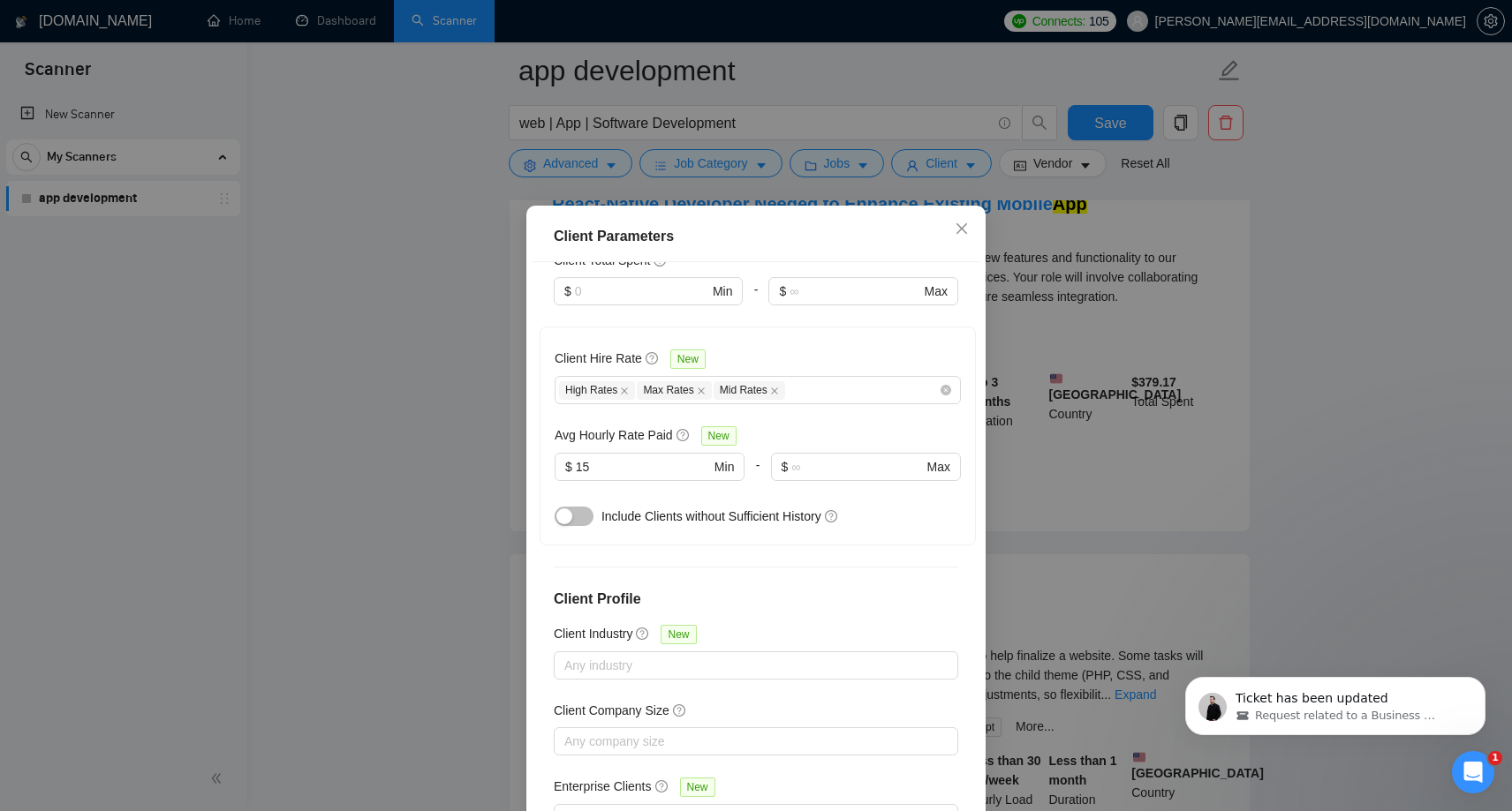
click at [835, 564] on div "Client Location Include Client Countries United States Canada Exclude Client Co…" at bounding box center [756, 545] width 447 height 567
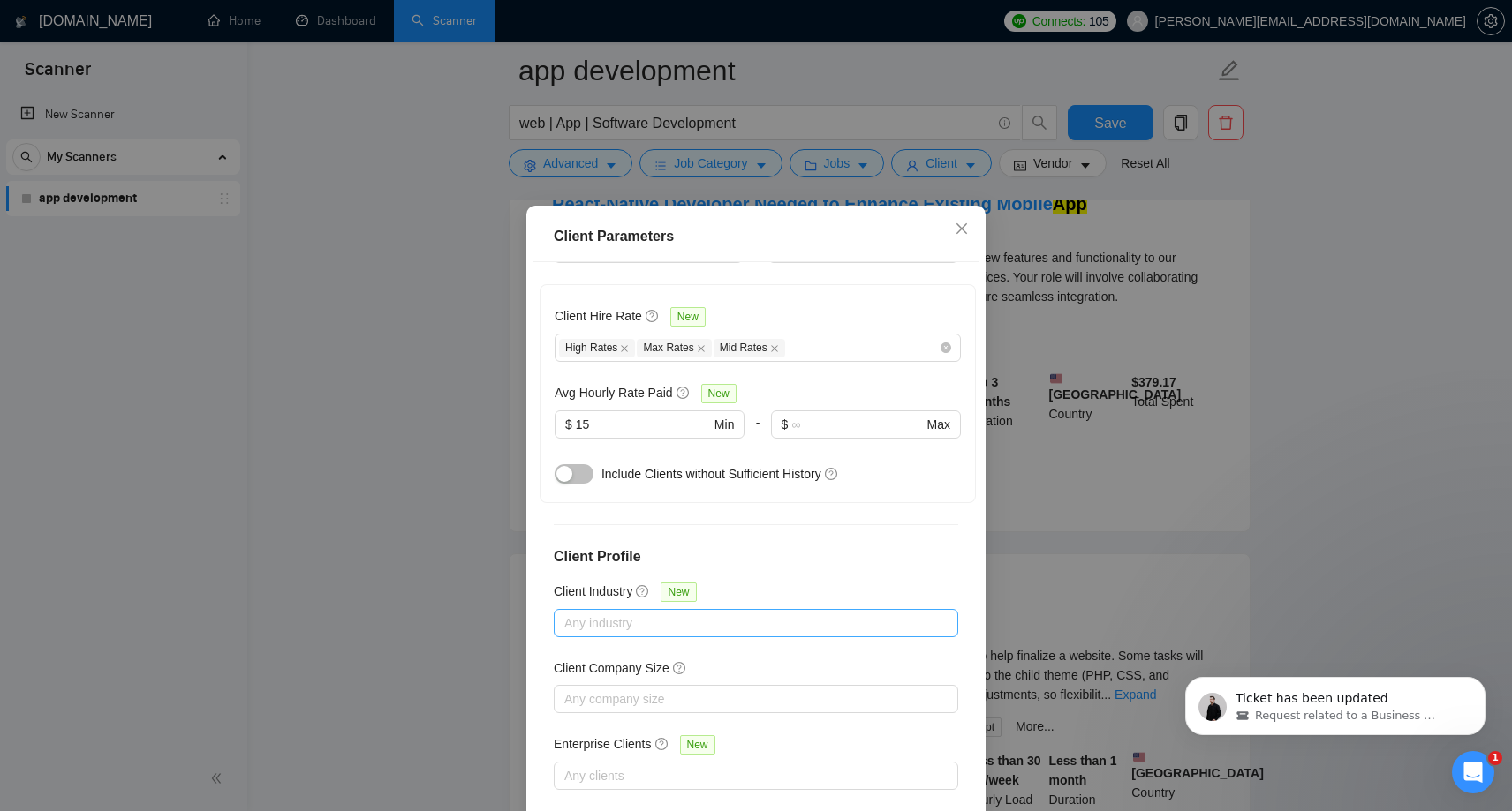
scroll to position [97, 0]
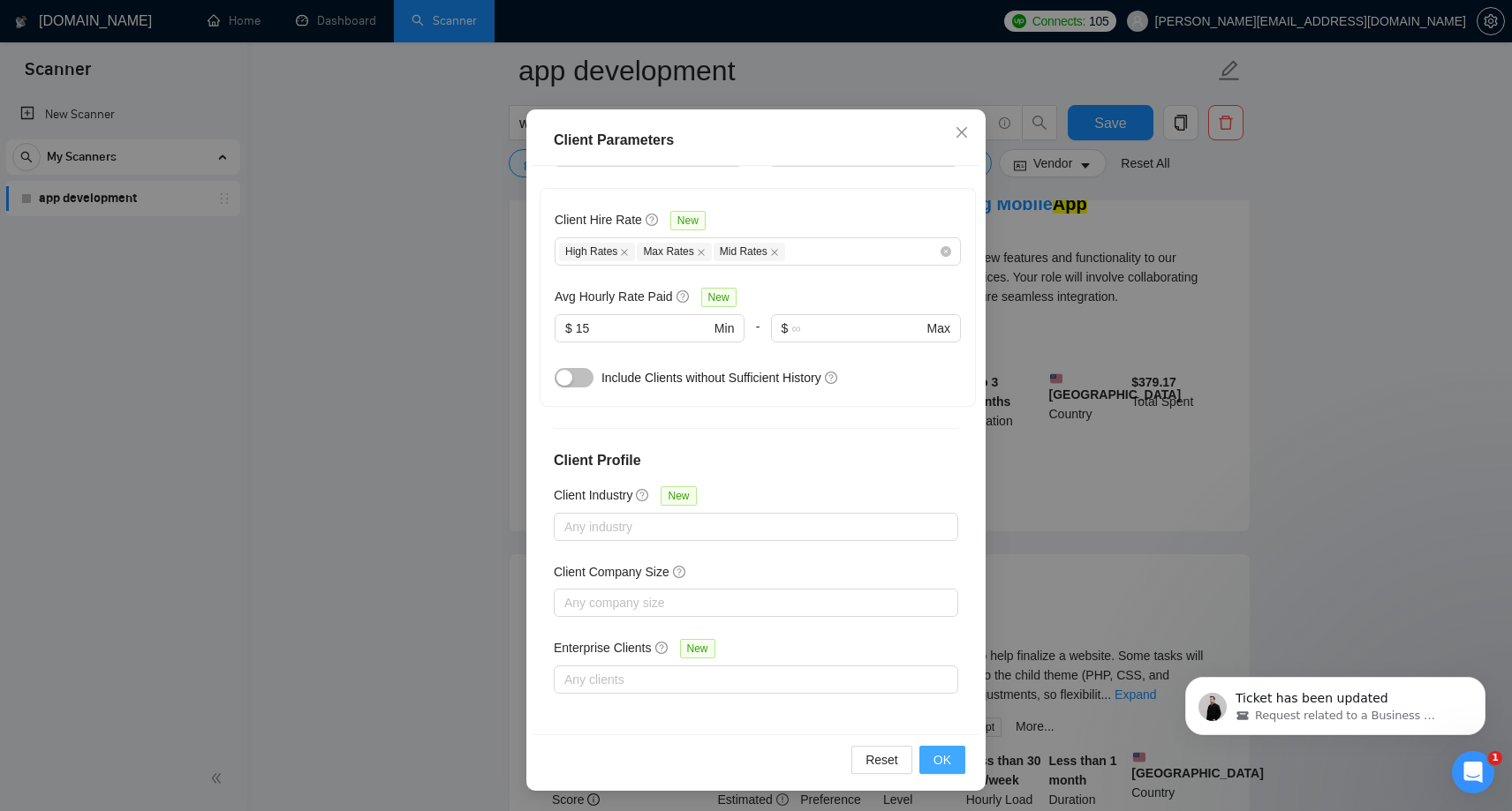
click at [946, 754] on span "OK" at bounding box center [943, 760] width 18 height 20
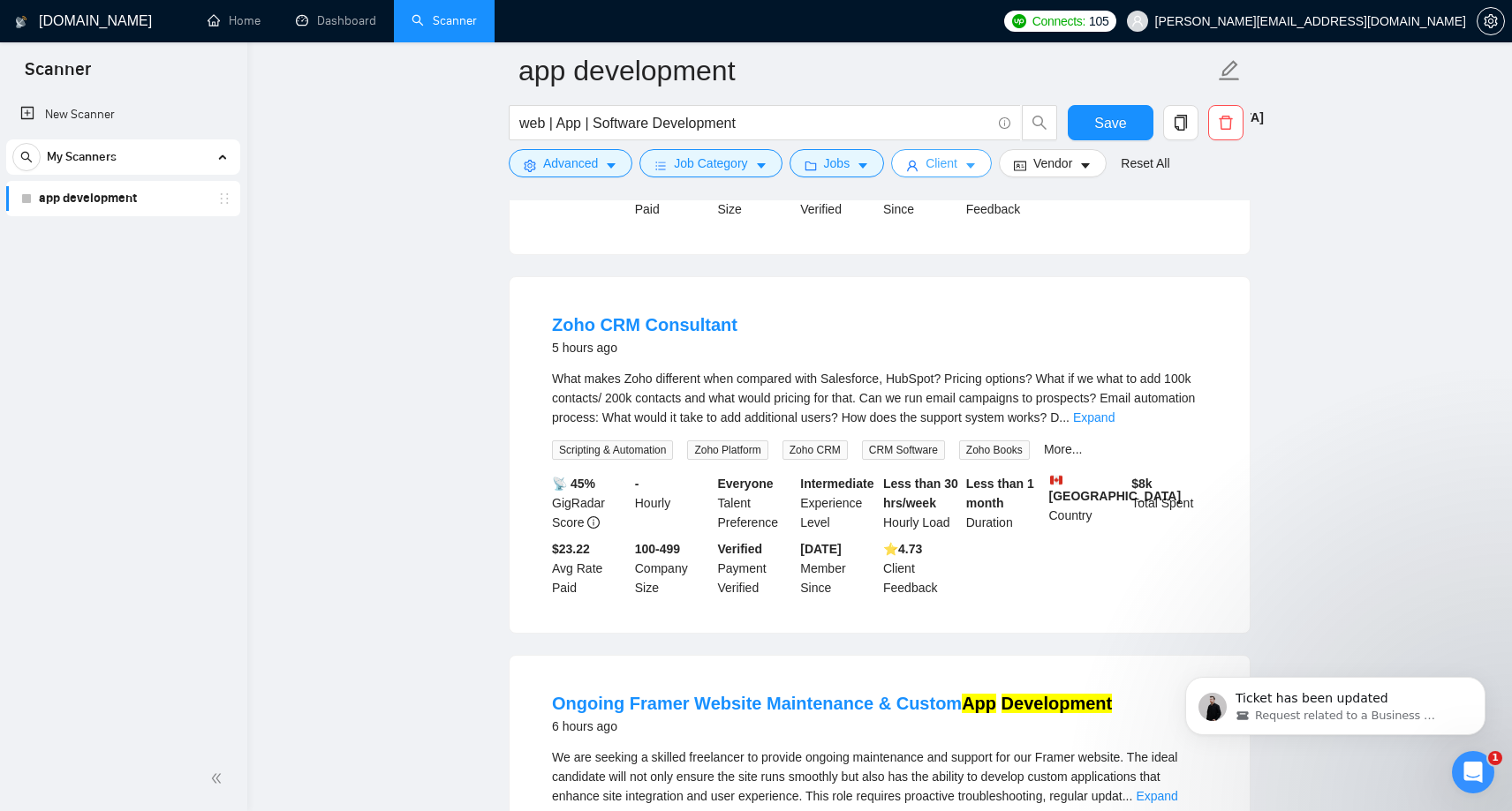
scroll to position [1232, 0]
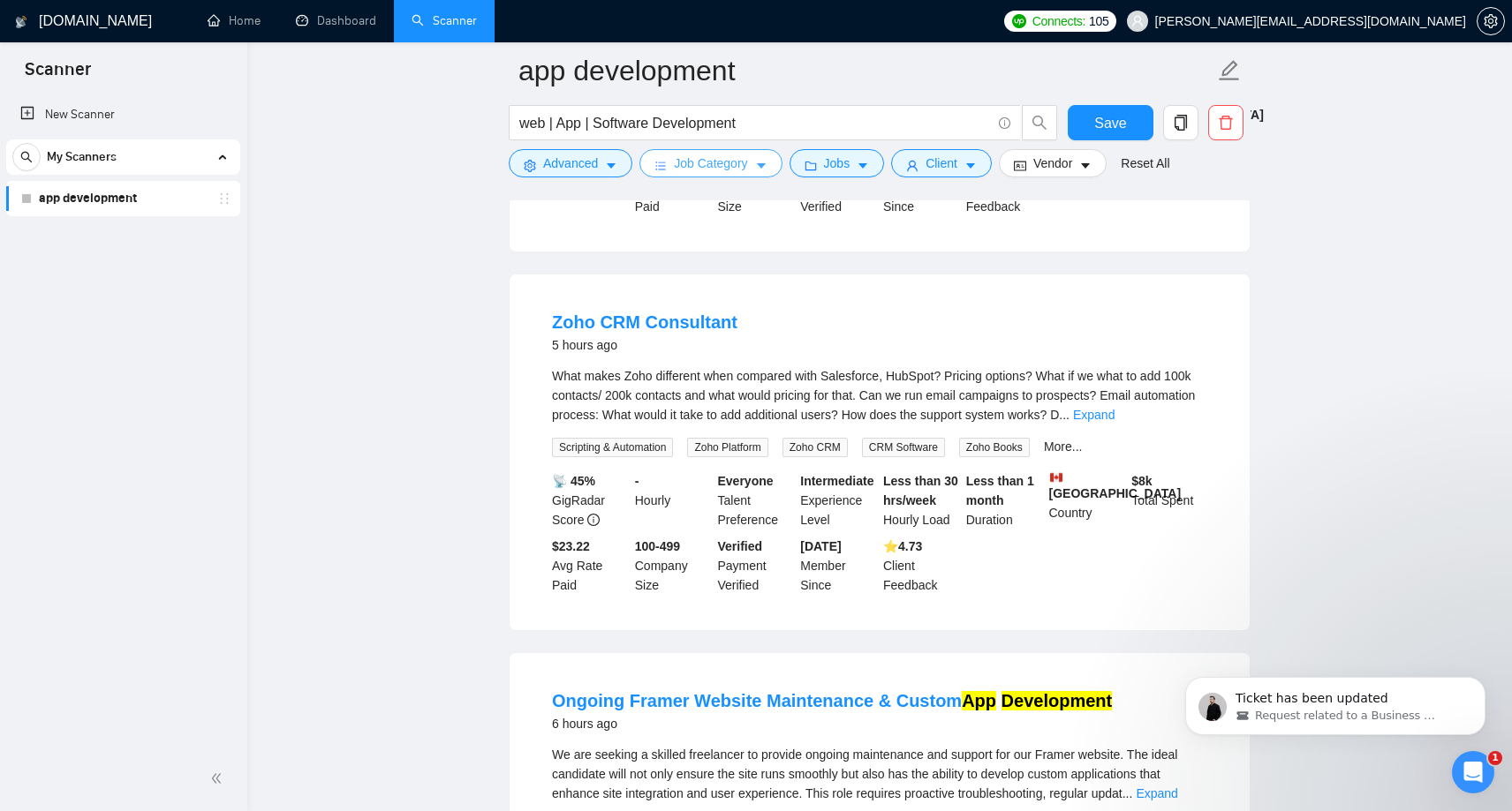
click at [754, 176] on button "Job Category" at bounding box center [710, 163] width 142 height 28
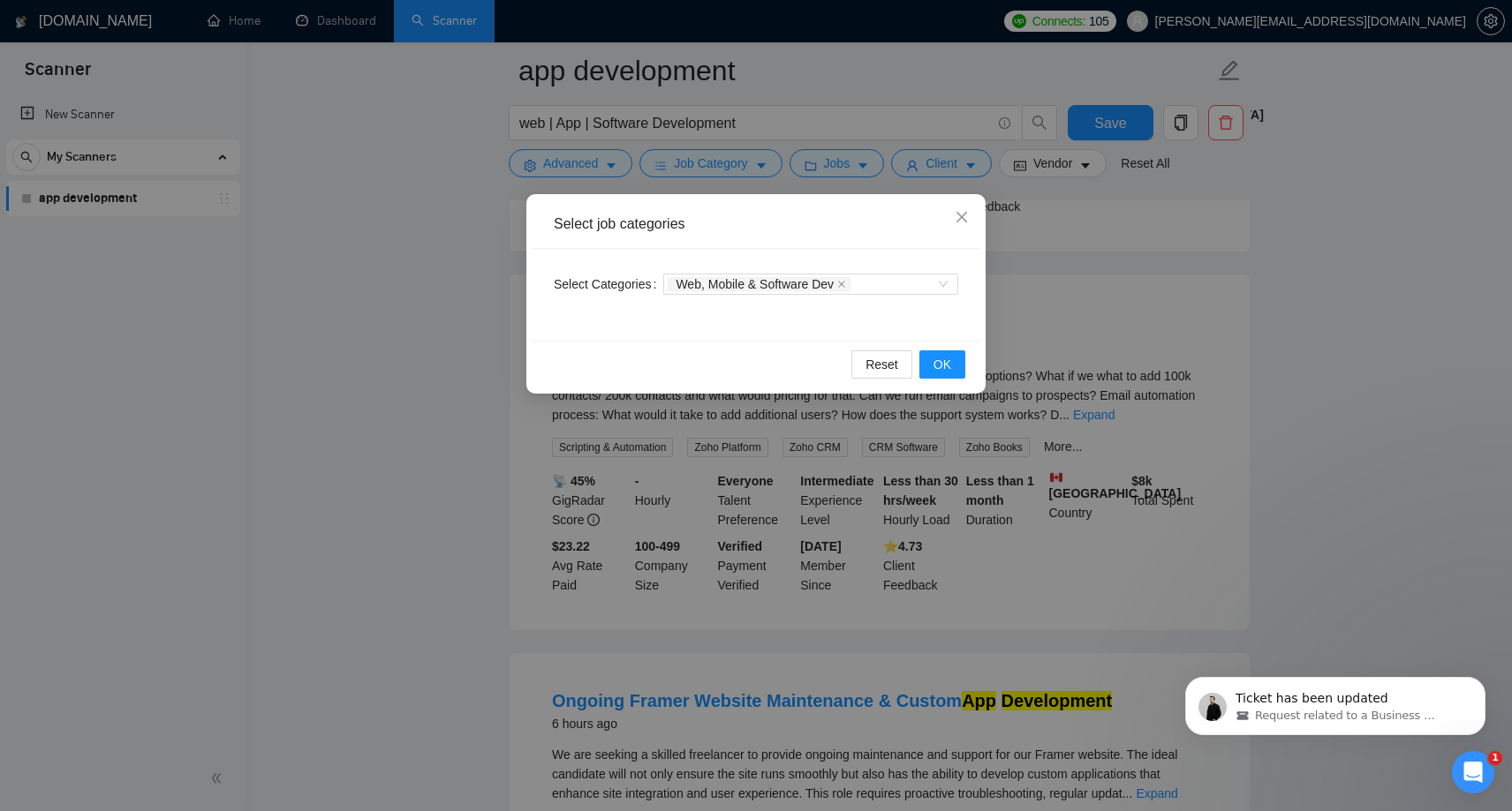
click at [559, 171] on div "Select job categories Select Categories Web, Mobile & Software Dev Reset OK" at bounding box center [756, 405] width 1512 height 811
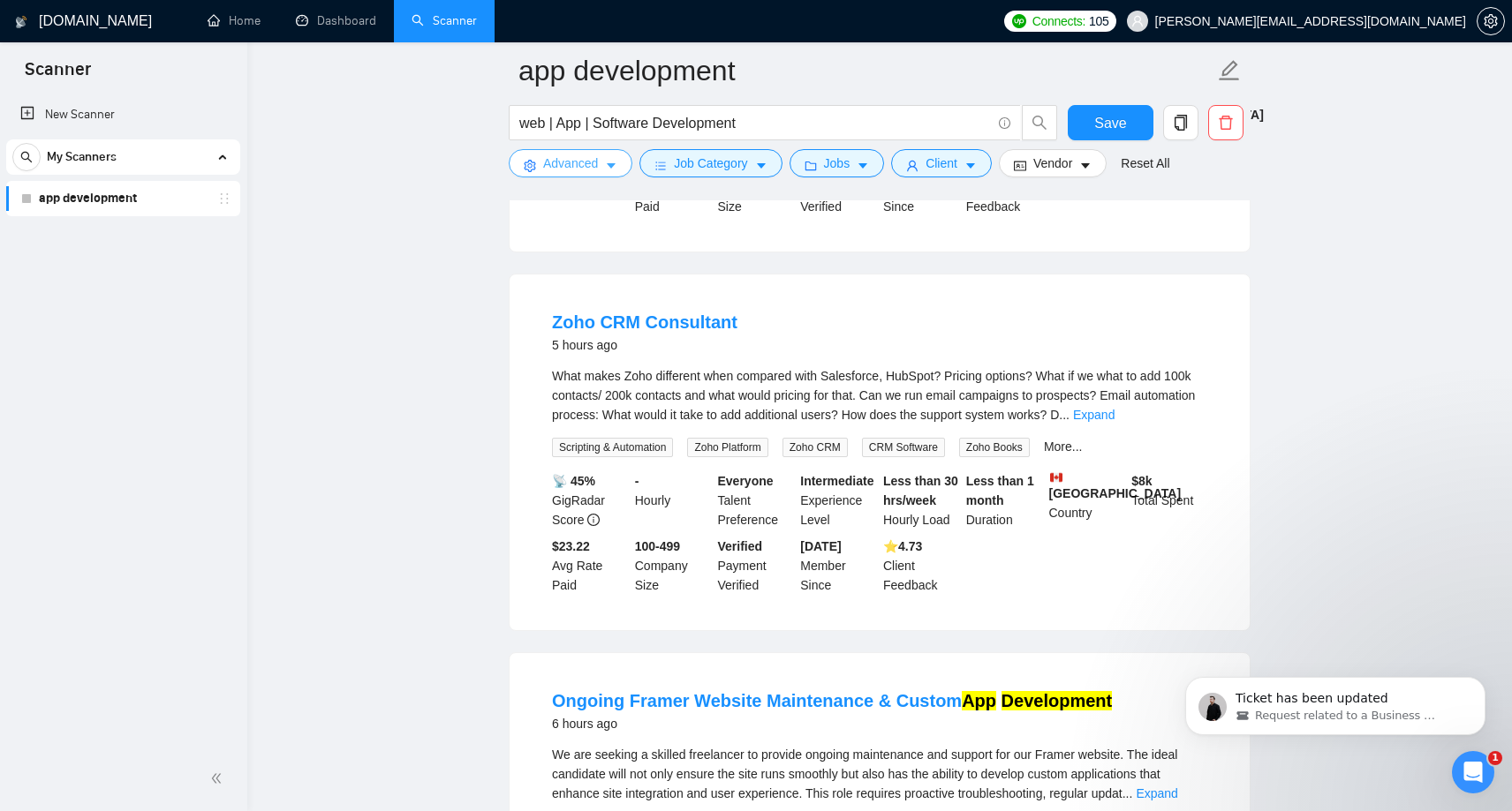
click at [559, 171] on span "Advanced" at bounding box center [570, 163] width 55 height 20
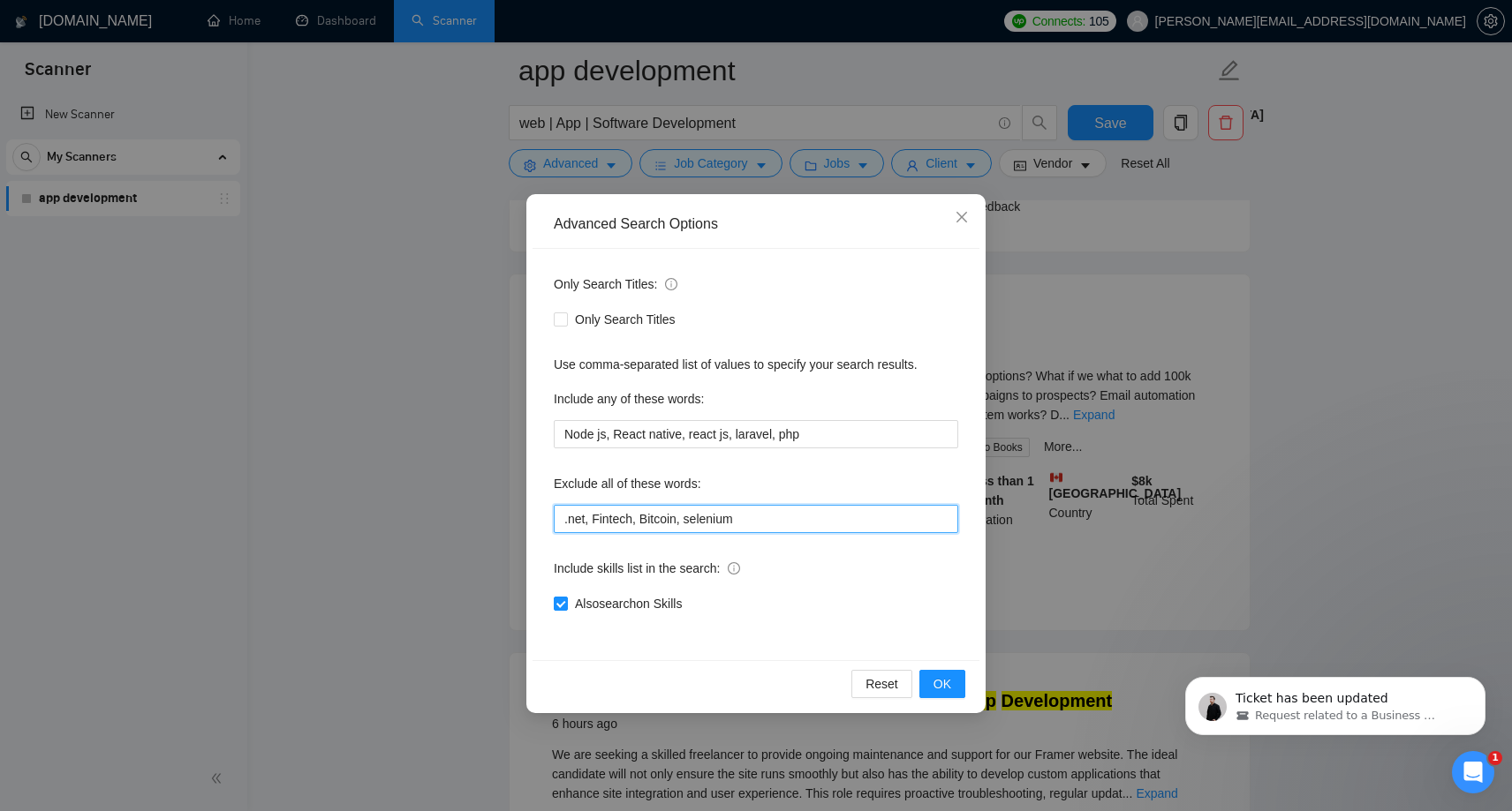
click at [756, 518] on input ".net, Fintech, Bitcoin, selenium" at bounding box center [756, 518] width 404 height 28
click at [754, 518] on input ".net, Fintech, Bitcoin, selenium, Zoho," at bounding box center [756, 518] width 404 height 28
click at [792, 520] on input ".net, Fintech, Bitcoin, selenium, Zoho," at bounding box center [756, 518] width 404 height 28
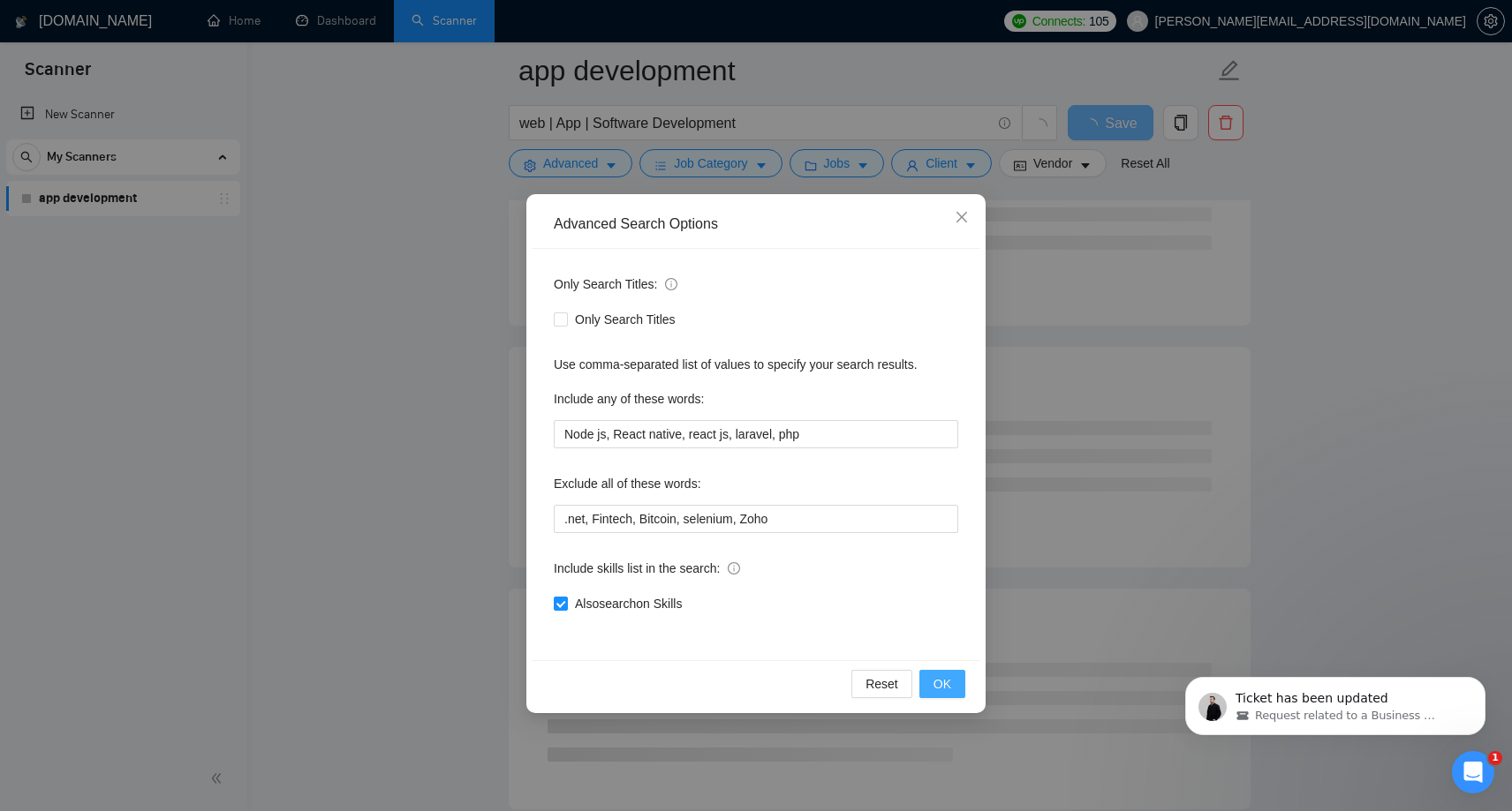
click at [938, 689] on span "OK" at bounding box center [943, 685] width 18 height 20
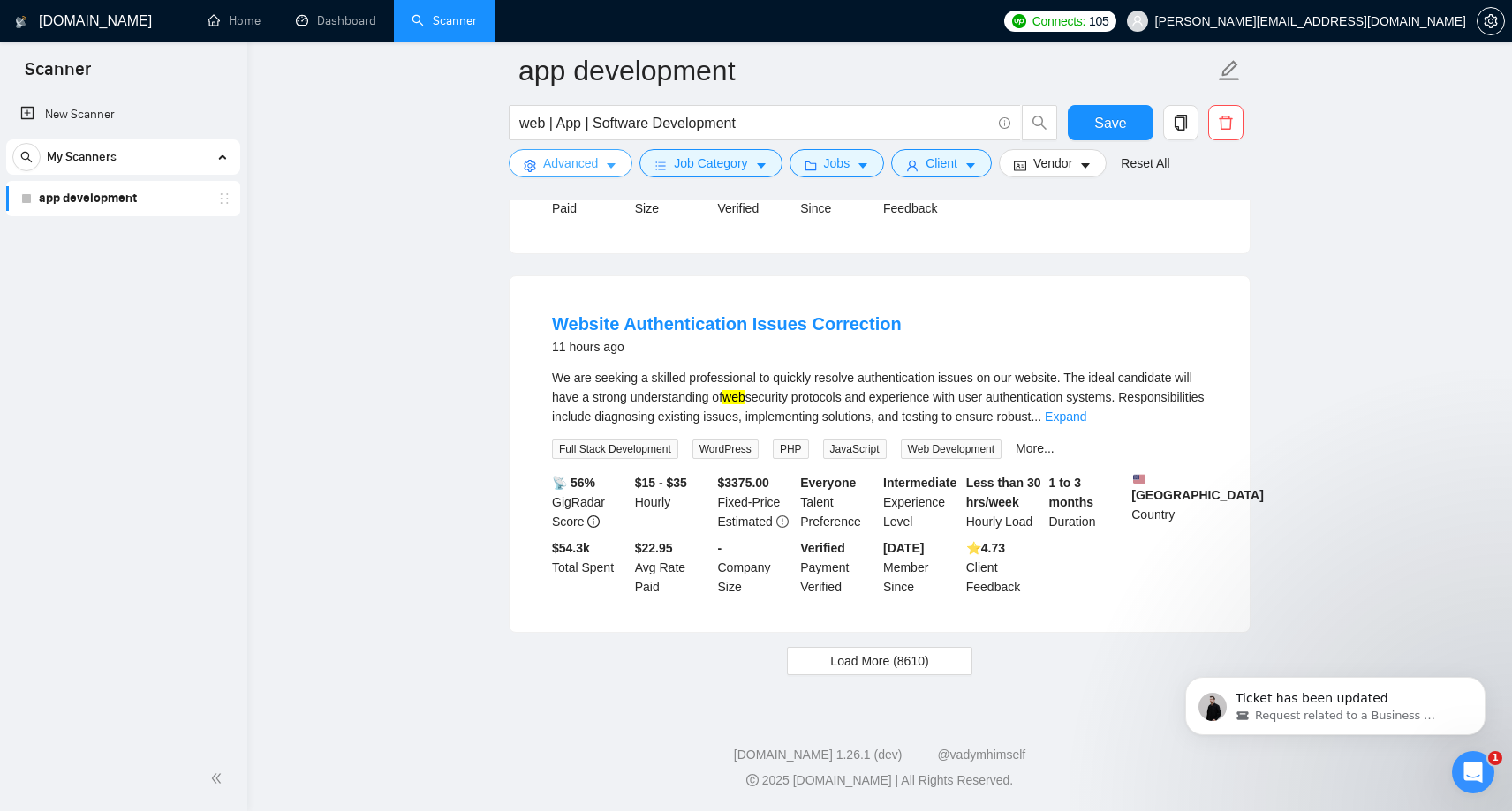
scroll to position [3596, 0]
drag, startPoint x: 900, startPoint y: 313, endPoint x: 746, endPoint y: 316, distance: 154.0
click at [745, 316] on div "Website Authentication Issues Correction 11 hours ago" at bounding box center [879, 334] width 655 height 46
copy link "Issues Correction"
click at [568, 167] on span "Advanced" at bounding box center [570, 163] width 55 height 20
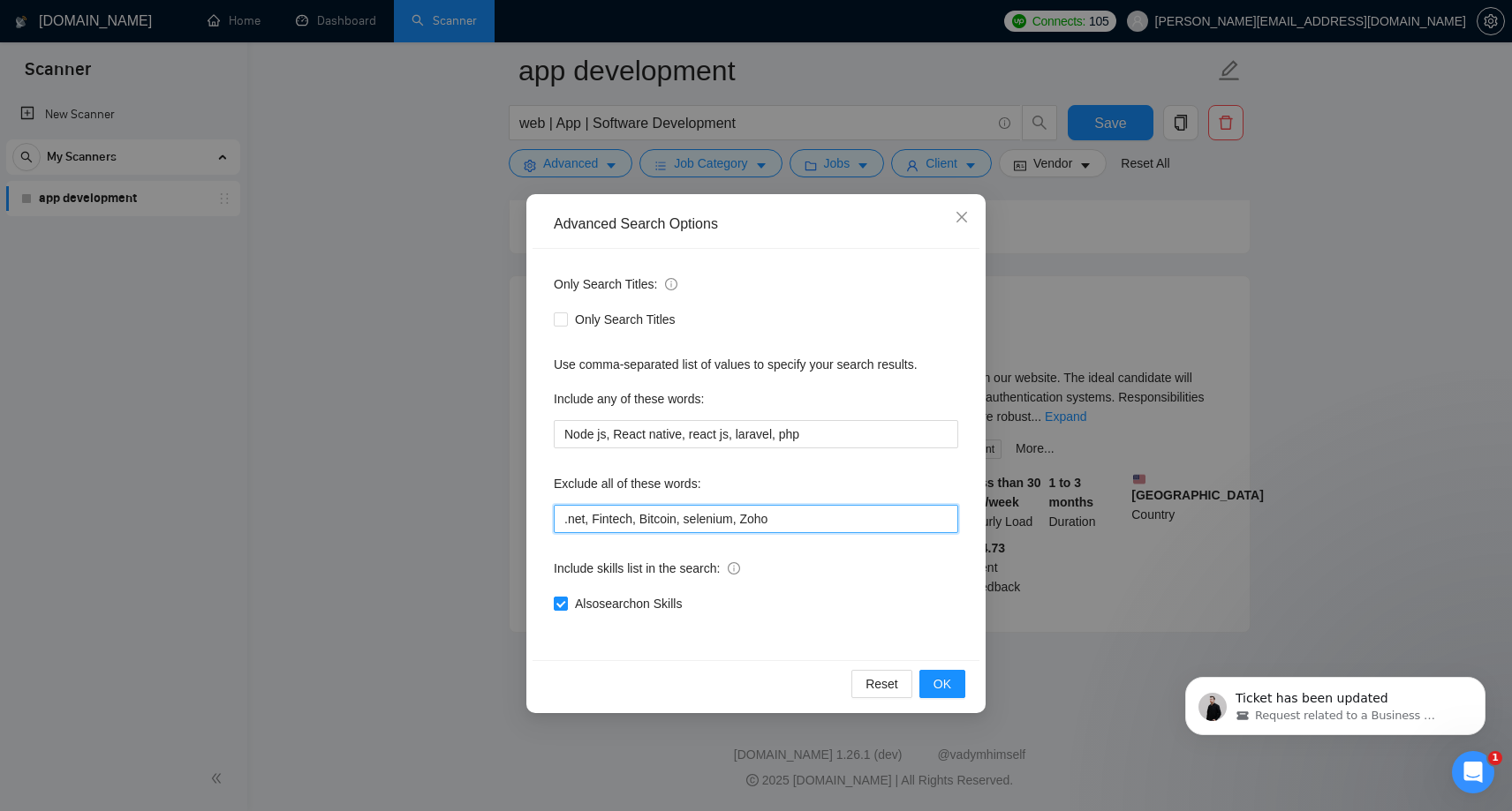
click at [785, 518] on input ".net, Fintech, Bitcoin, selenium, Zoho" at bounding box center [756, 518] width 404 height 28
paste input "Issues Correction"
click at [913, 512] on input ".net, Fintech, Bitcoin, selenium, Zoho, Issues Correction, Issues Correction" at bounding box center [756, 518] width 404 height 28
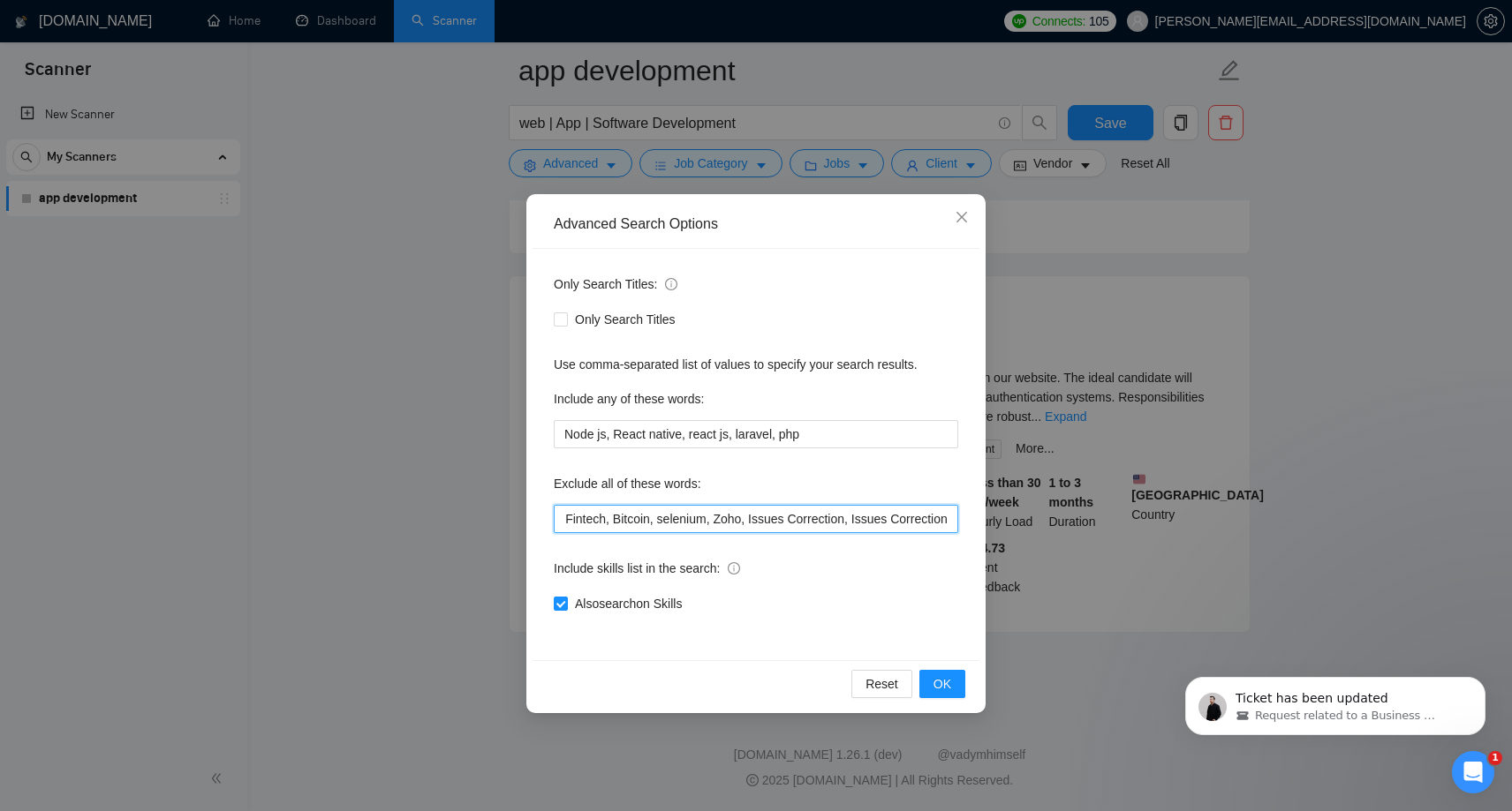
scroll to position [2133, 0]
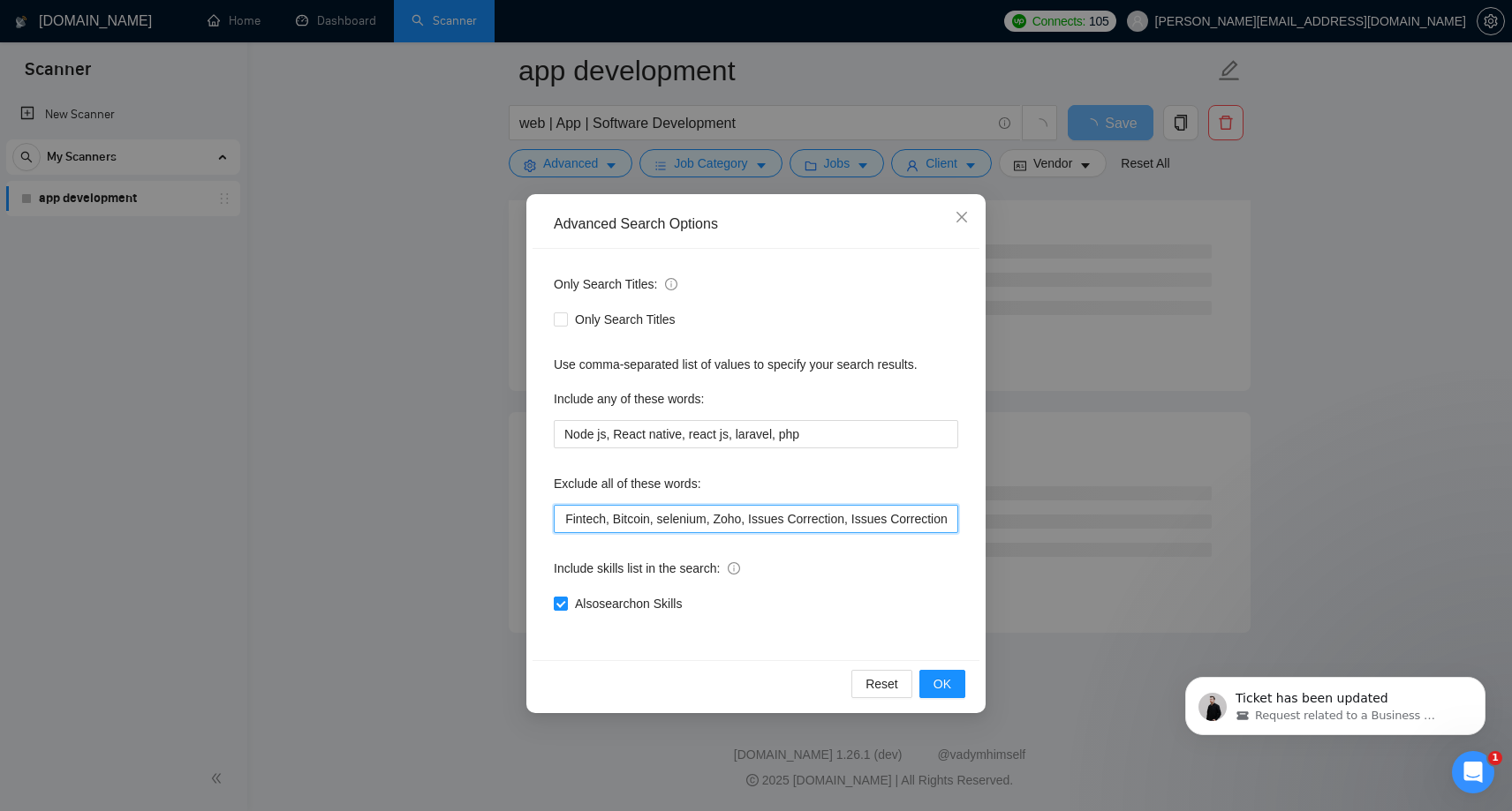
click at [913, 512] on input ".net, Fintech, Bitcoin, selenium, Zoho, Issues Correction, Issues Correction" at bounding box center [756, 518] width 404 height 28
click at [921, 520] on input ".net, Fintech, Bitcoin, selenium, Zoho, Issues Correction, Issues fix" at bounding box center [756, 518] width 404 height 28
click at [938, 680] on span "OK" at bounding box center [943, 685] width 18 height 20
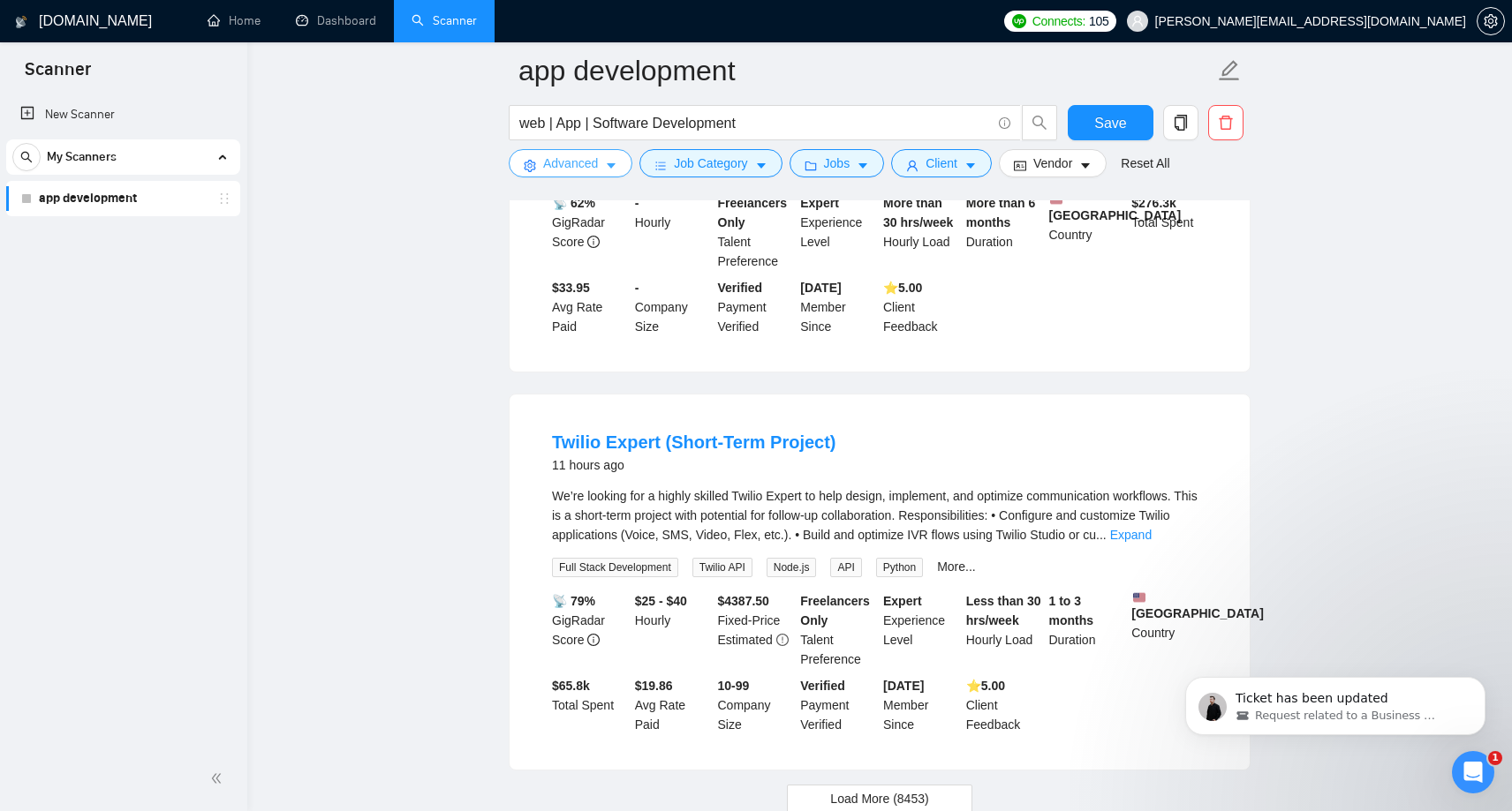
scroll to position [3603, 0]
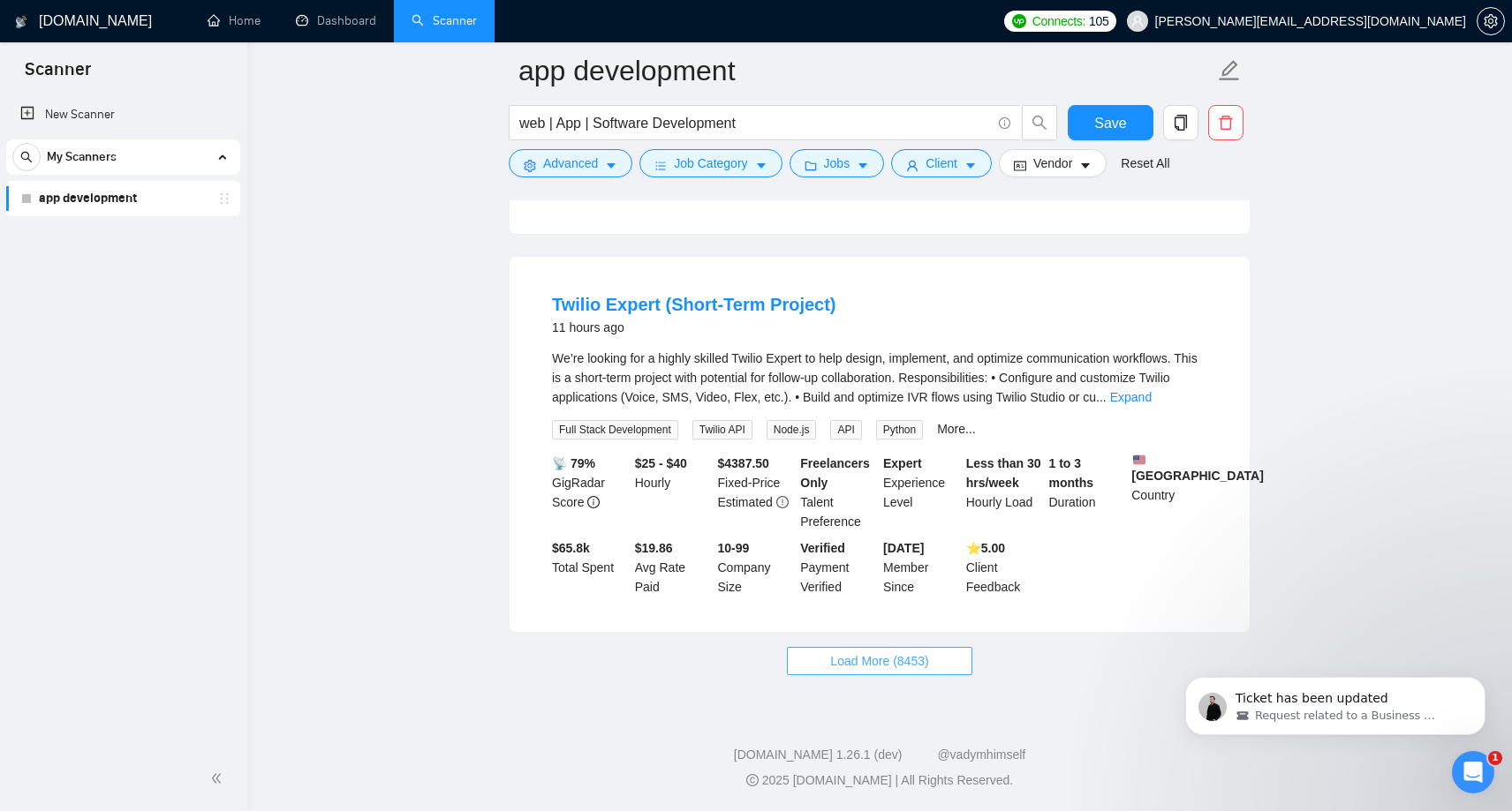
click at [838, 666] on span "Load More (8453)" at bounding box center [879, 662] width 98 height 20
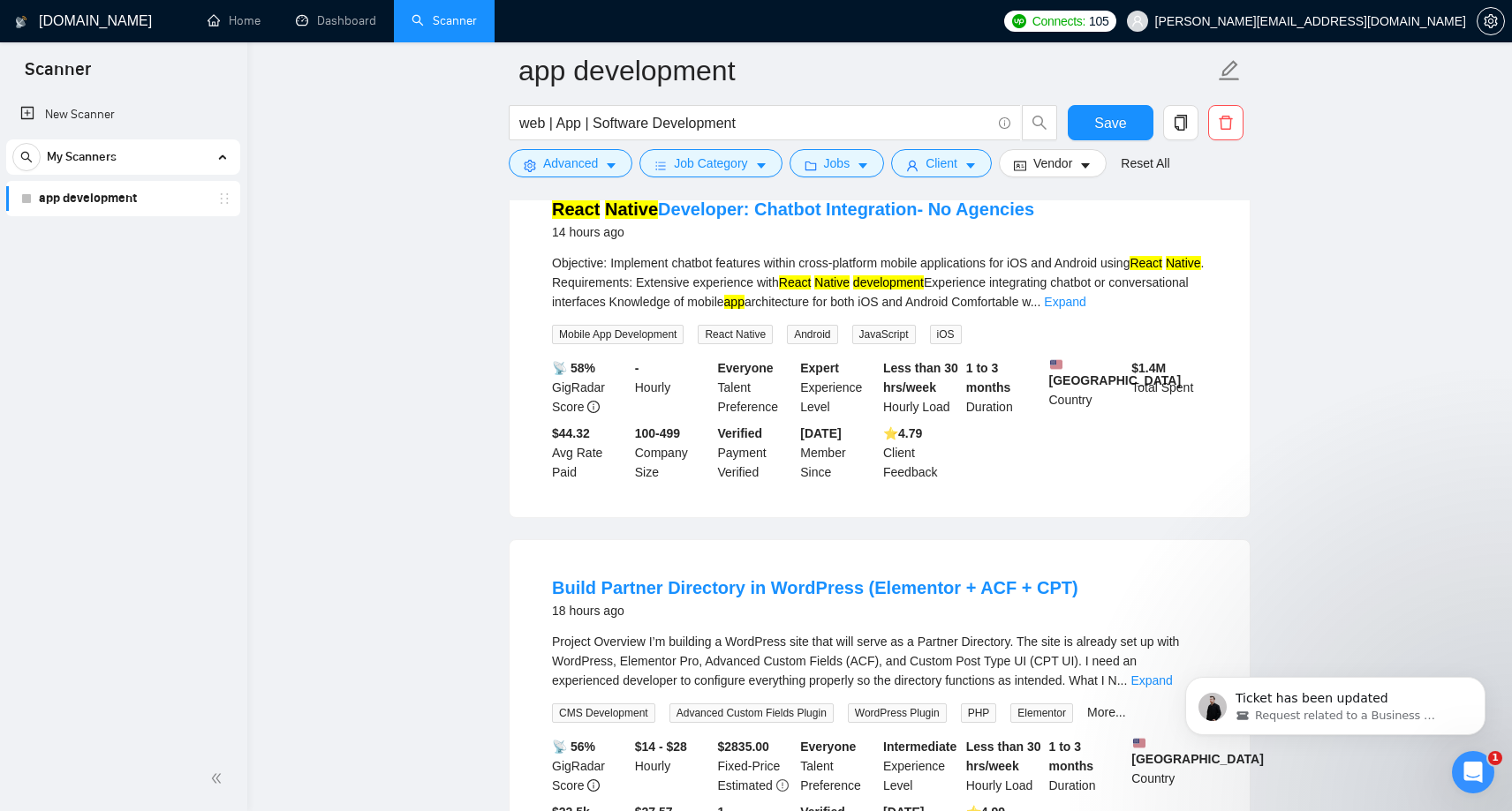
scroll to position [4792, 0]
click at [595, 160] on span "Advanced" at bounding box center [570, 163] width 55 height 20
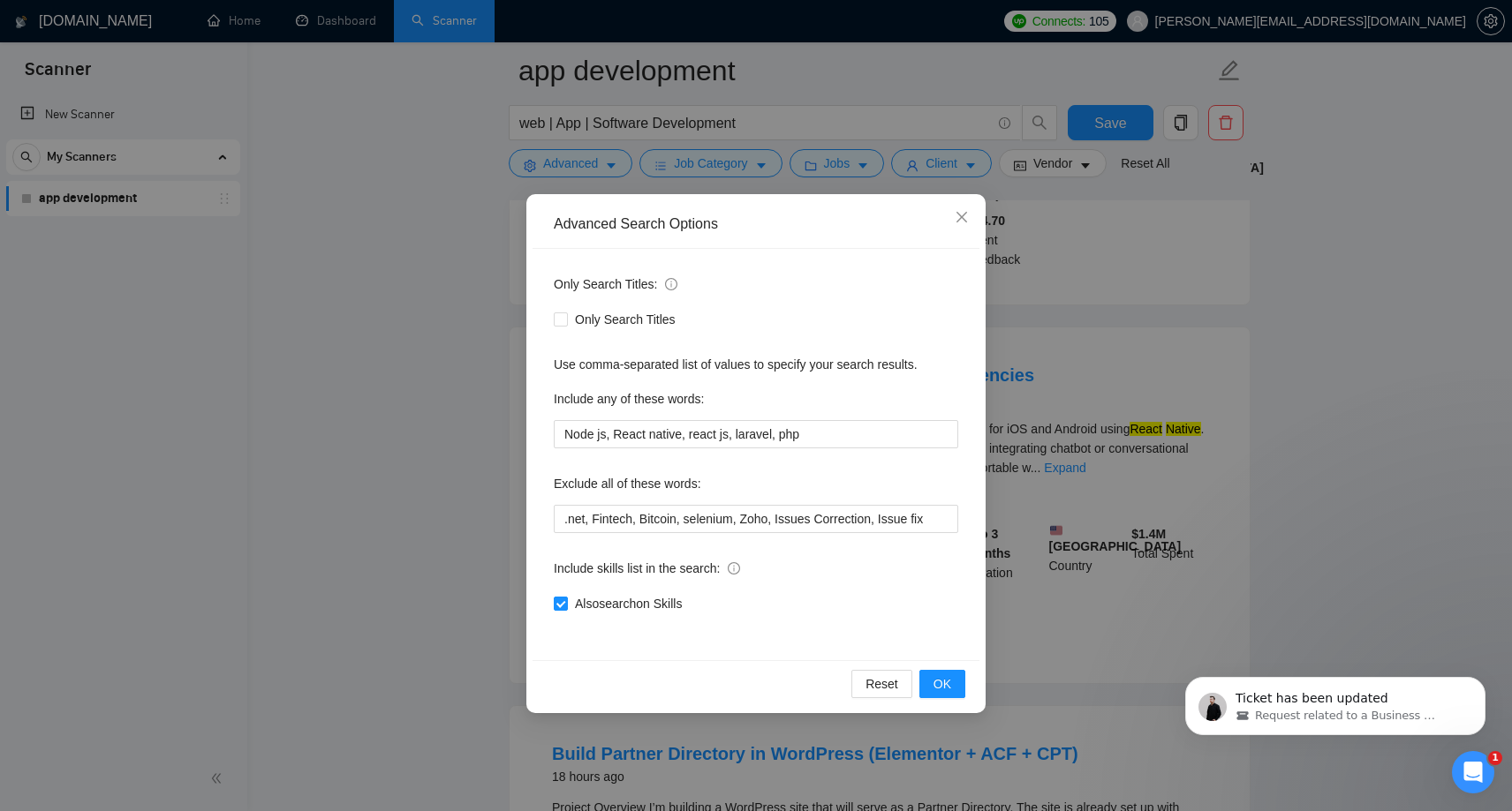
scroll to position [4614, 0]
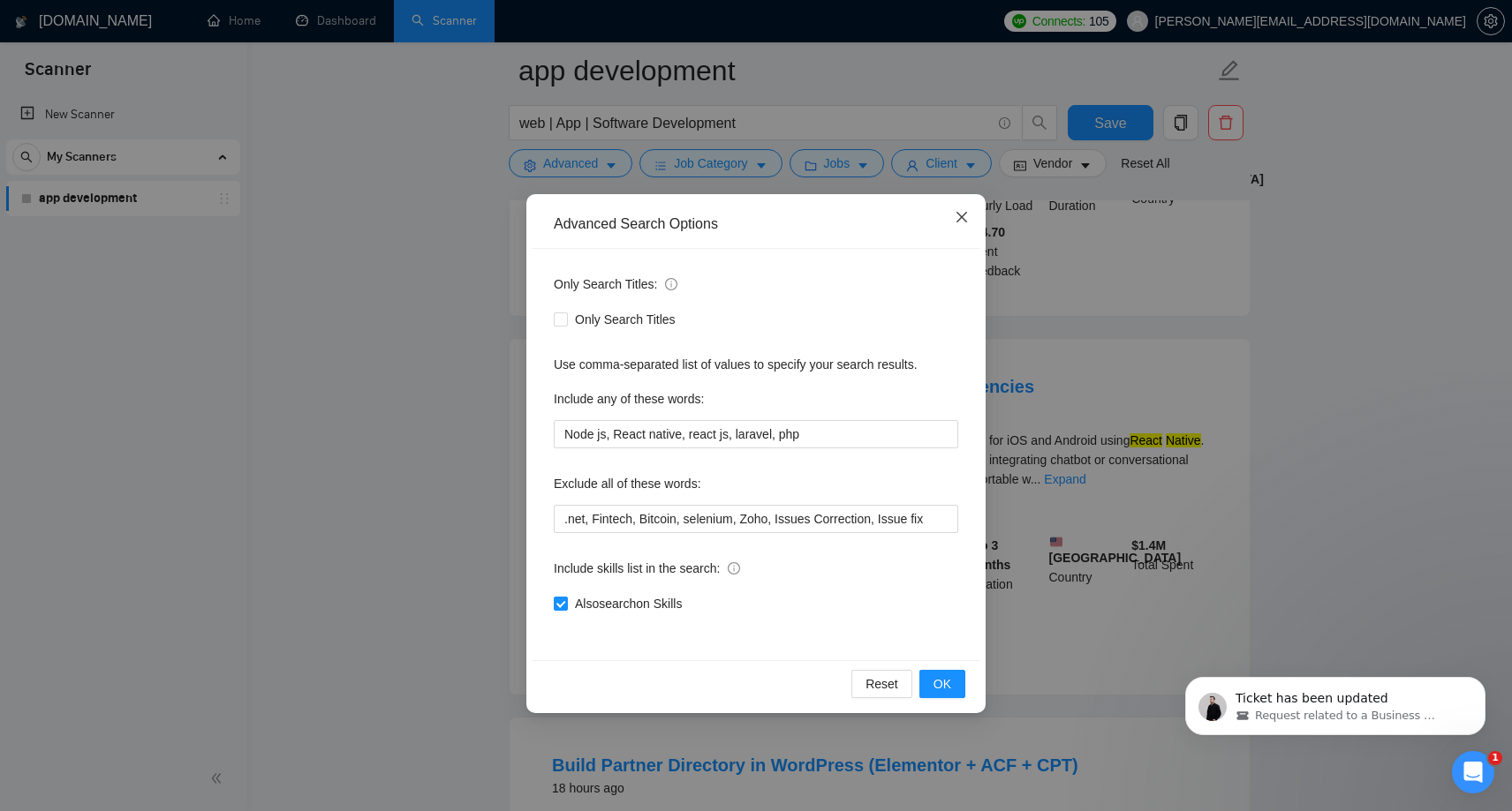
click at [962, 221] on icon "close" at bounding box center [962, 217] width 14 height 14
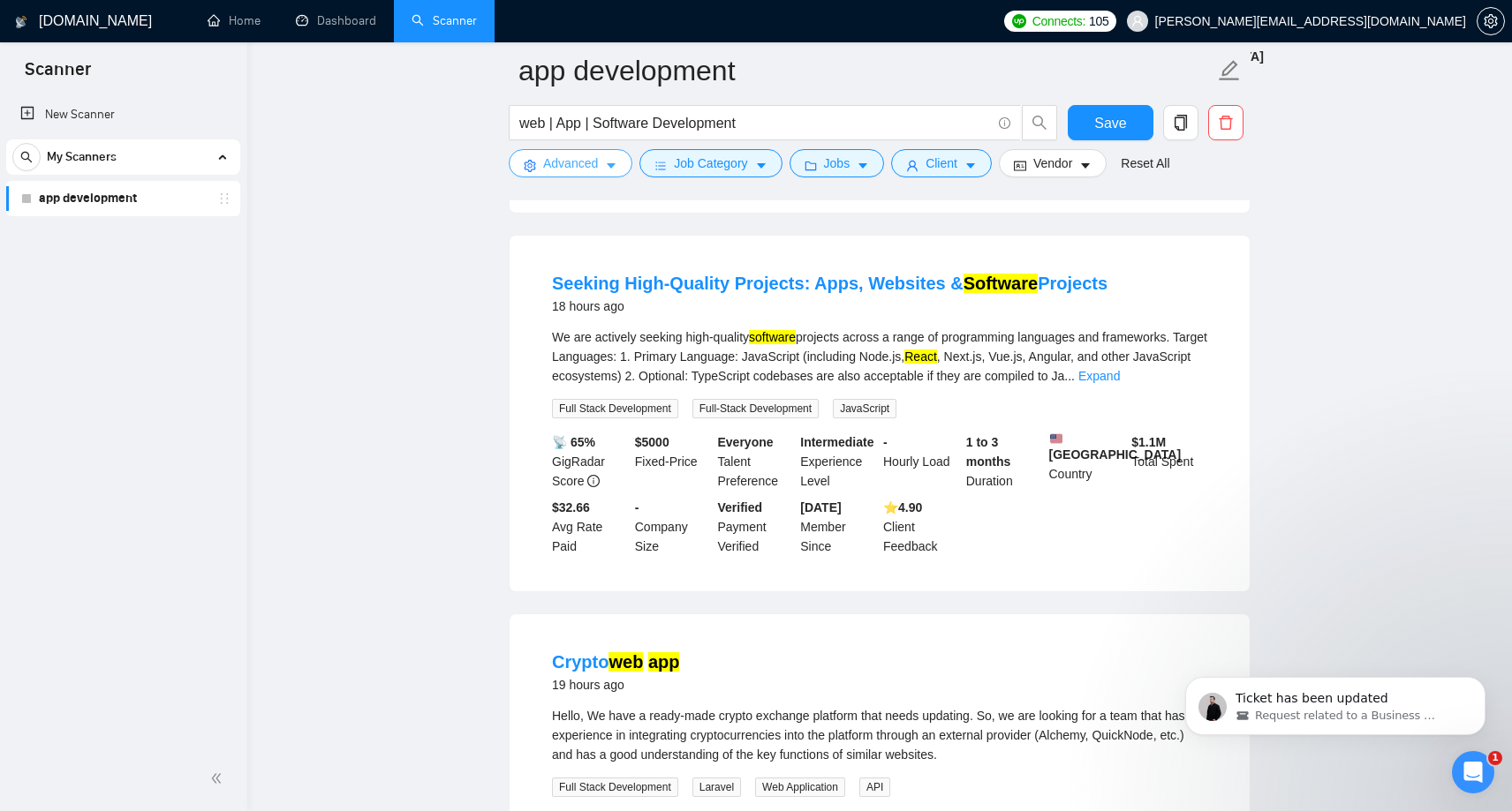
scroll to position [5852, 0]
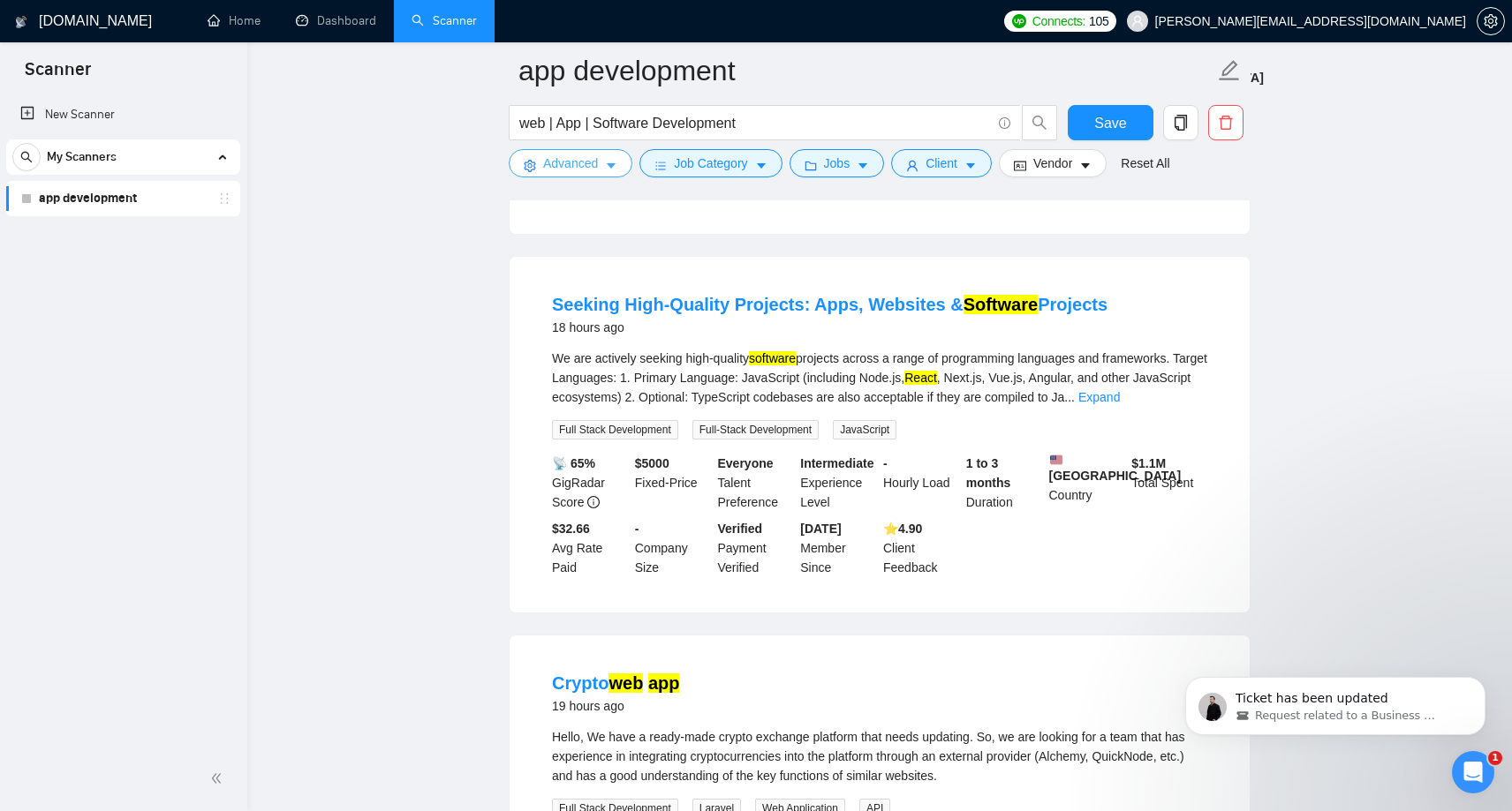
click at [569, 165] on span "Advanced" at bounding box center [570, 163] width 55 height 20
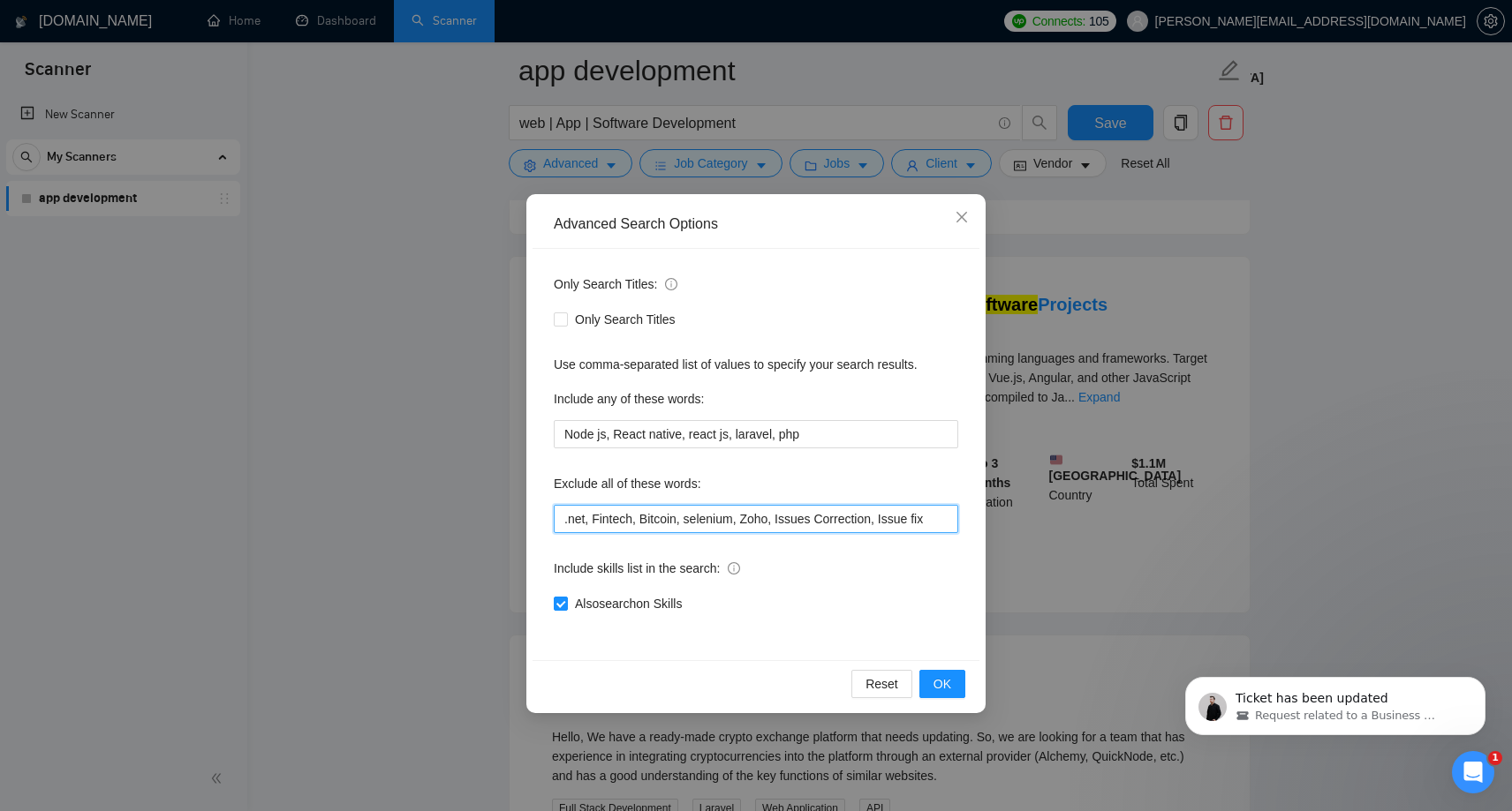
click at [948, 517] on input ".net, Fintech, Bitcoin, selenium, Zoho, Issues Correction, Issue fix" at bounding box center [756, 518] width 404 height 28
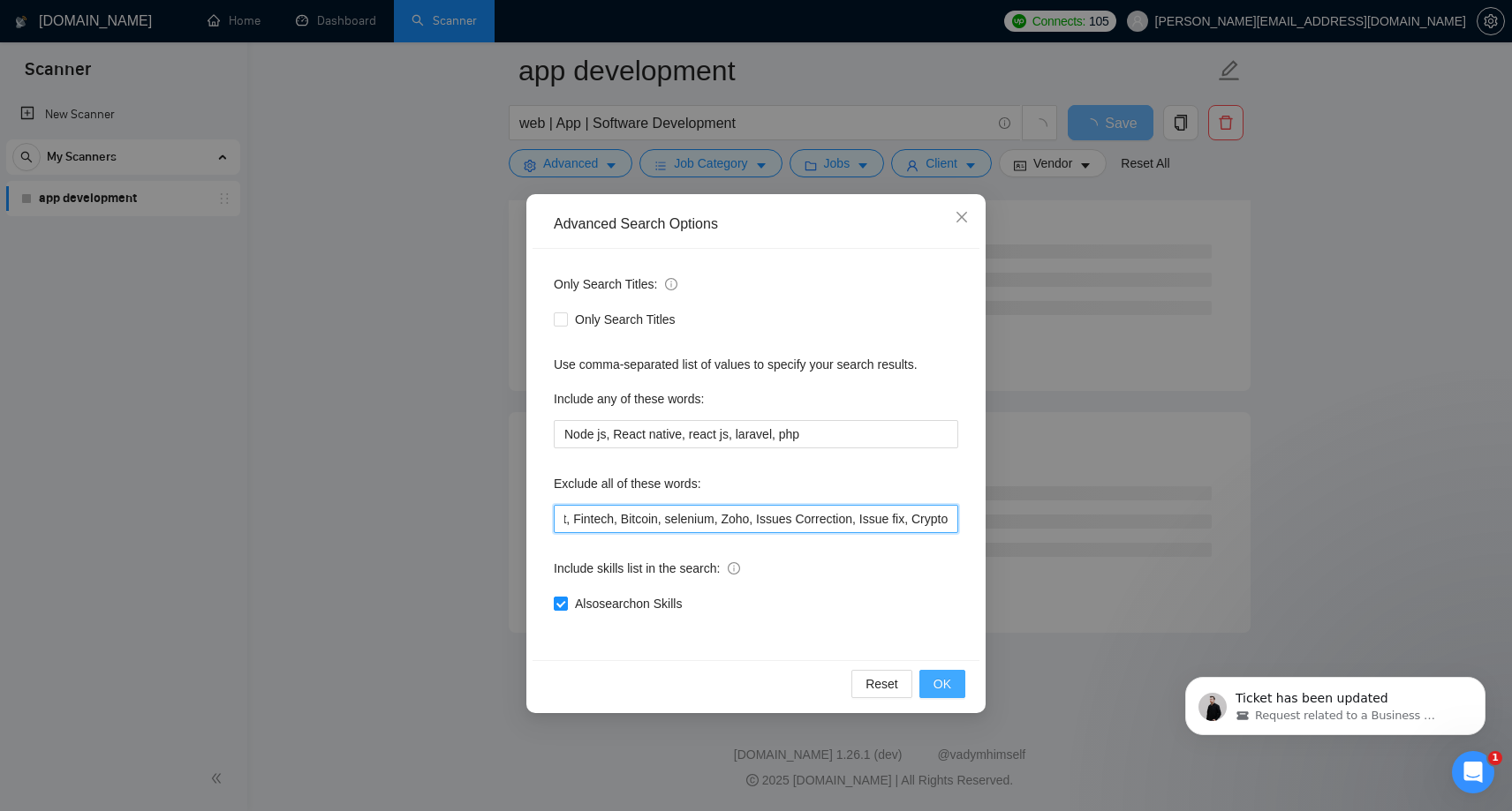
scroll to position [4553, 0]
type input ".net, Fintech, Bitcoin, selenium, Zoho, Issues Correction, Issue fix, Crypto"
click at [948, 692] on span "OK" at bounding box center [943, 685] width 18 height 20
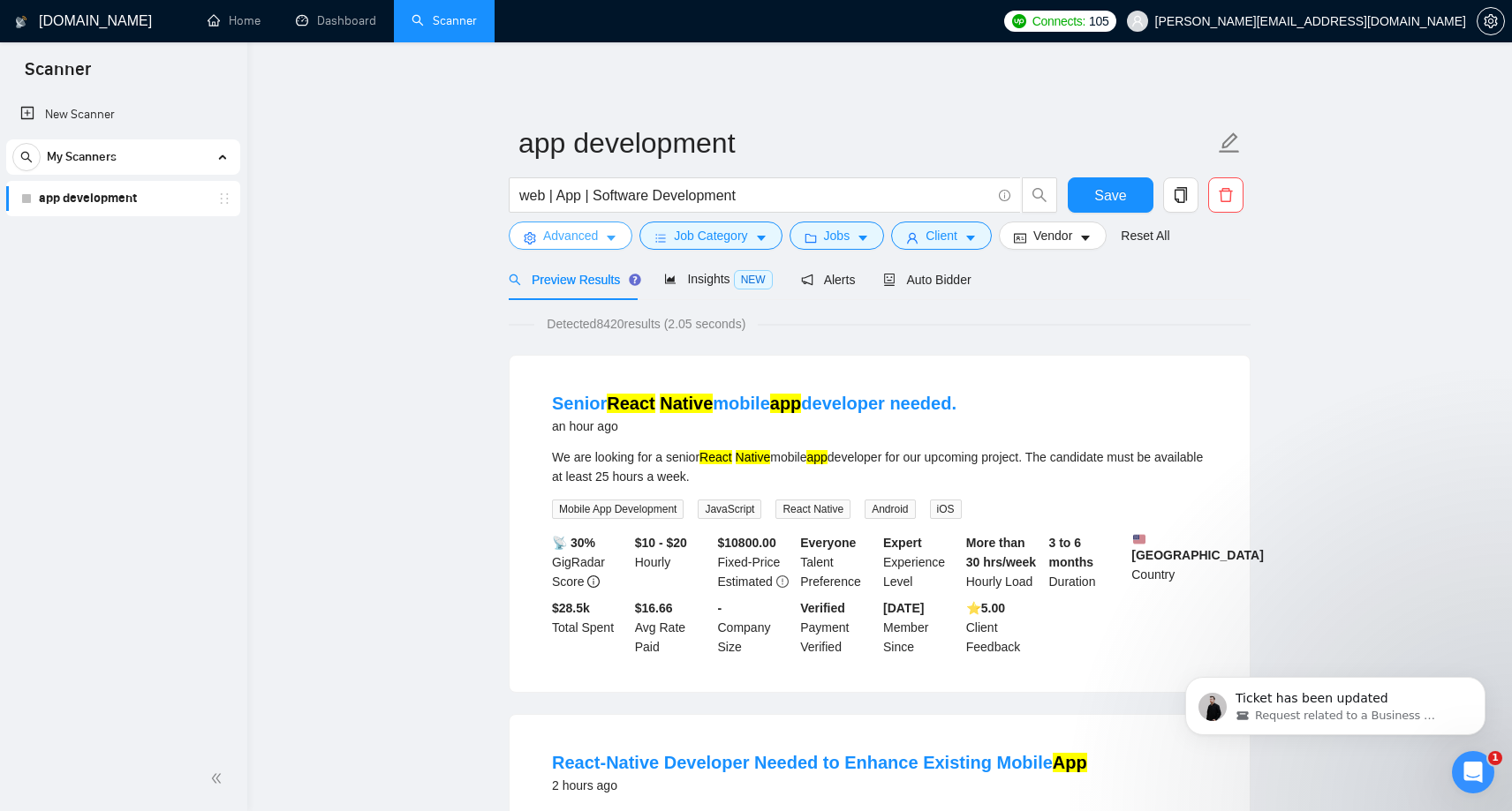
click at [582, 235] on span "Advanced" at bounding box center [570, 236] width 55 height 20
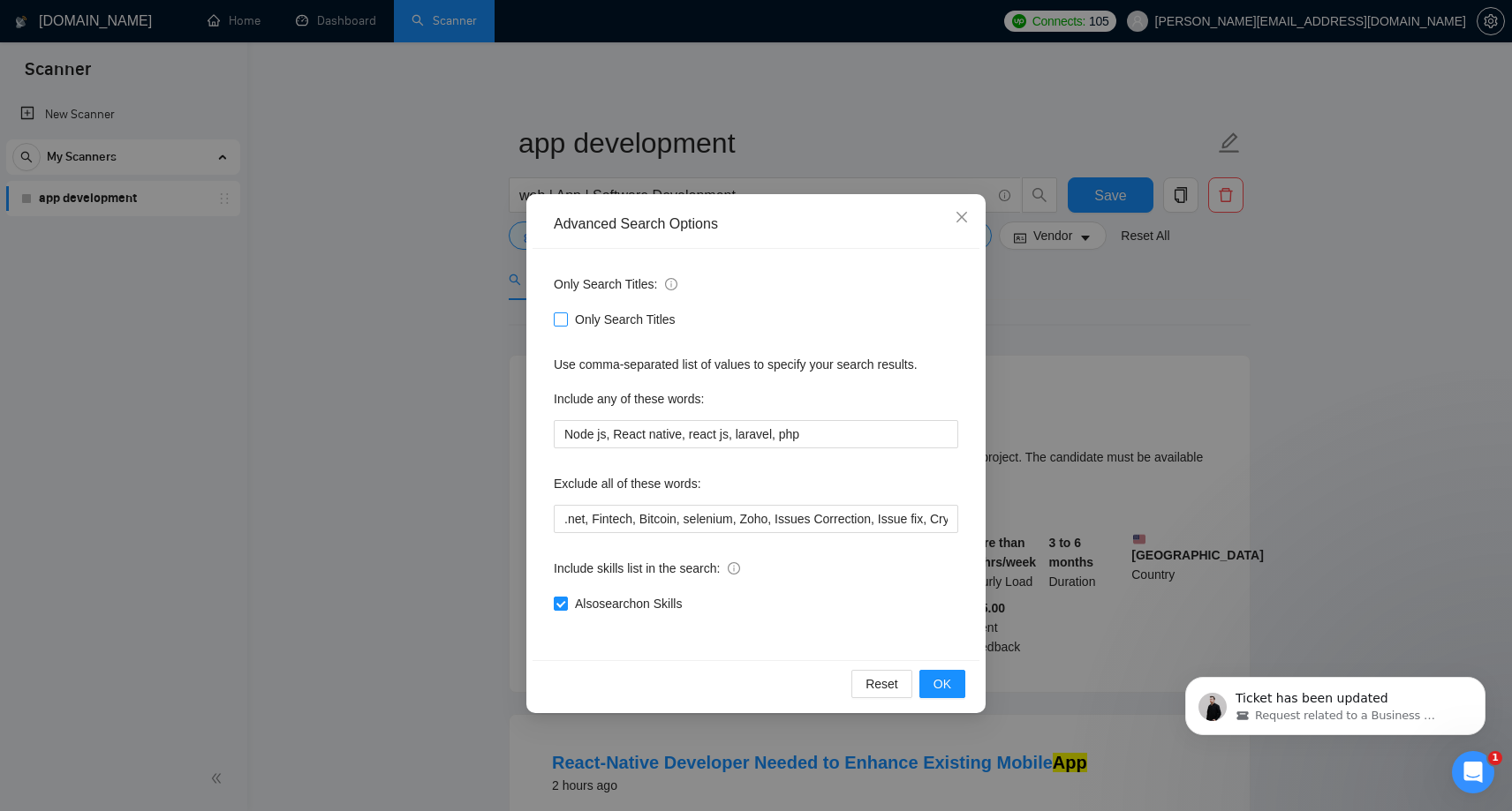
click at [559, 319] on input "Only Search Titles" at bounding box center [559, 318] width 12 height 12
click at [951, 681] on button "OK" at bounding box center [942, 684] width 46 height 28
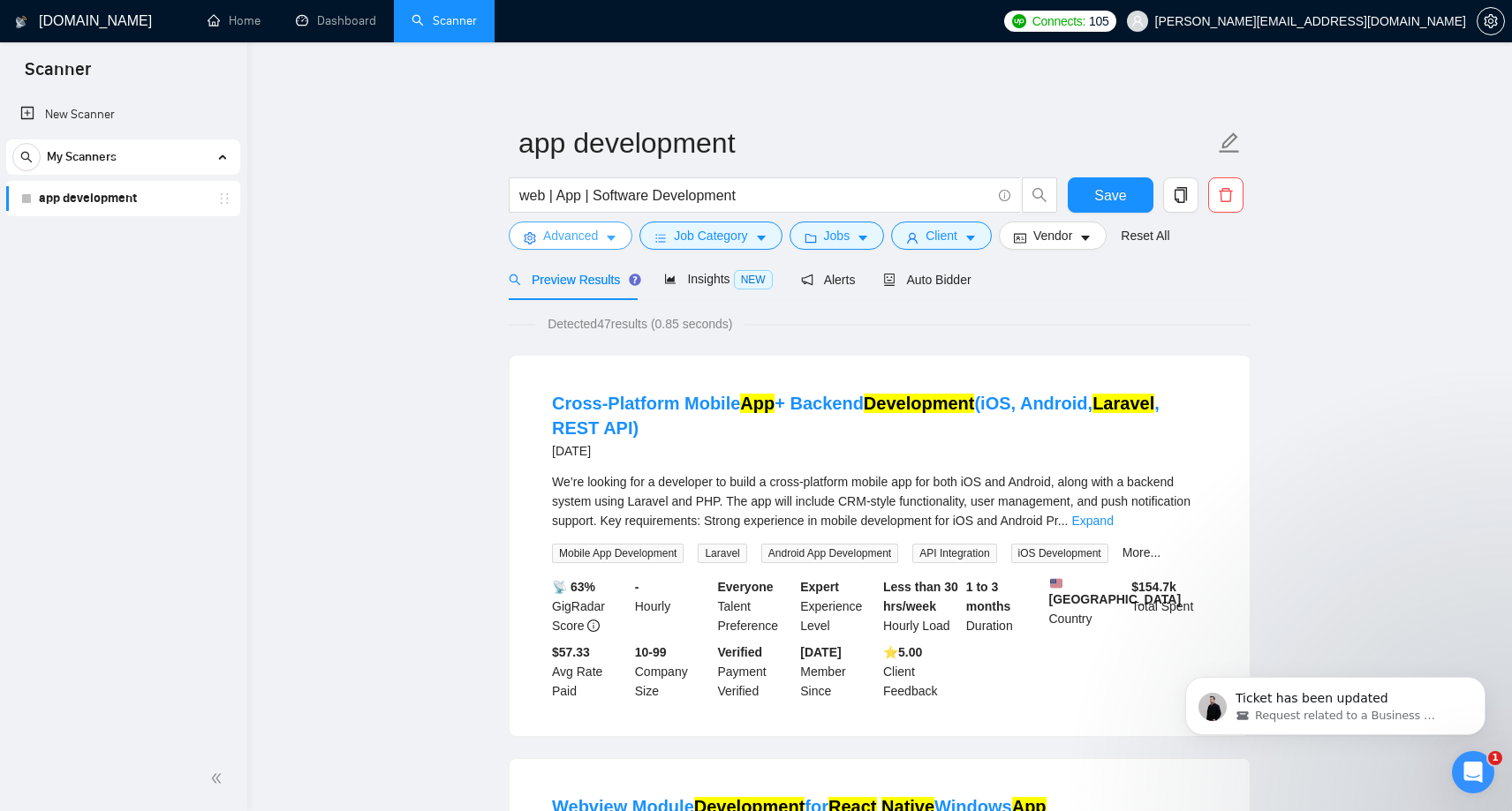
click at [578, 235] on span "Advanced" at bounding box center [570, 236] width 55 height 20
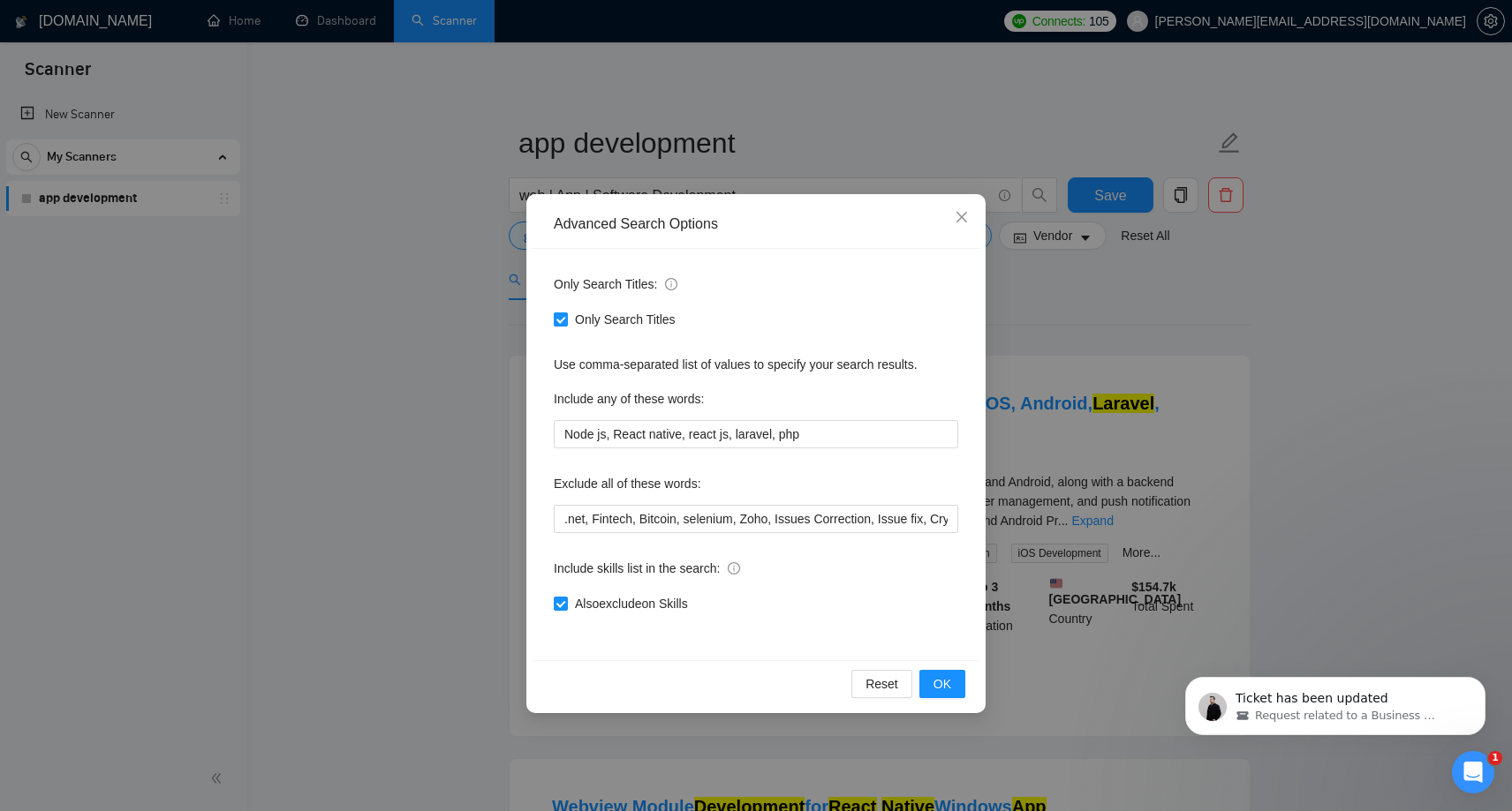
click at [560, 322] on input "Only Search Titles" at bounding box center [559, 318] width 12 height 12
checkbox input "false"
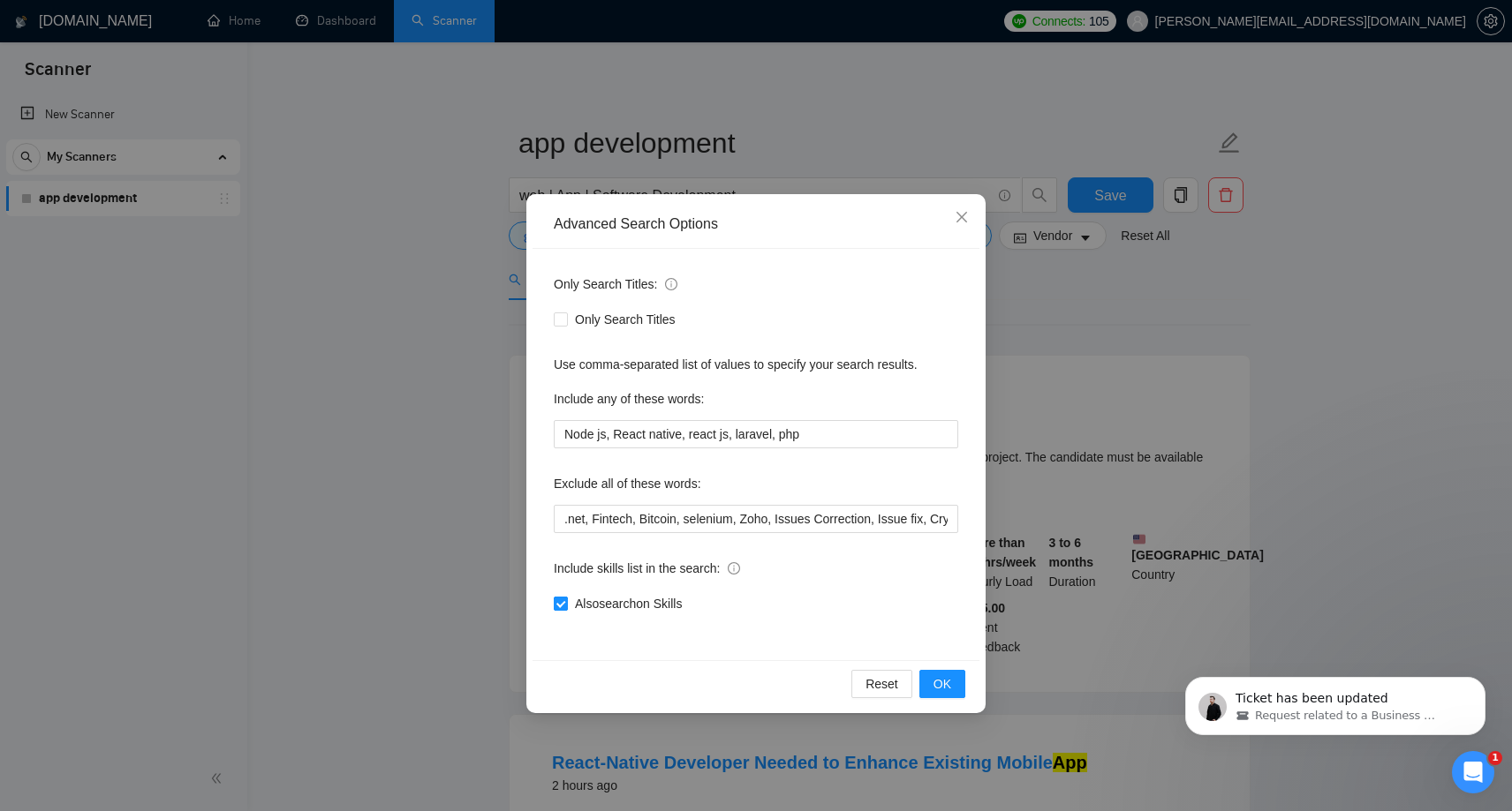
click at [562, 606] on input "Also search on Skills" at bounding box center [559, 603] width 12 height 12
checkbox input "false"
click at [946, 685] on span "OK" at bounding box center [943, 685] width 18 height 20
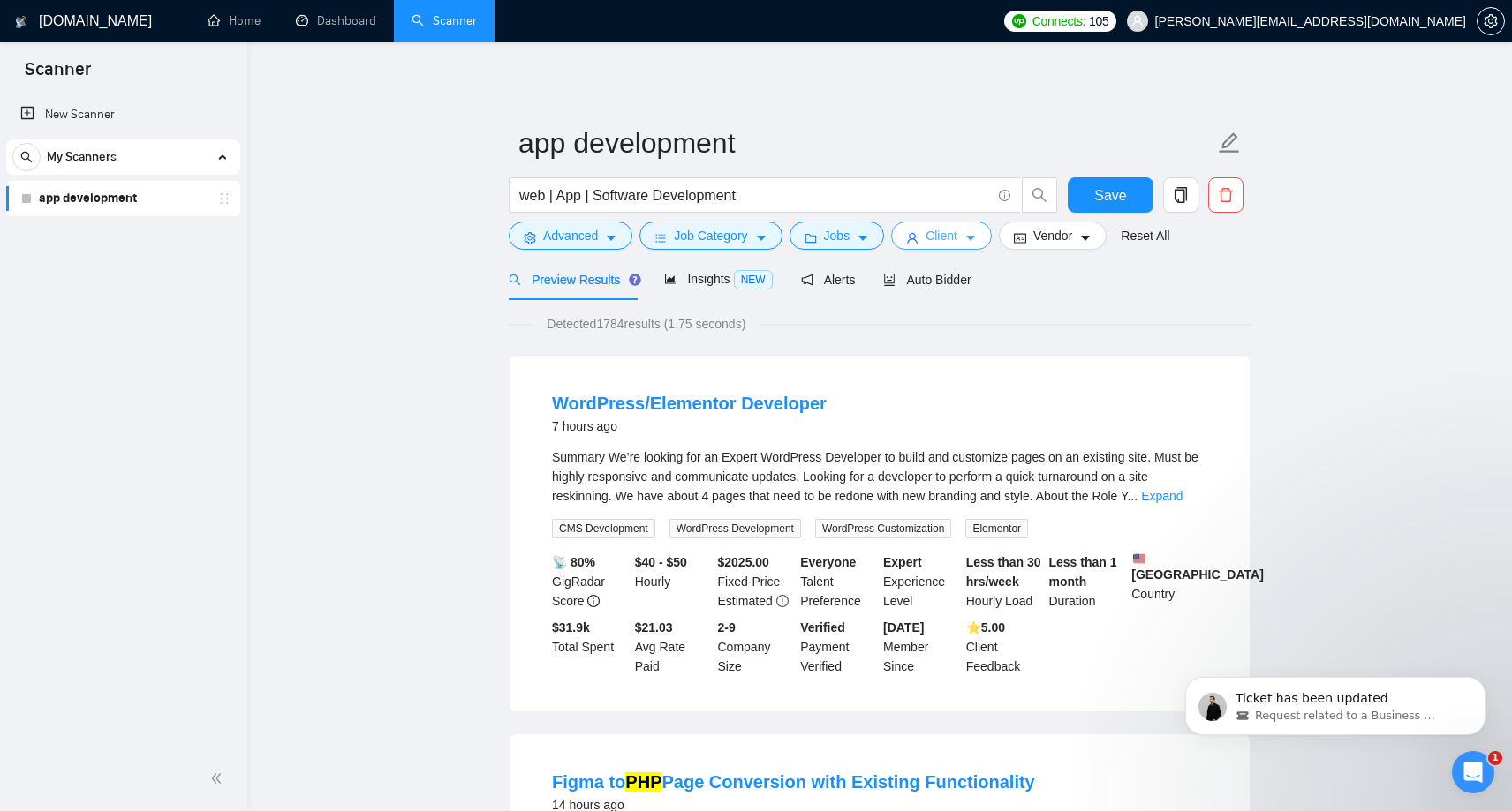
click at [940, 237] on span "Client" at bounding box center [942, 236] width 32 height 20
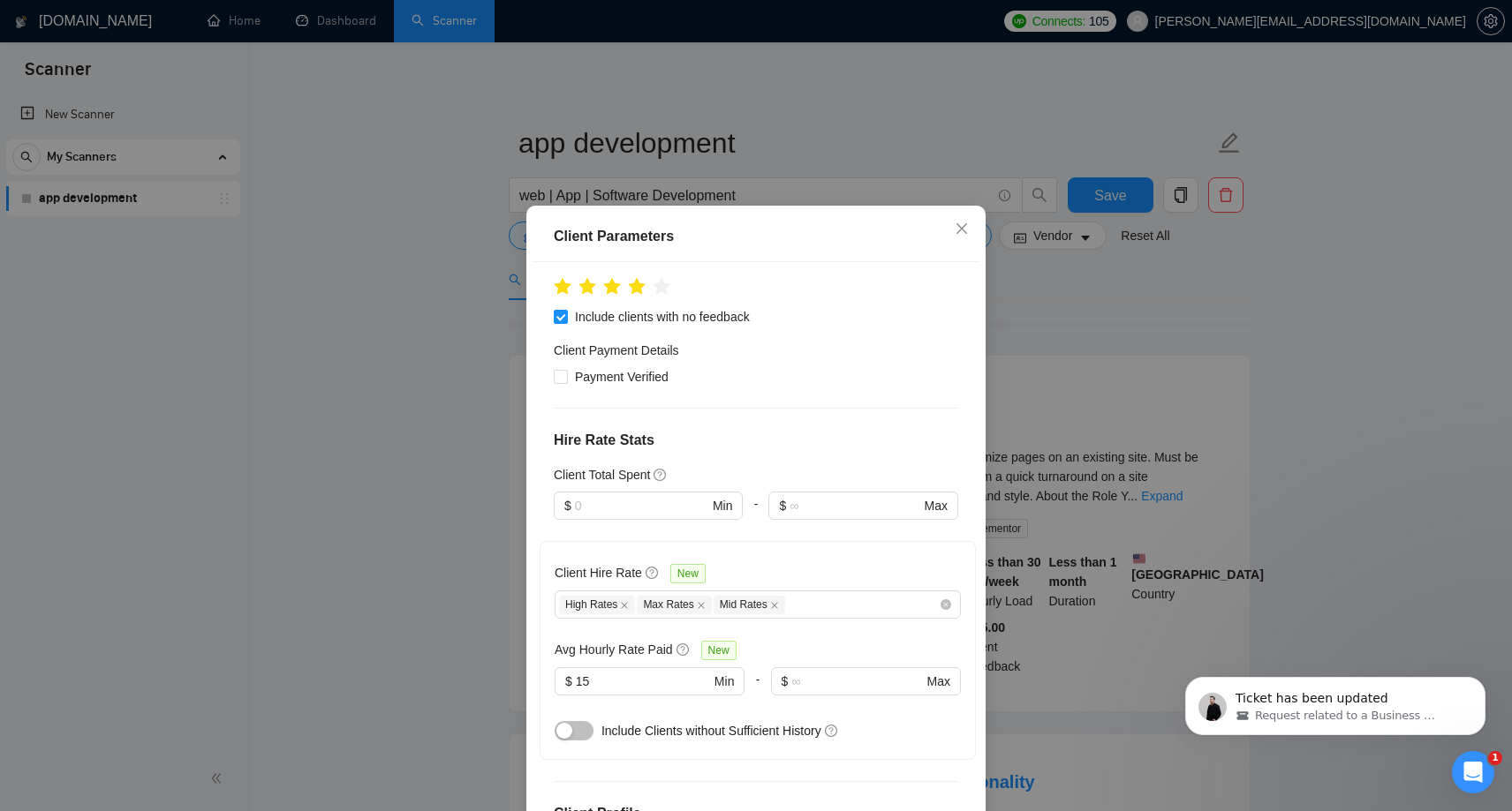
scroll to position [247, 0]
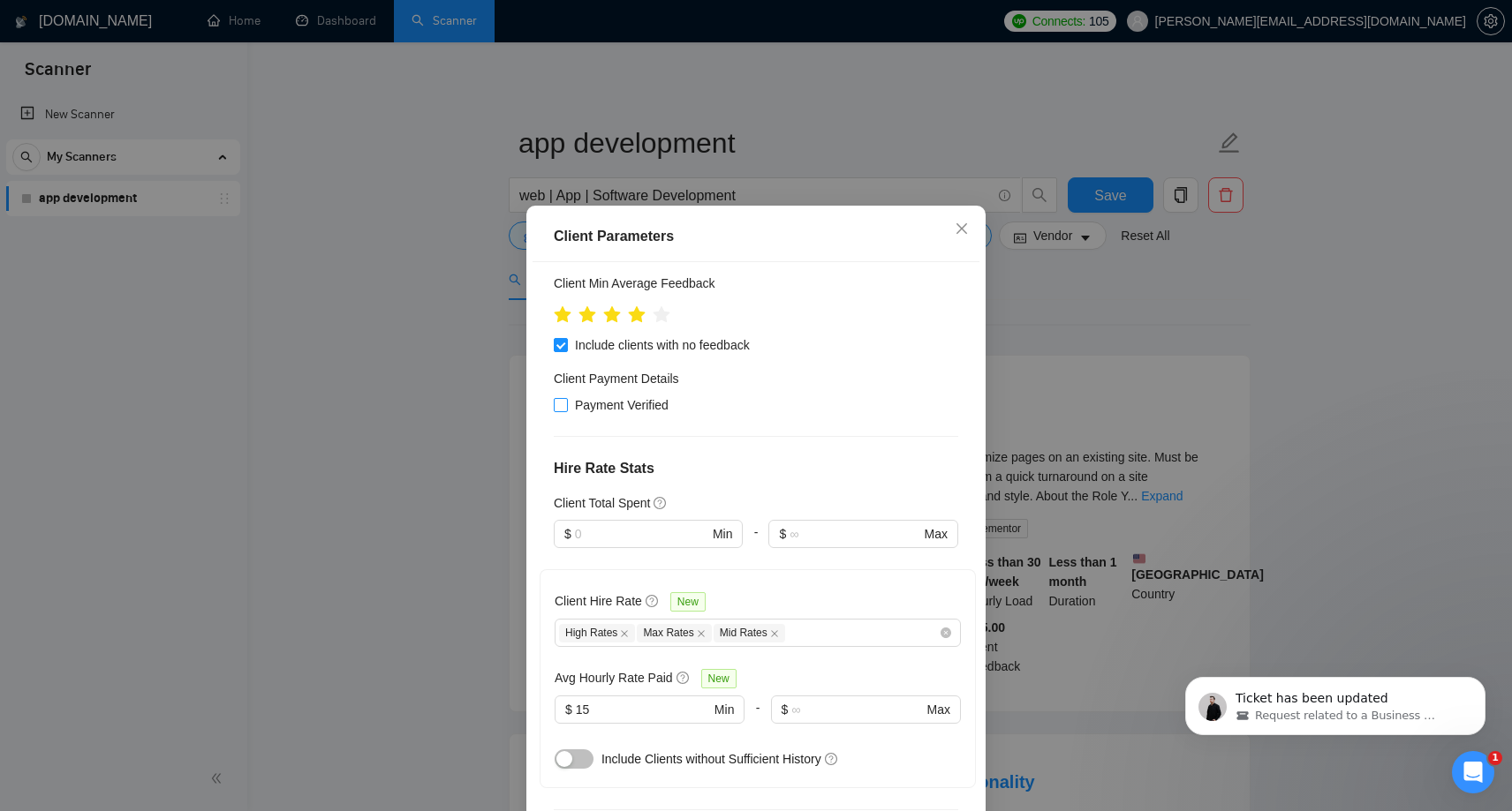
click at [563, 411] on span at bounding box center [560, 405] width 14 height 14
click at [563, 411] on input "Payment Verified" at bounding box center [559, 404] width 12 height 12
checkbox input "true"
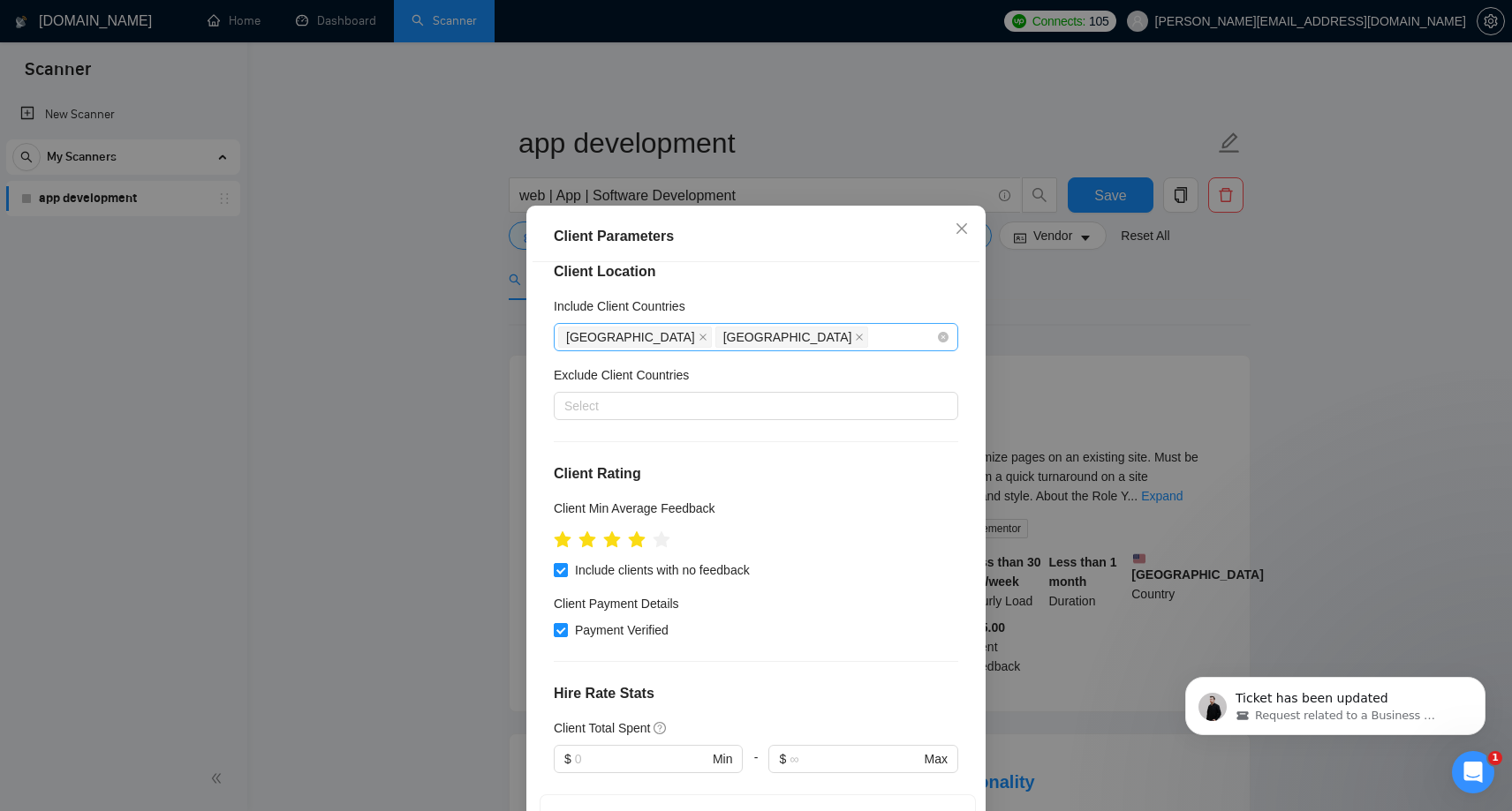
scroll to position [0, 0]
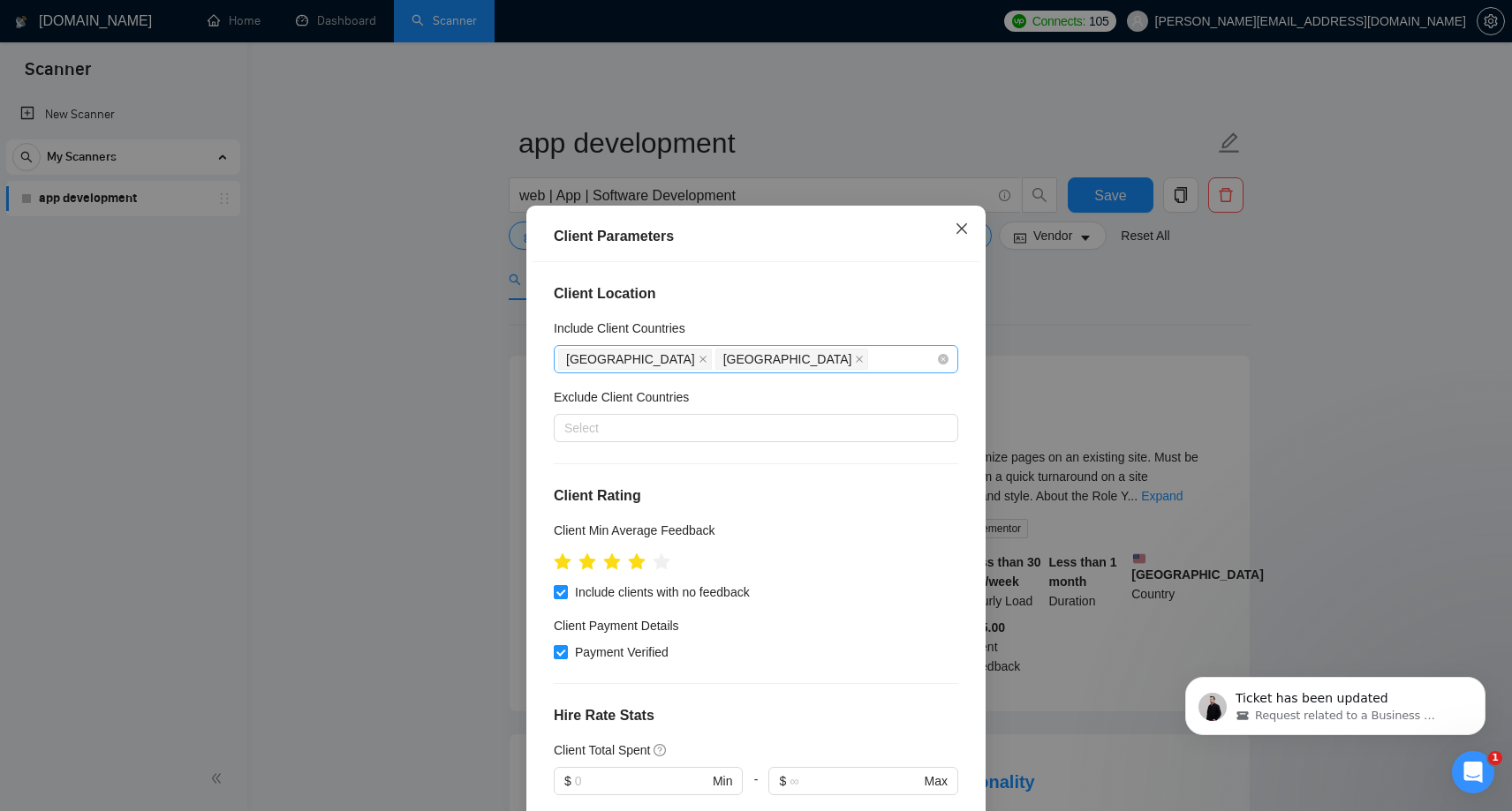
click at [959, 232] on icon "close" at bounding box center [962, 228] width 11 height 11
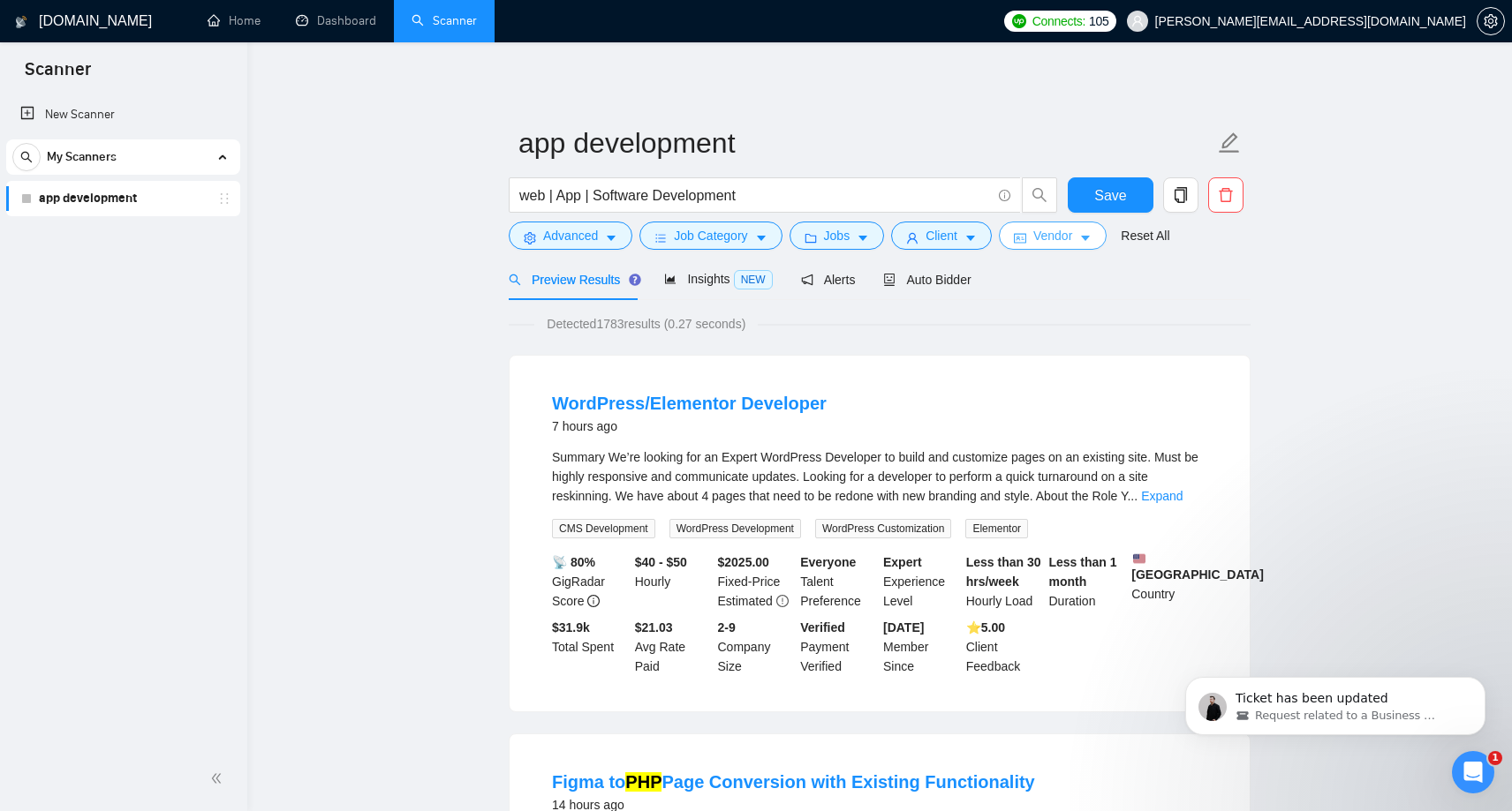
click at [1044, 237] on span "Vendor" at bounding box center [1052, 236] width 39 height 20
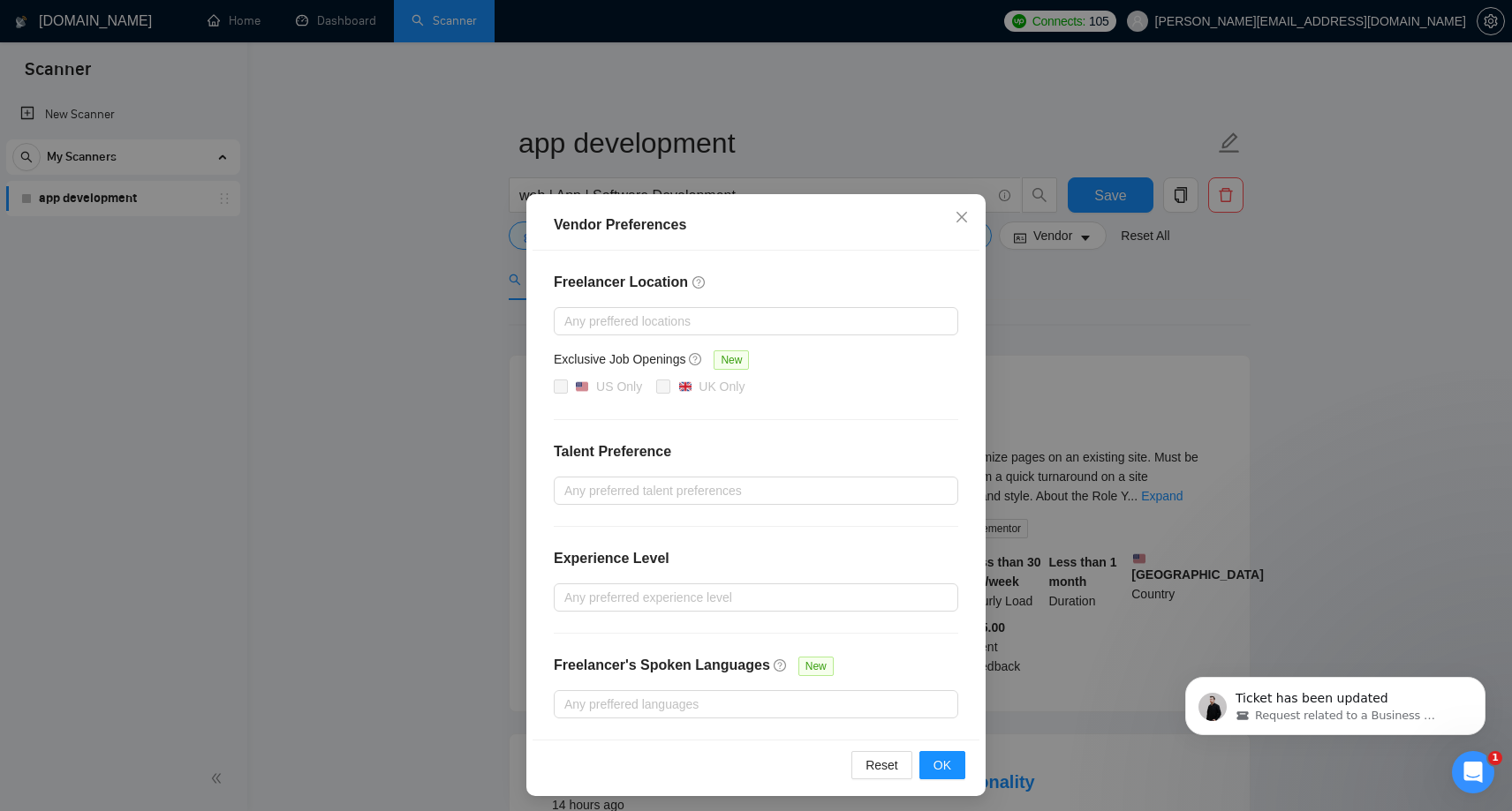
scroll to position [5, 0]
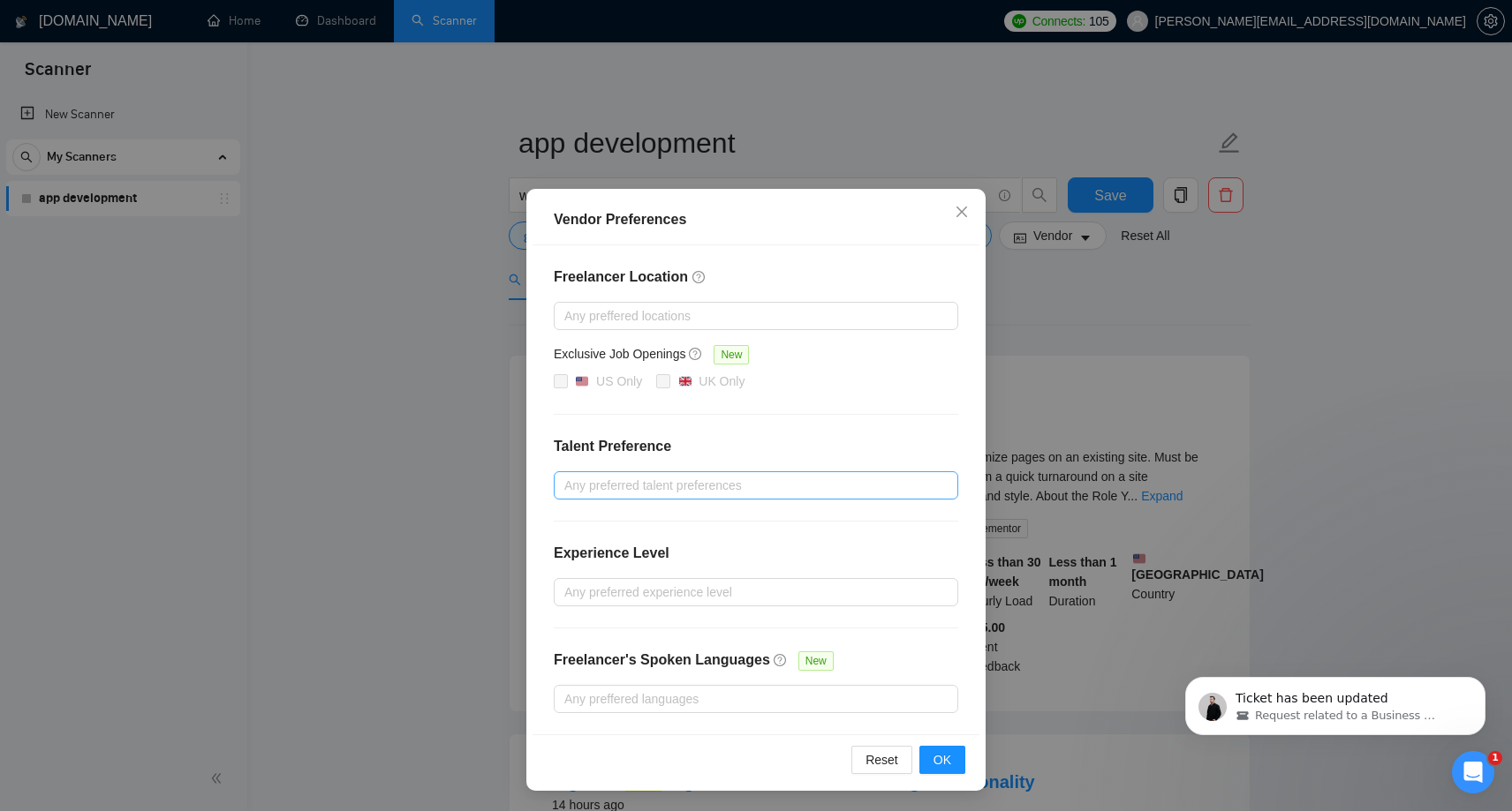
click at [657, 490] on div at bounding box center [748, 485] width 378 height 21
click at [567, 520] on input "Unspecified" at bounding box center [570, 518] width 12 height 12
checkbox input "true"
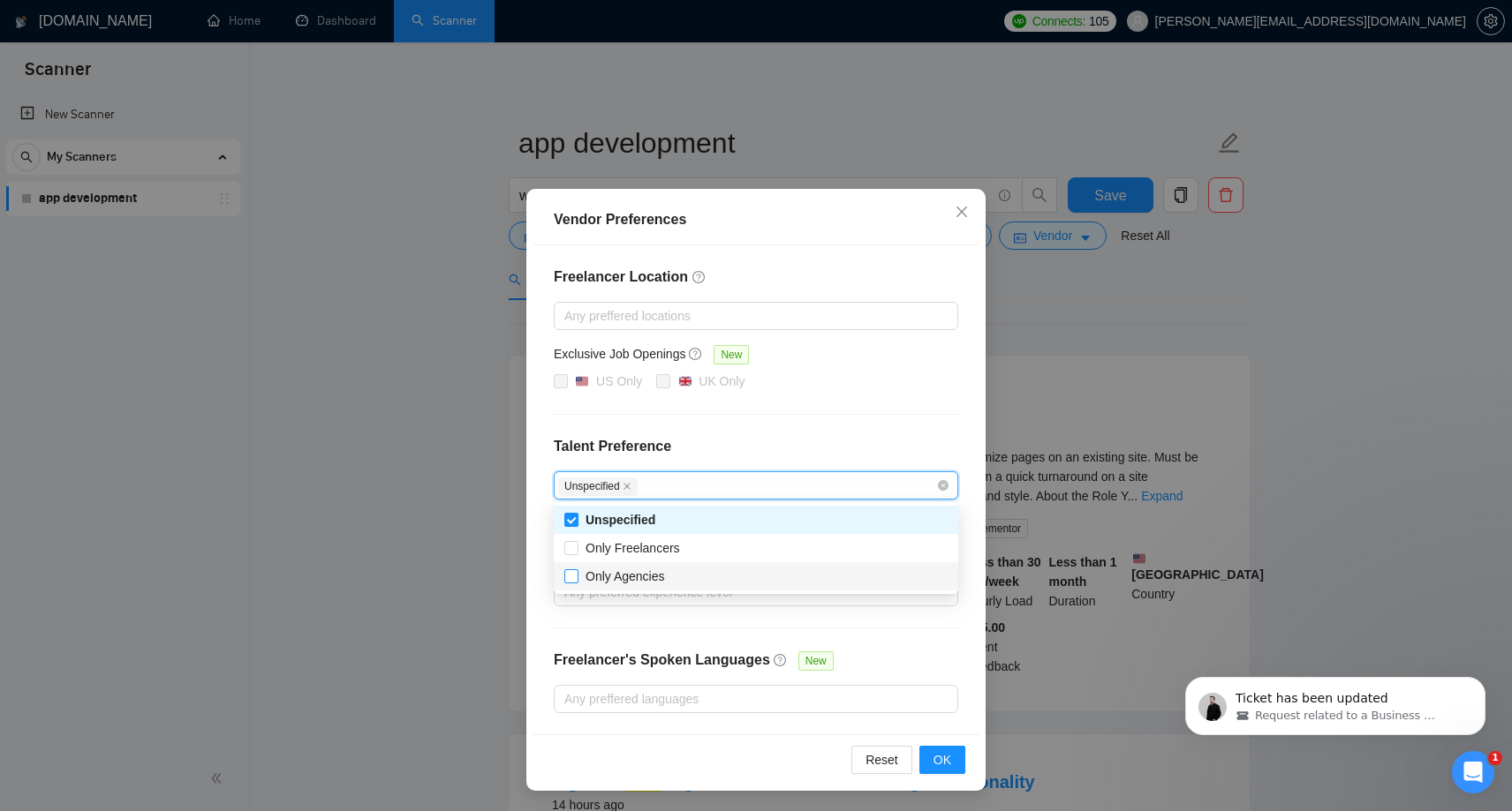
click at [567, 578] on input "Only Agencies" at bounding box center [570, 575] width 12 height 12
checkbox input "true"
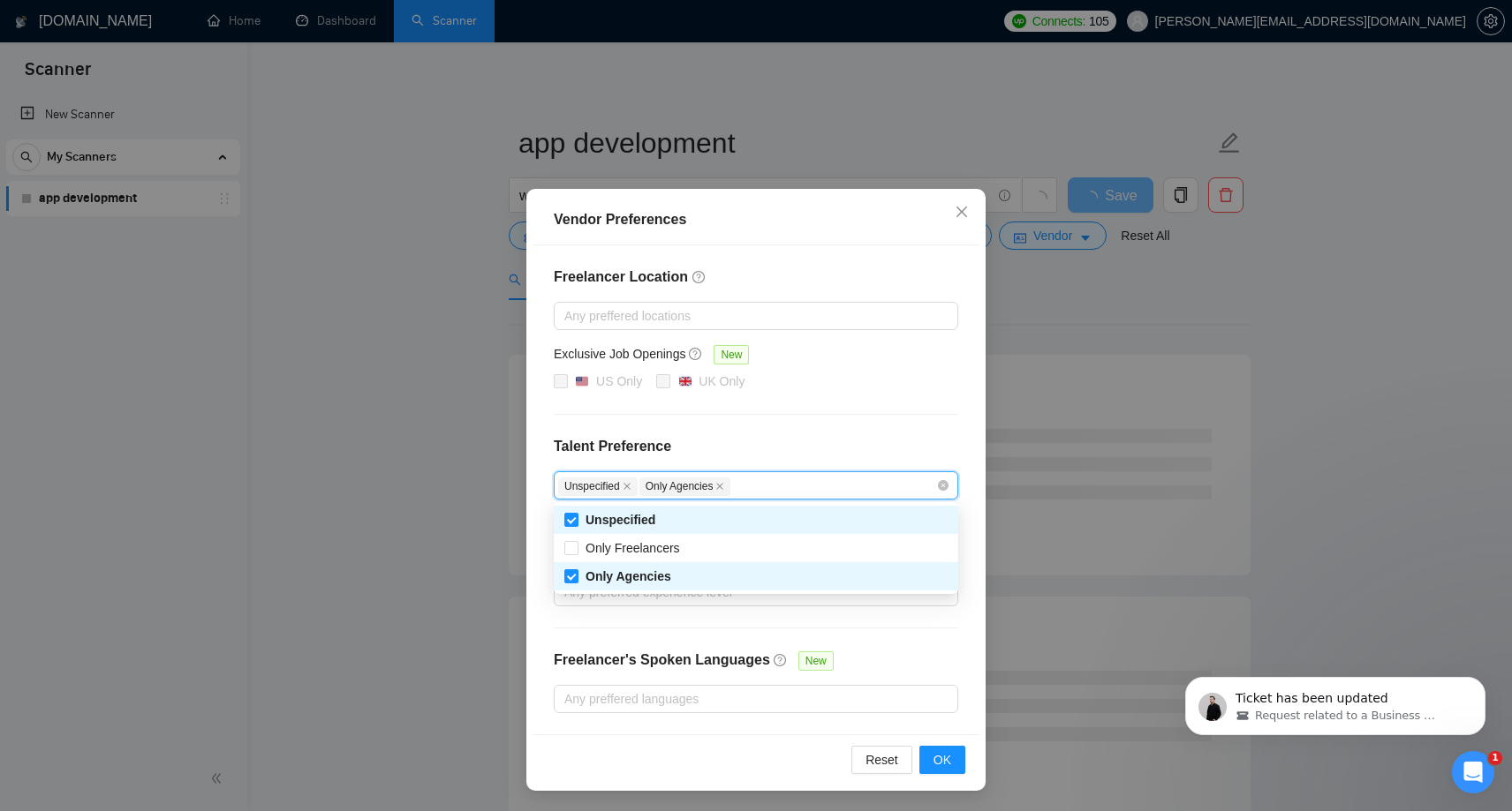
click at [912, 438] on h4 "Talent Preference" at bounding box center [756, 446] width 404 height 21
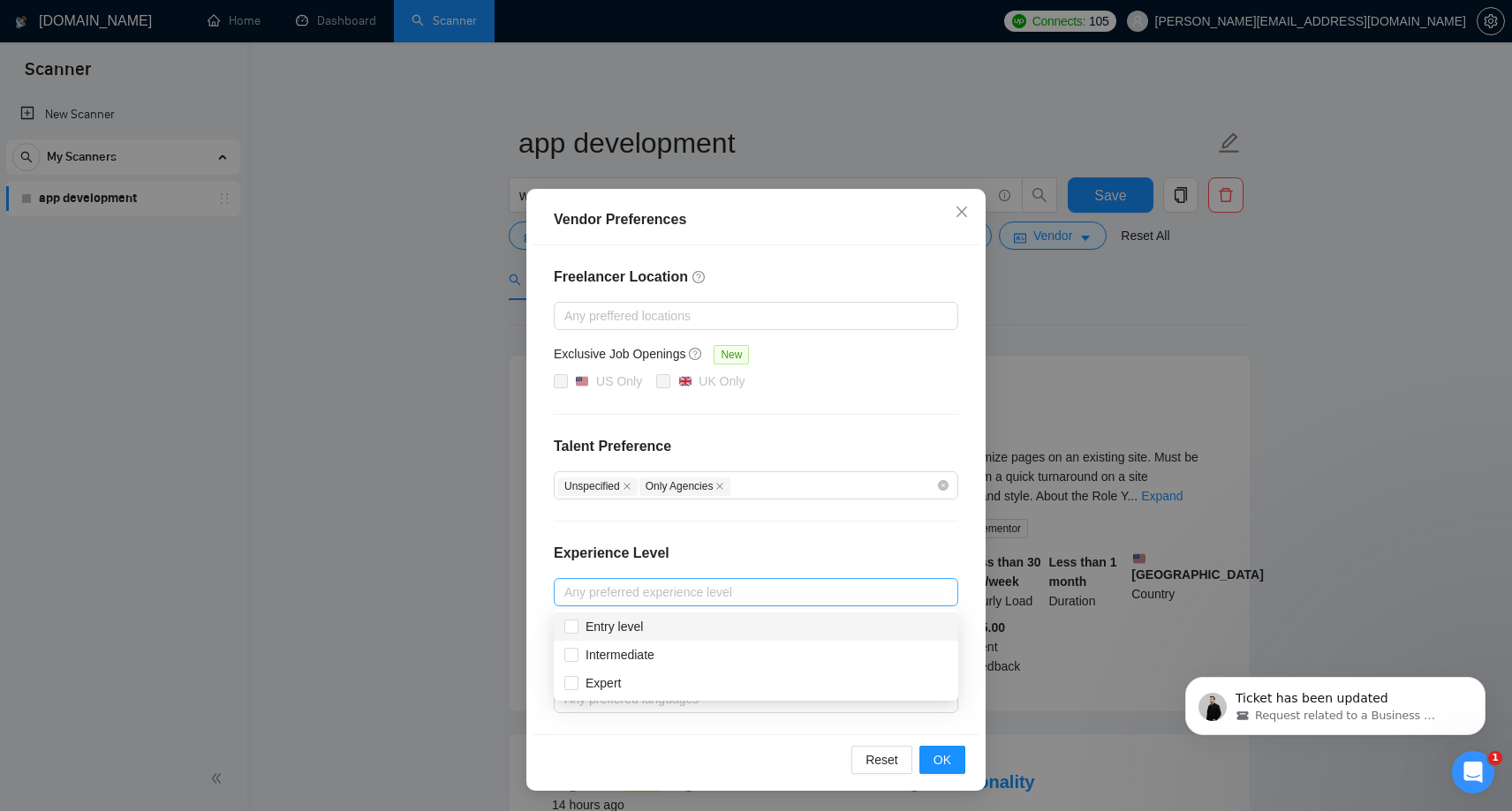
click at [673, 590] on div at bounding box center [748, 592] width 378 height 21
click at [572, 655] on input "Intermediate" at bounding box center [570, 654] width 12 height 12
checkbox input "true"
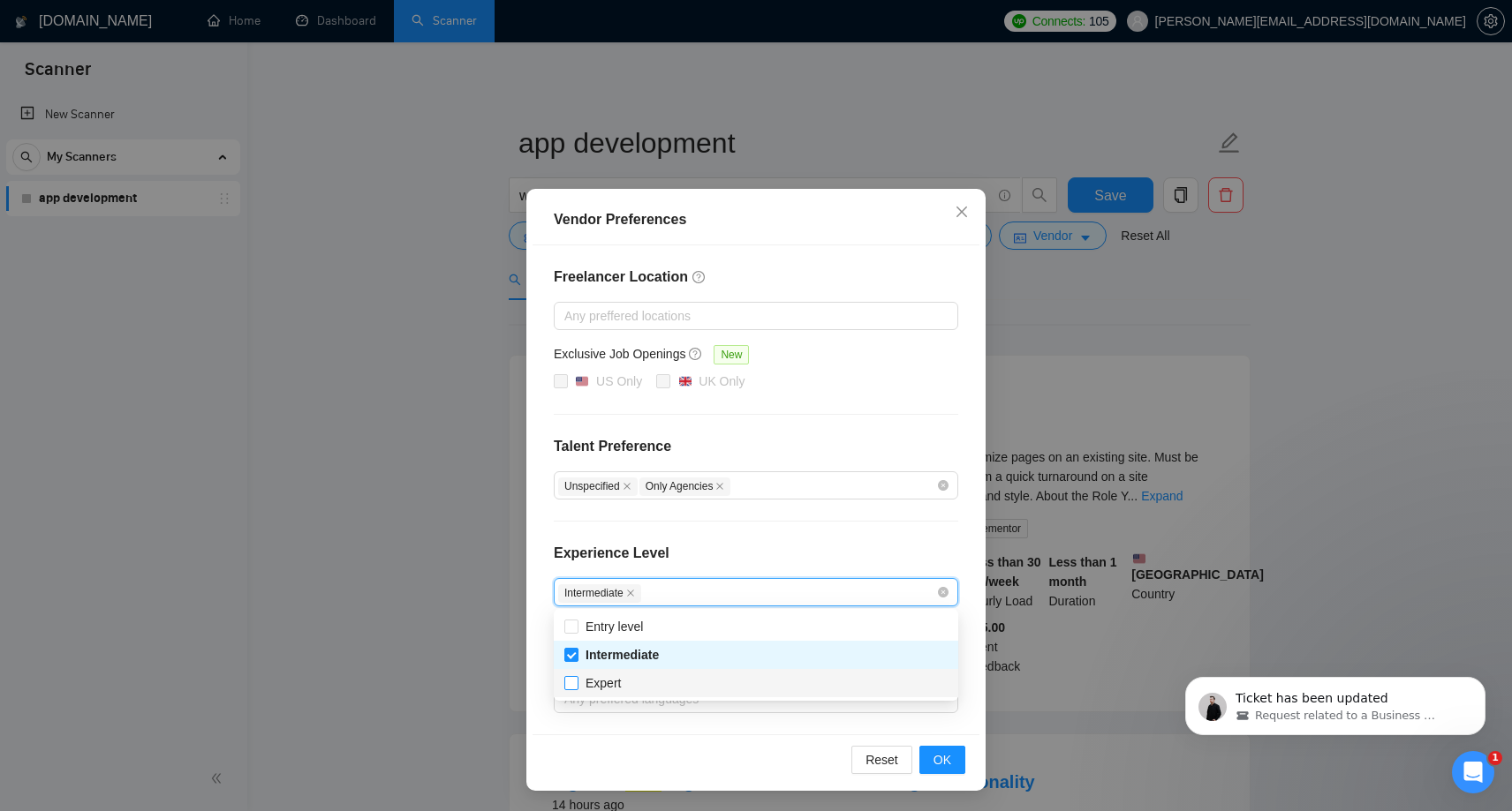
click at [572, 688] on input "Expert" at bounding box center [570, 683] width 12 height 12
checkbox input "true"
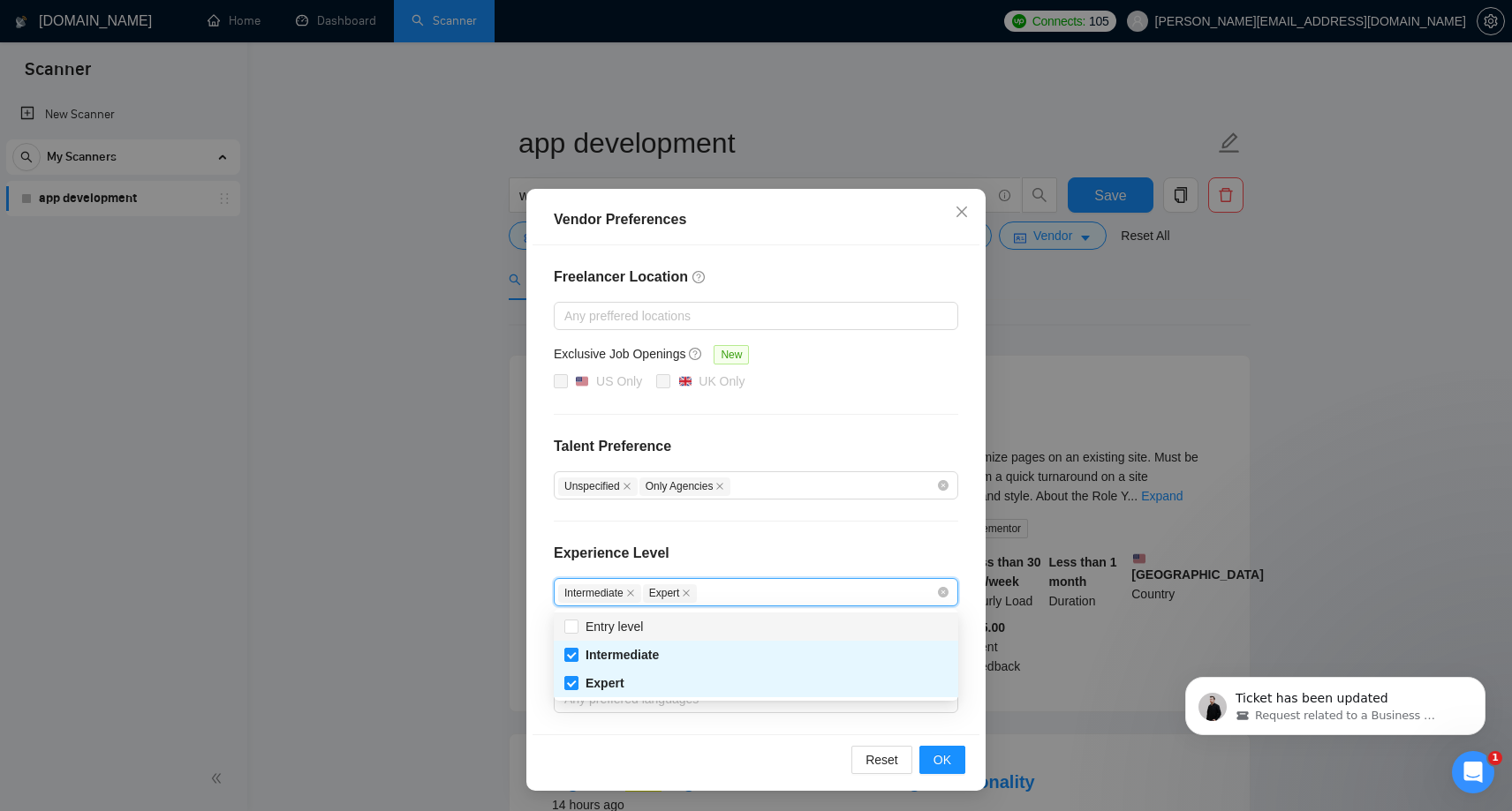
click at [824, 532] on div "Freelancer Location Any preffered locations Exclusive Job Openings New US Only …" at bounding box center [756, 490] width 447 height 489
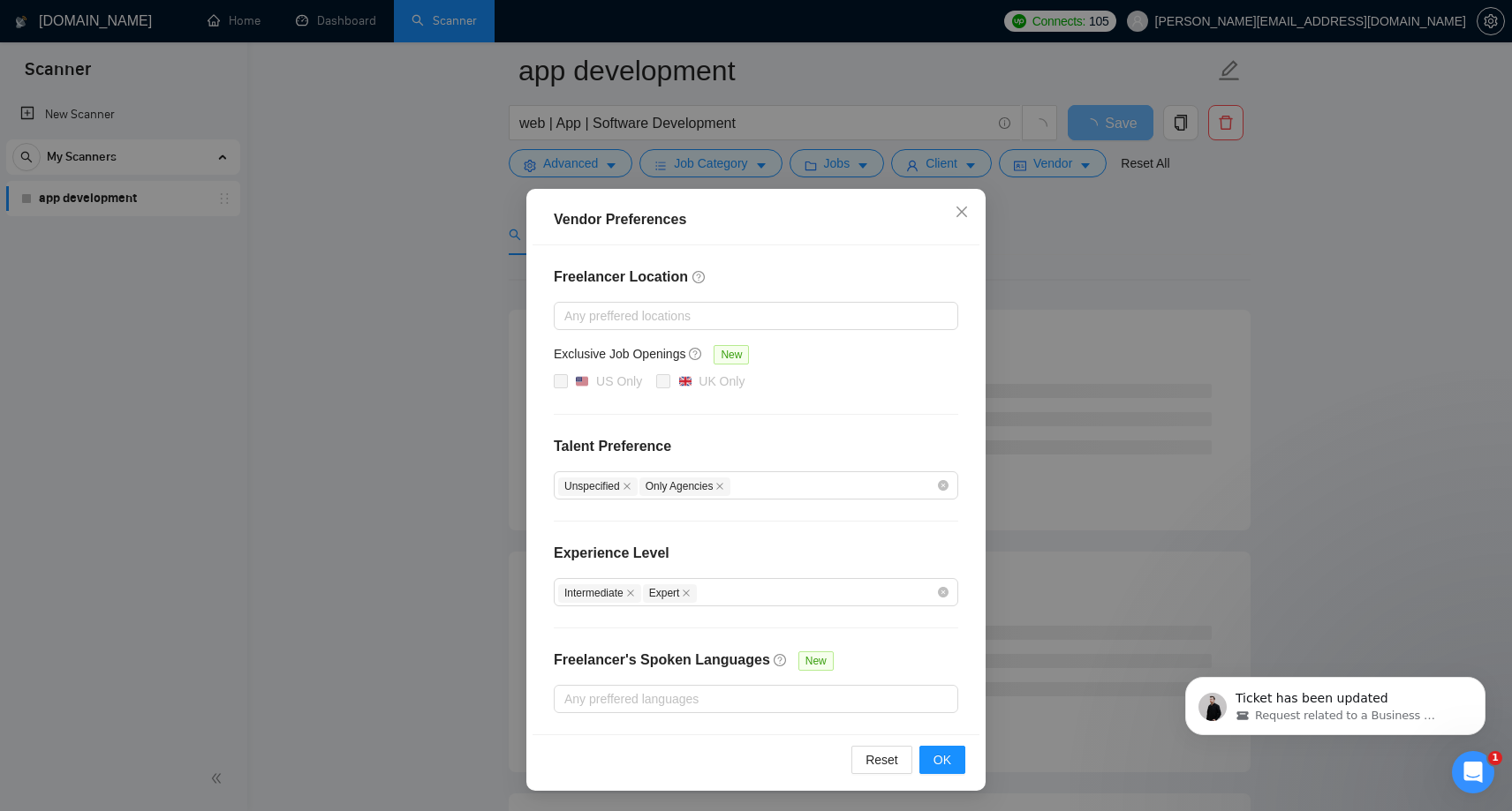
scroll to position [102, 0]
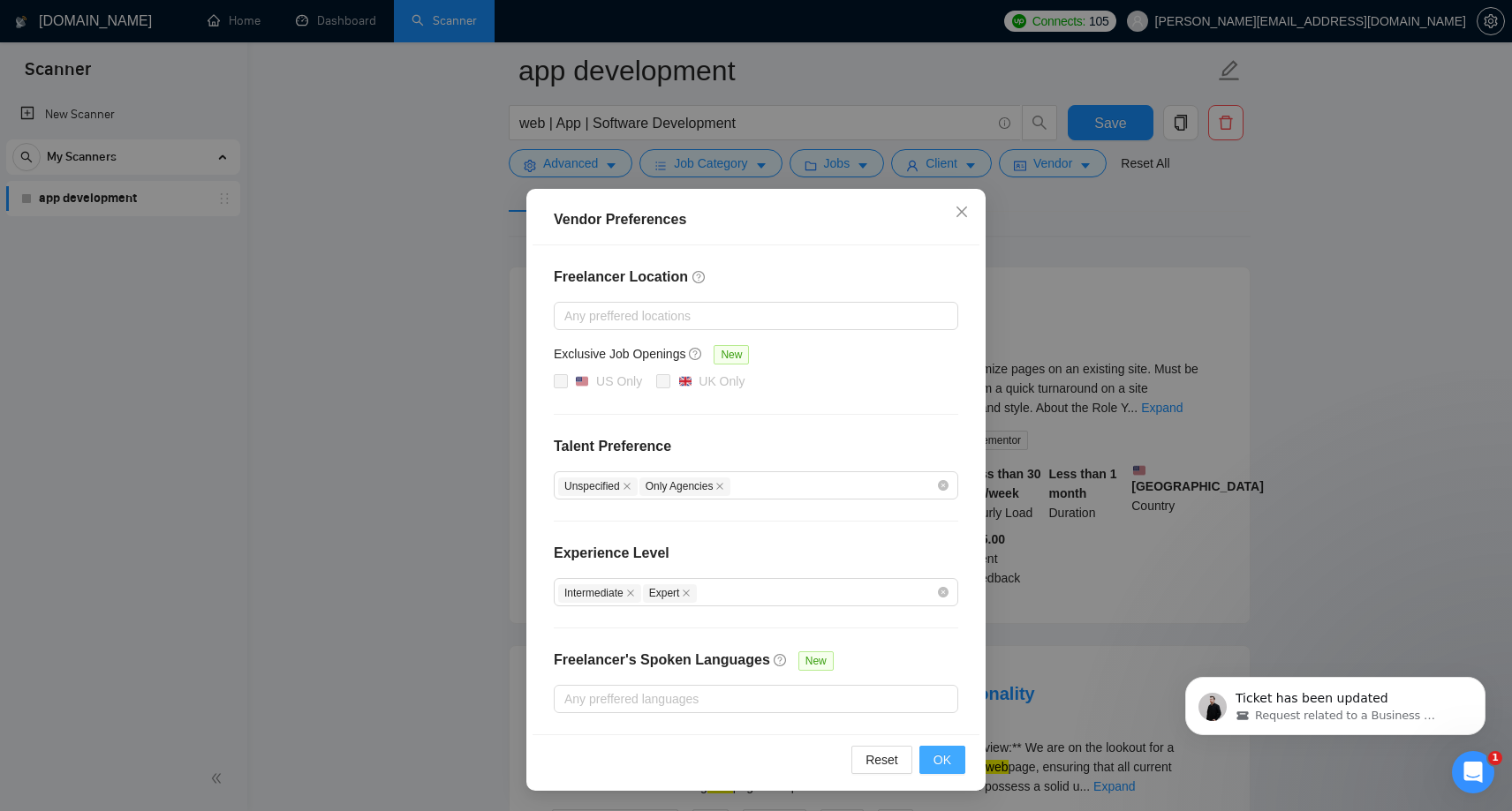
click at [941, 755] on span "OK" at bounding box center [943, 760] width 18 height 20
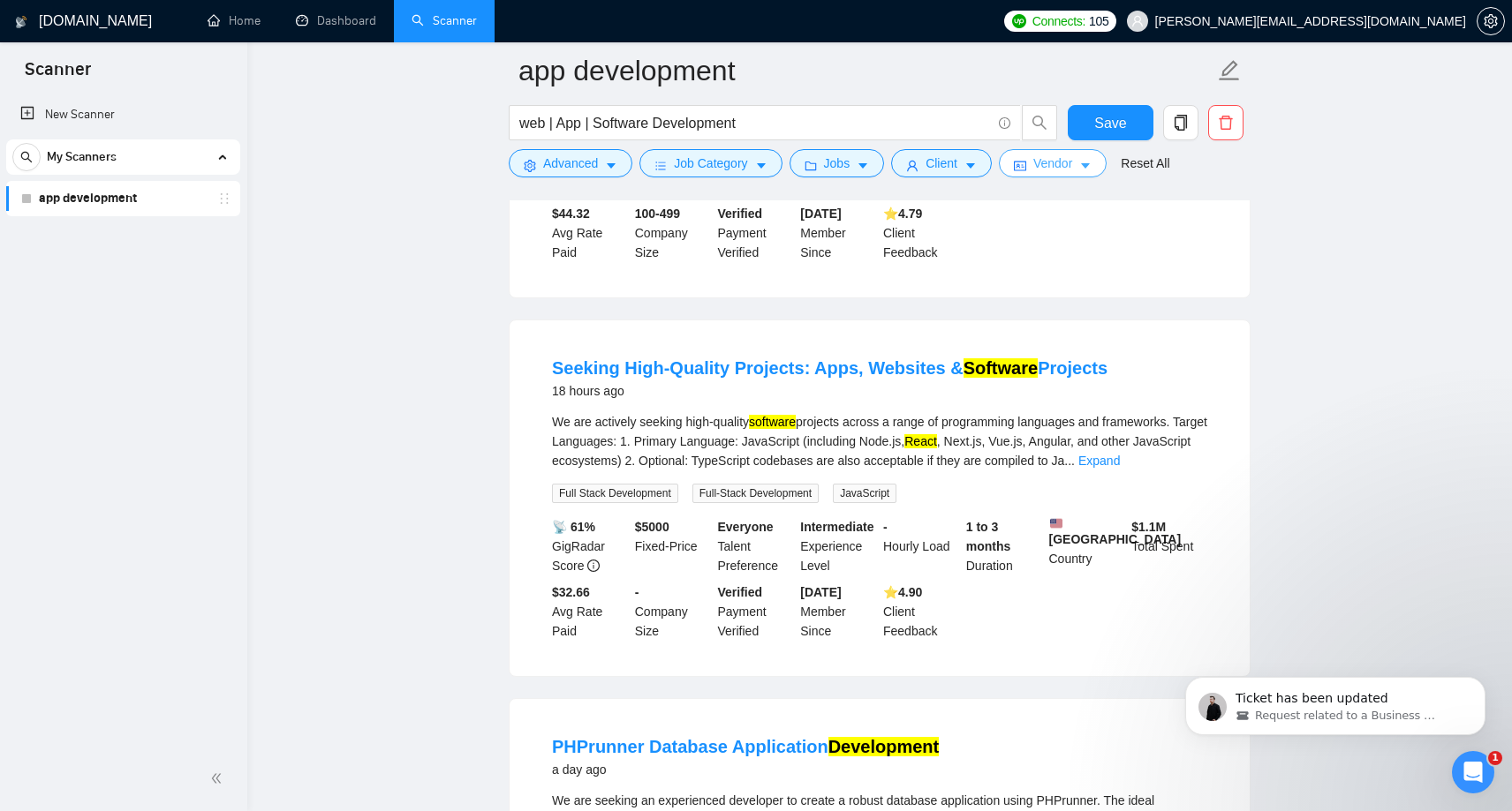
scroll to position [1189, 0]
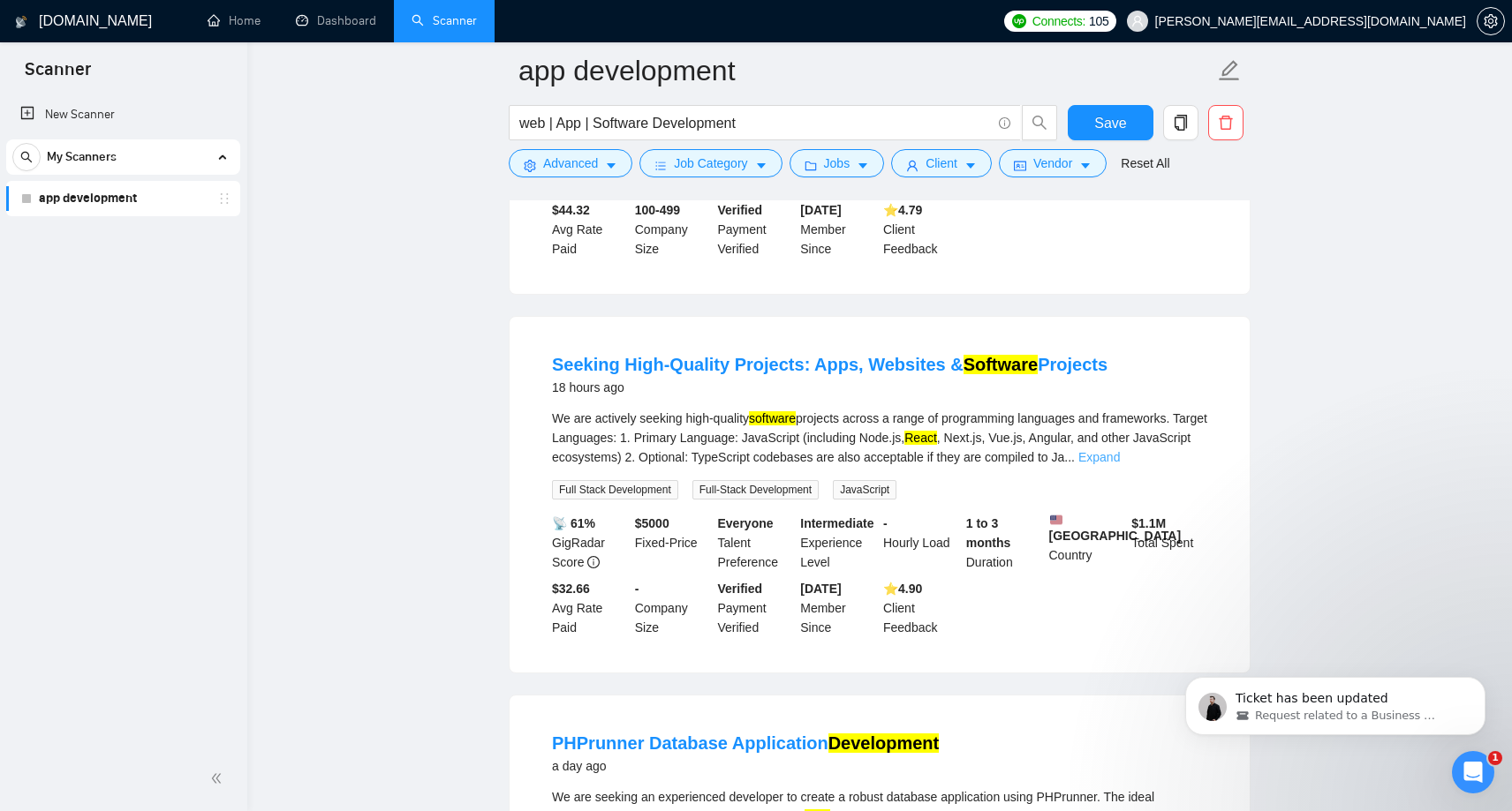
click at [1120, 465] on link "Expand" at bounding box center [1099, 457] width 42 height 14
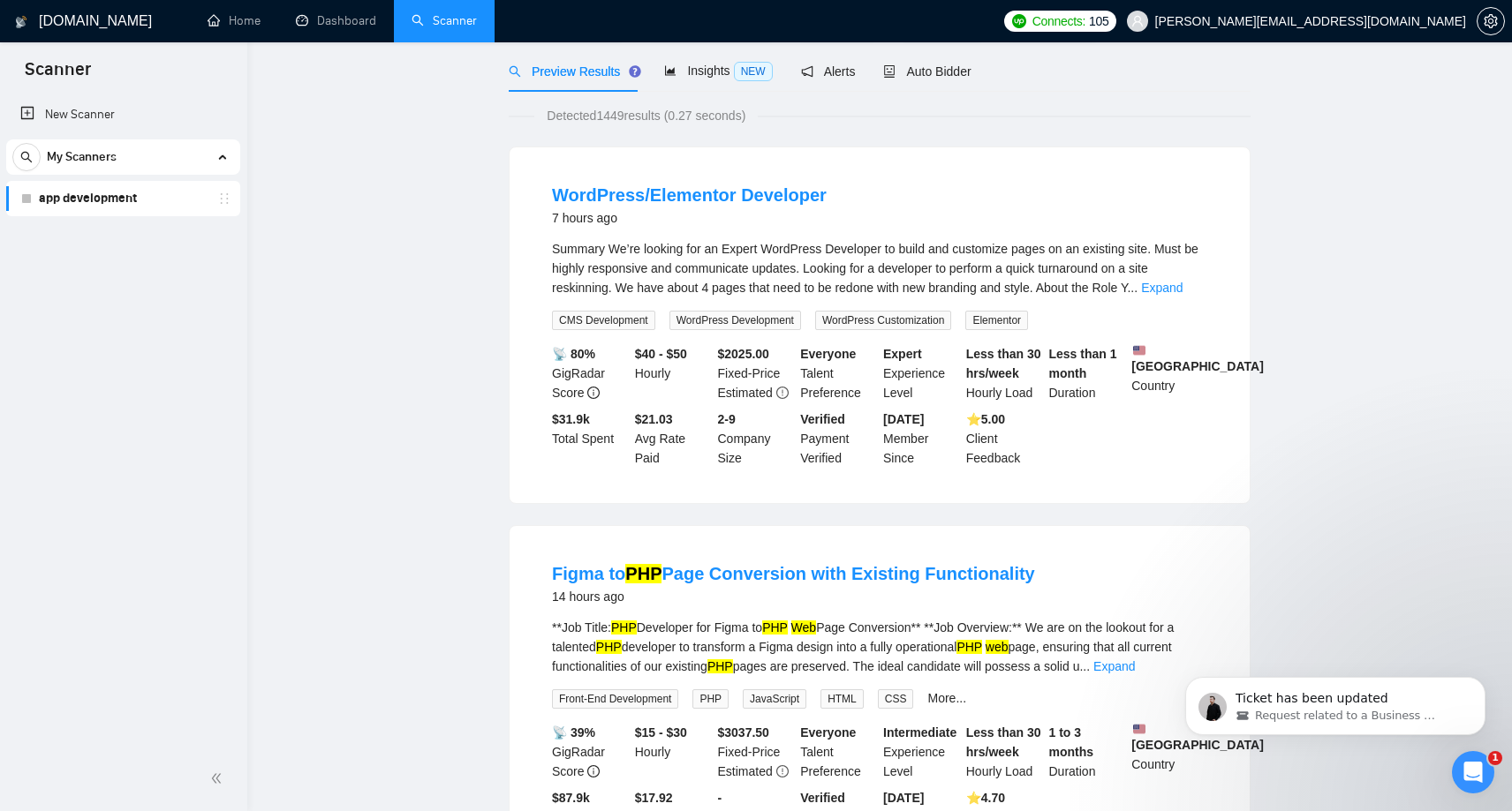
scroll to position [0, 0]
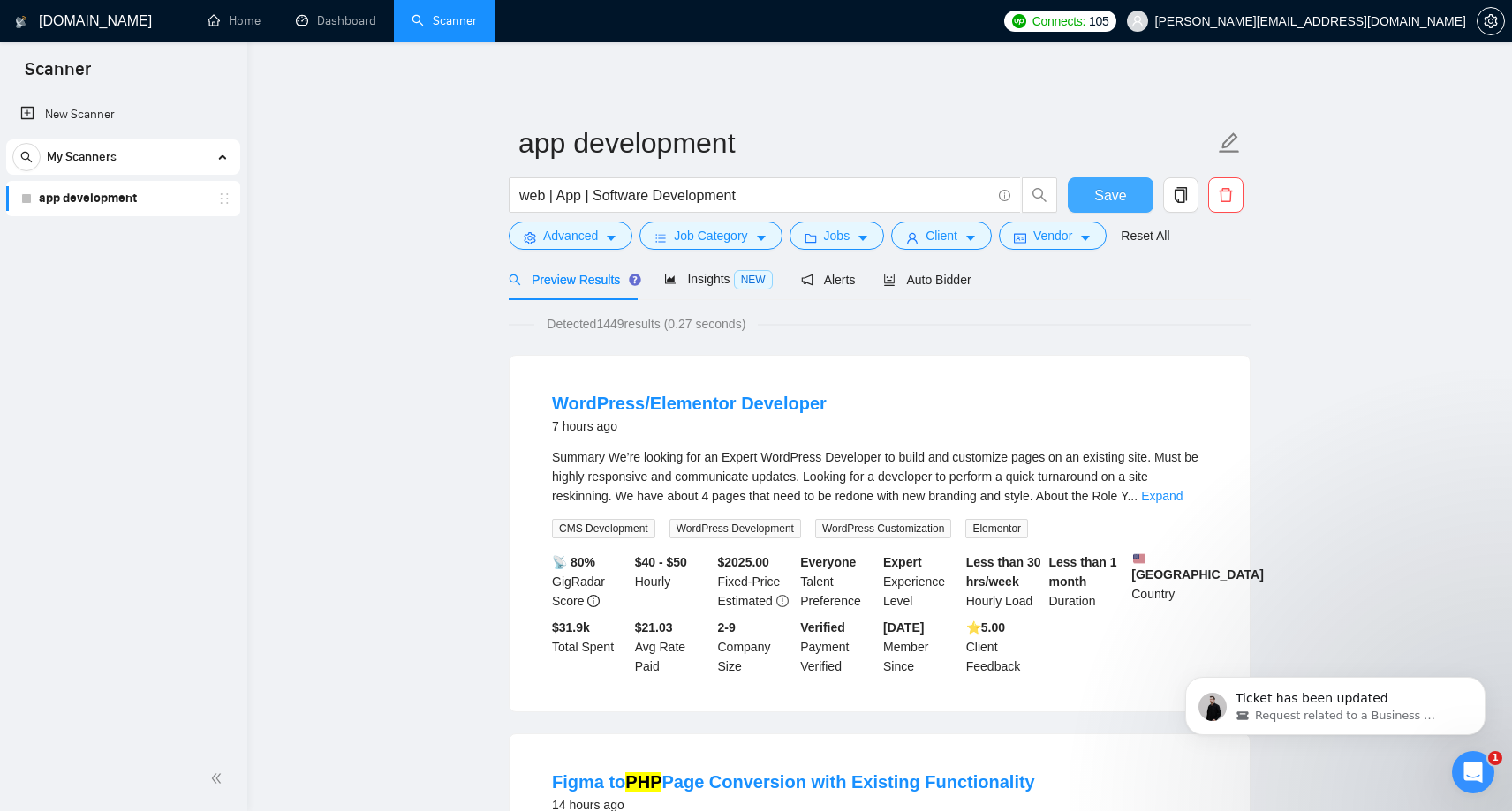
click at [1112, 193] on span "Save" at bounding box center [1110, 195] width 32 height 22
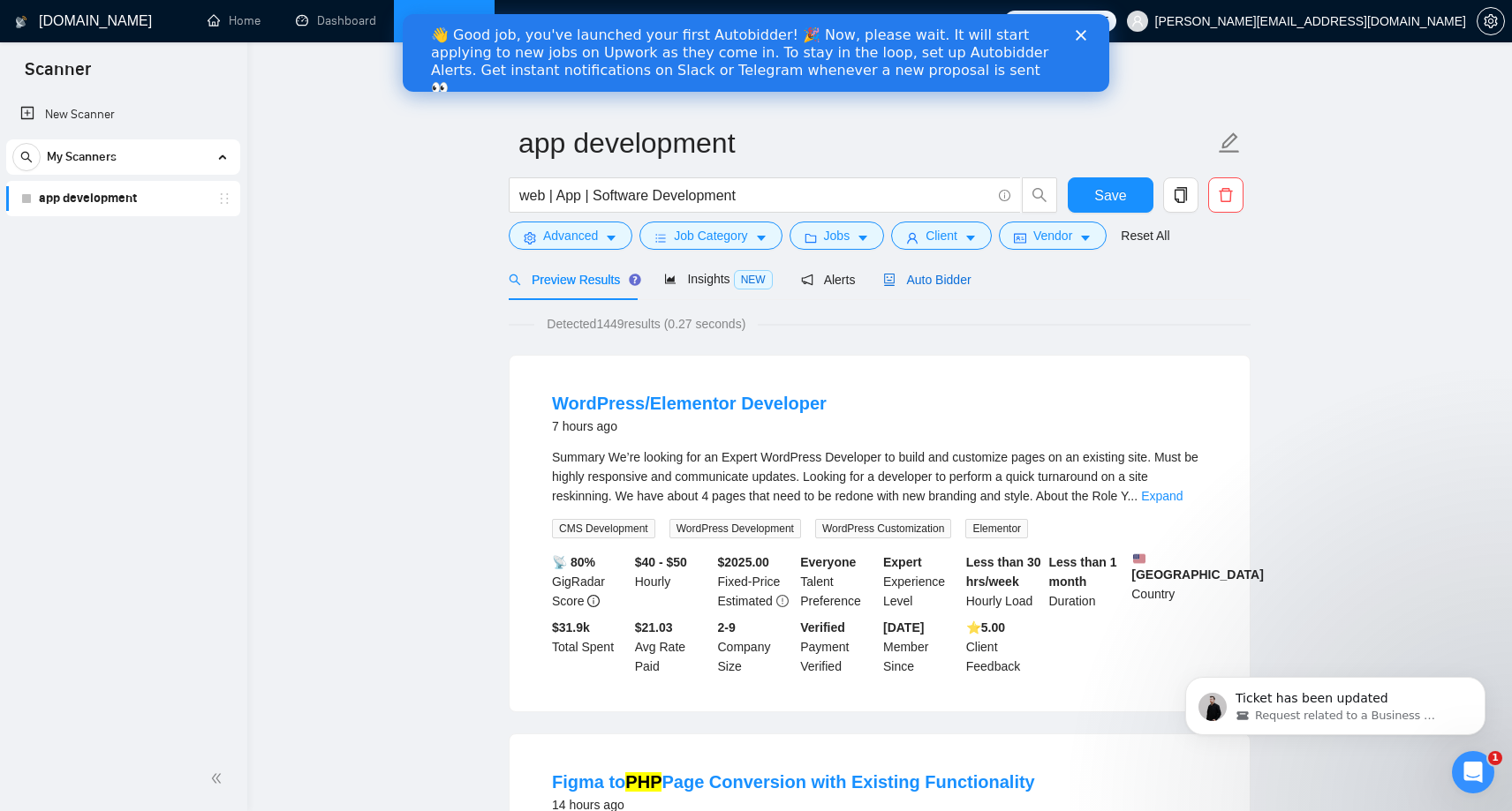
click at [935, 280] on span "Auto Bidder" at bounding box center [927, 280] width 88 height 14
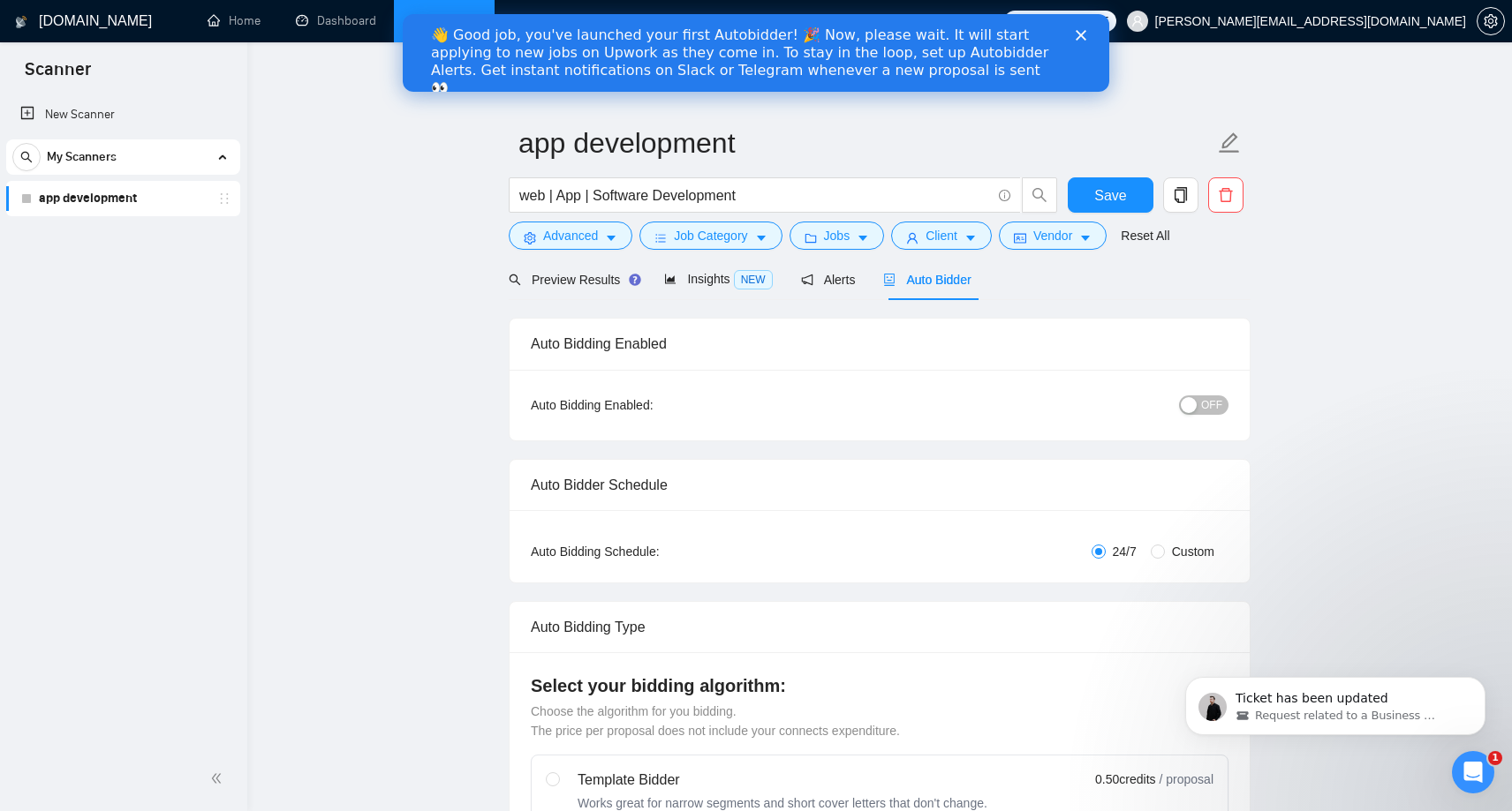
checkbox input "true"
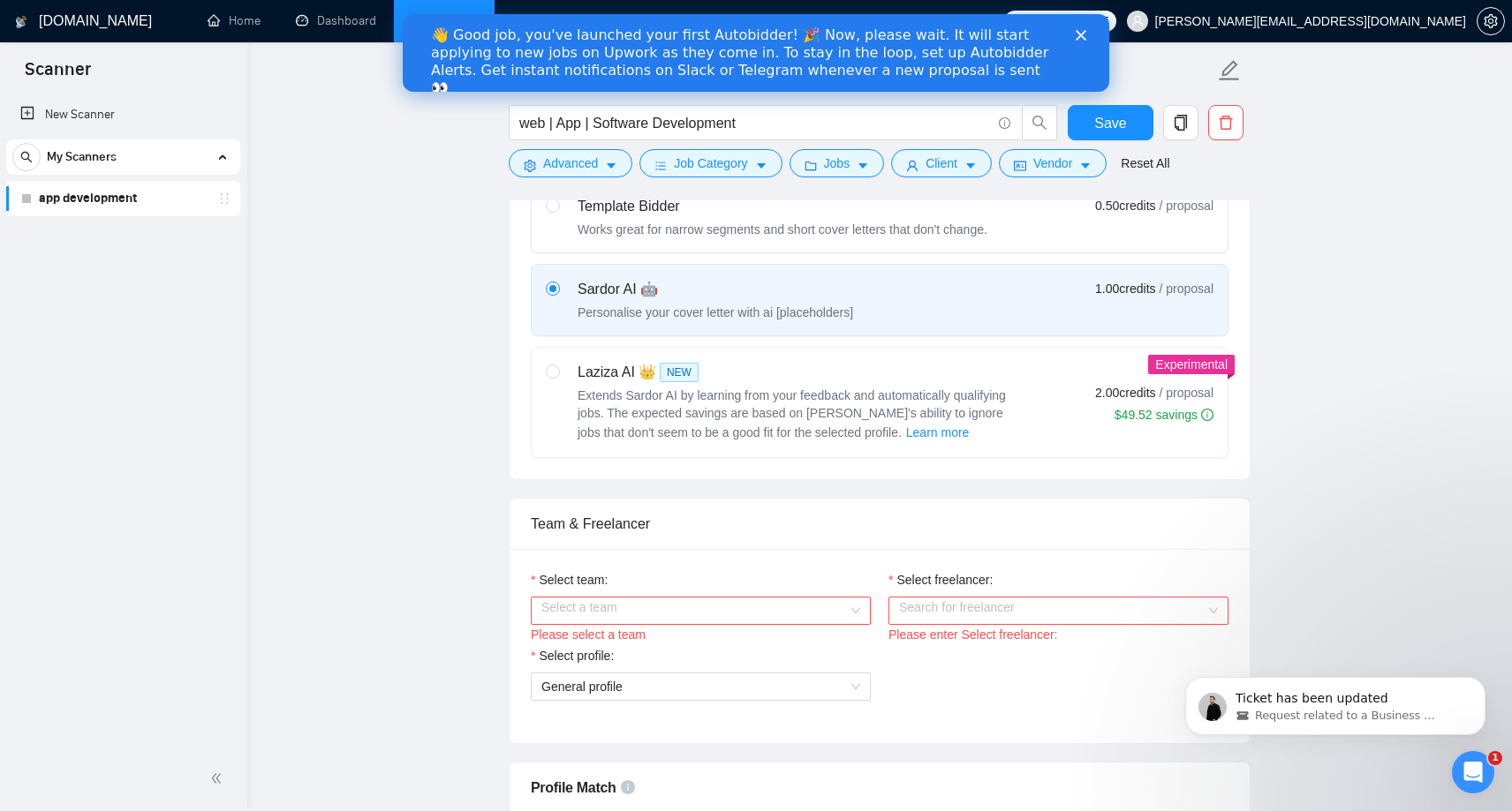
scroll to position [614, 0]
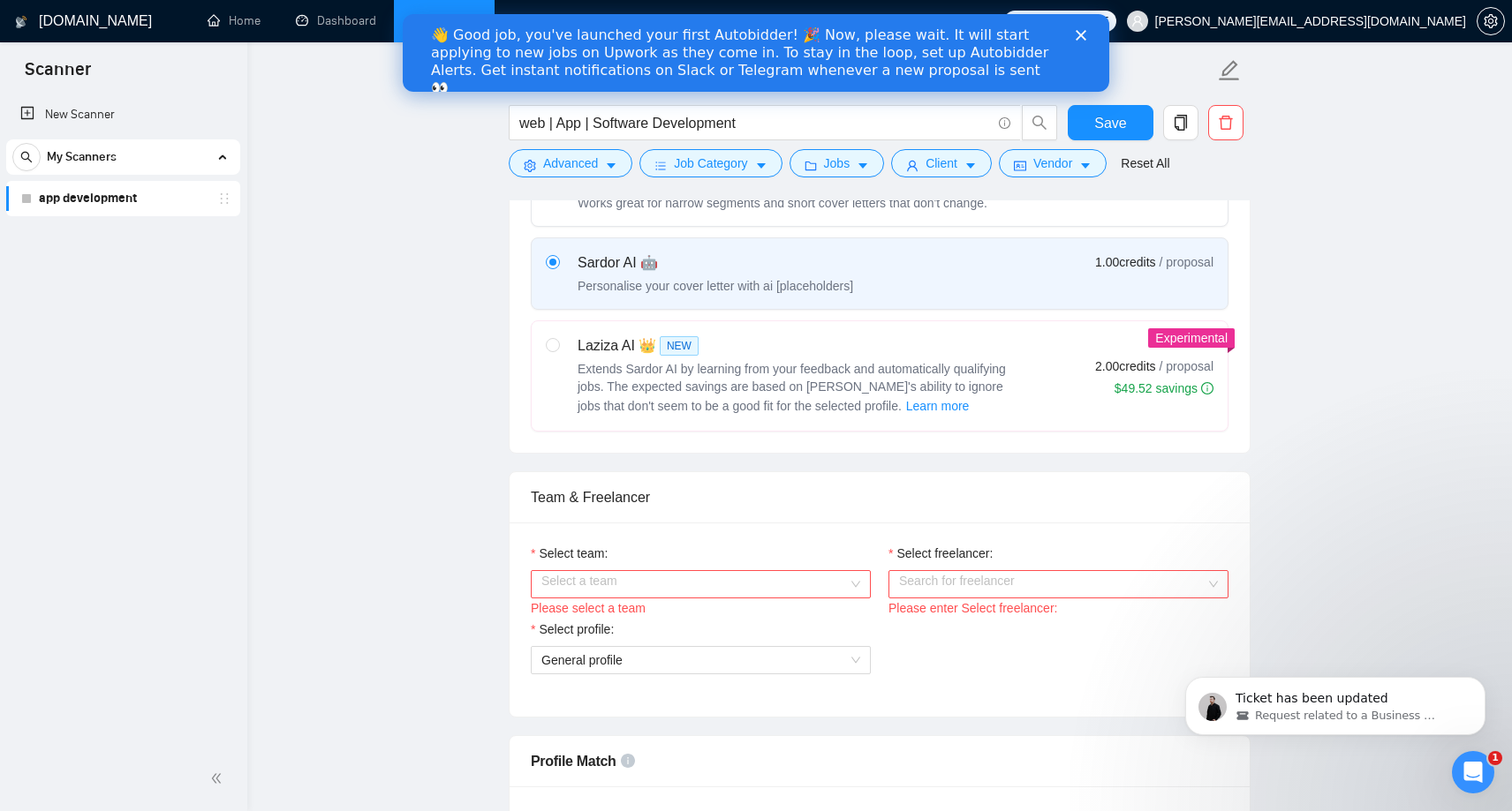
click at [593, 585] on input "Select team:" at bounding box center [695, 584] width 307 height 27
click at [598, 619] on div "Debtech" at bounding box center [701, 619] width 319 height 20
click at [1051, 591] on input "Select freelancer:" at bounding box center [1052, 584] width 307 height 27
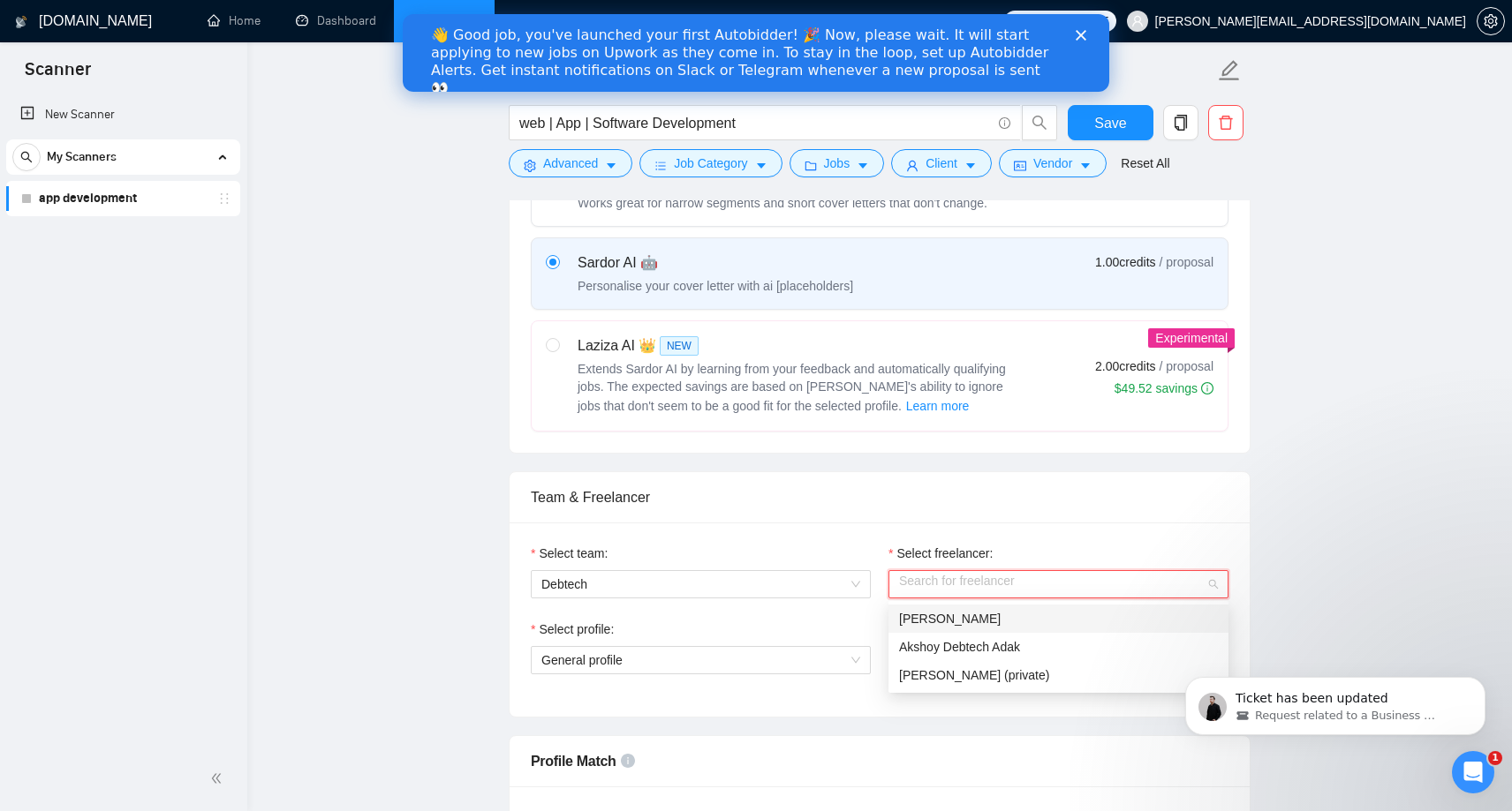
click at [1028, 614] on div "Dibyasree Deb" at bounding box center [1058, 619] width 319 height 20
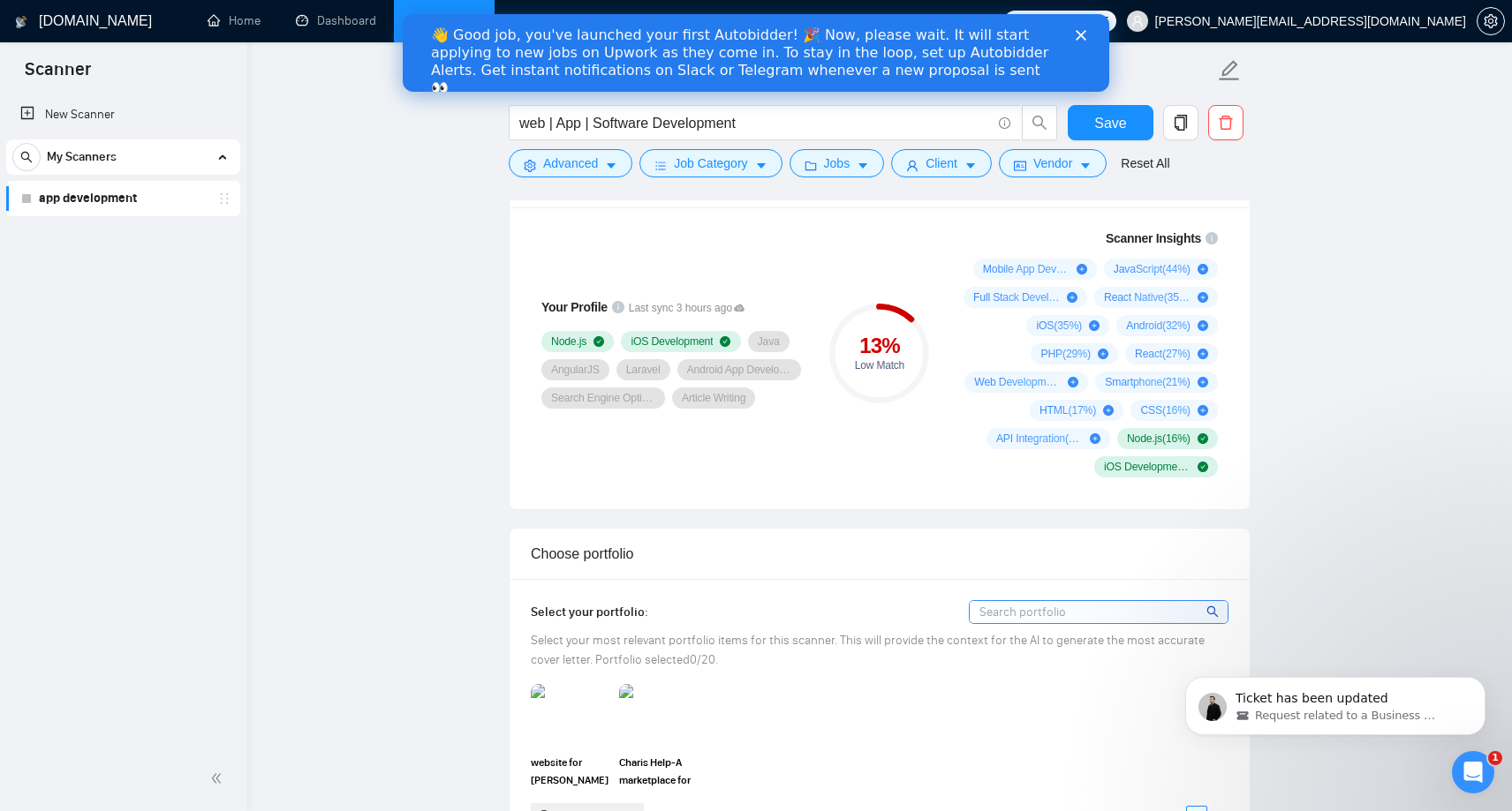
scroll to position [1180, 0]
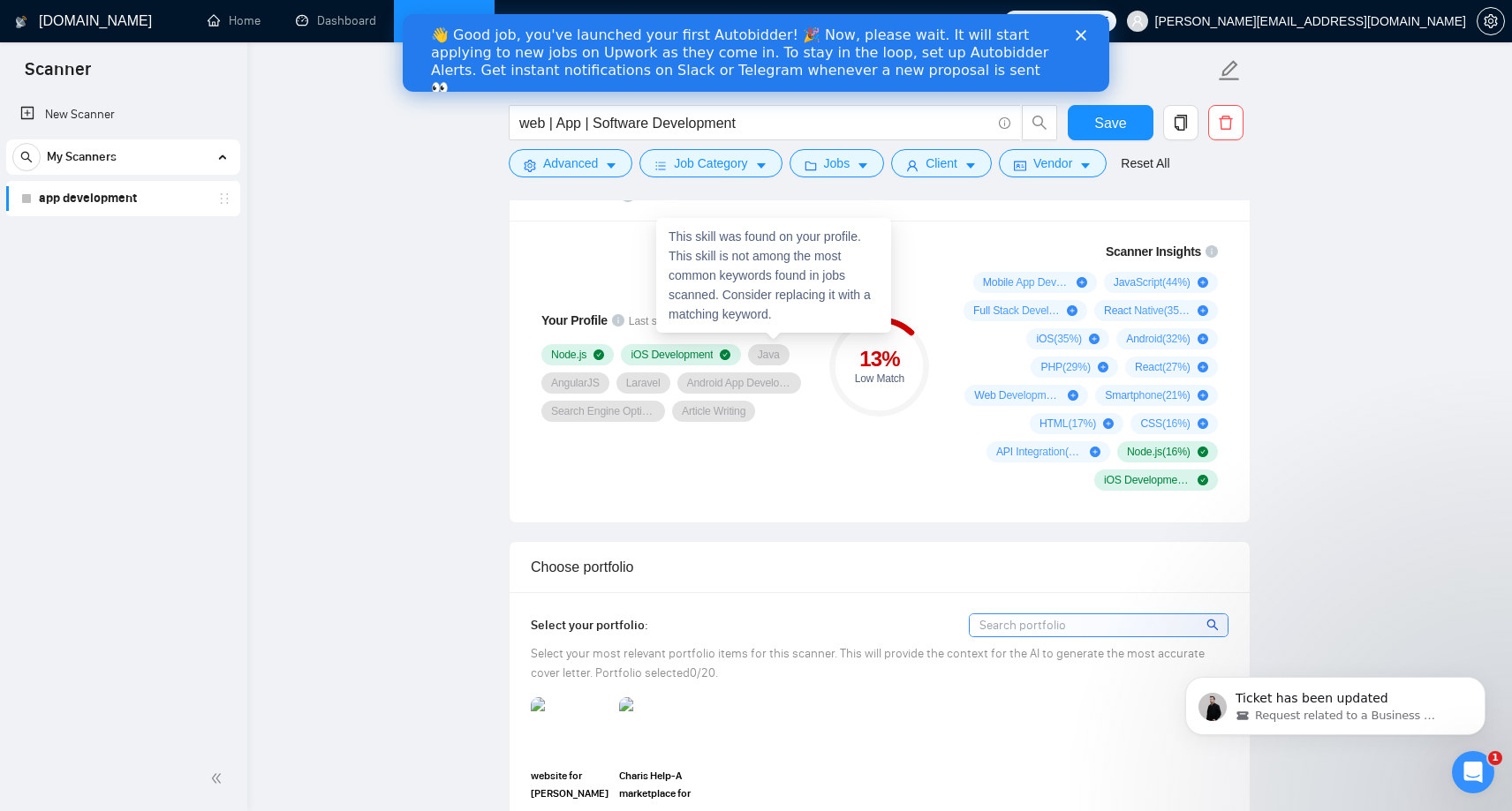
click at [771, 348] on span "Java" at bounding box center [768, 355] width 22 height 14
click at [767, 348] on span "Java" at bounding box center [768, 355] width 22 height 14
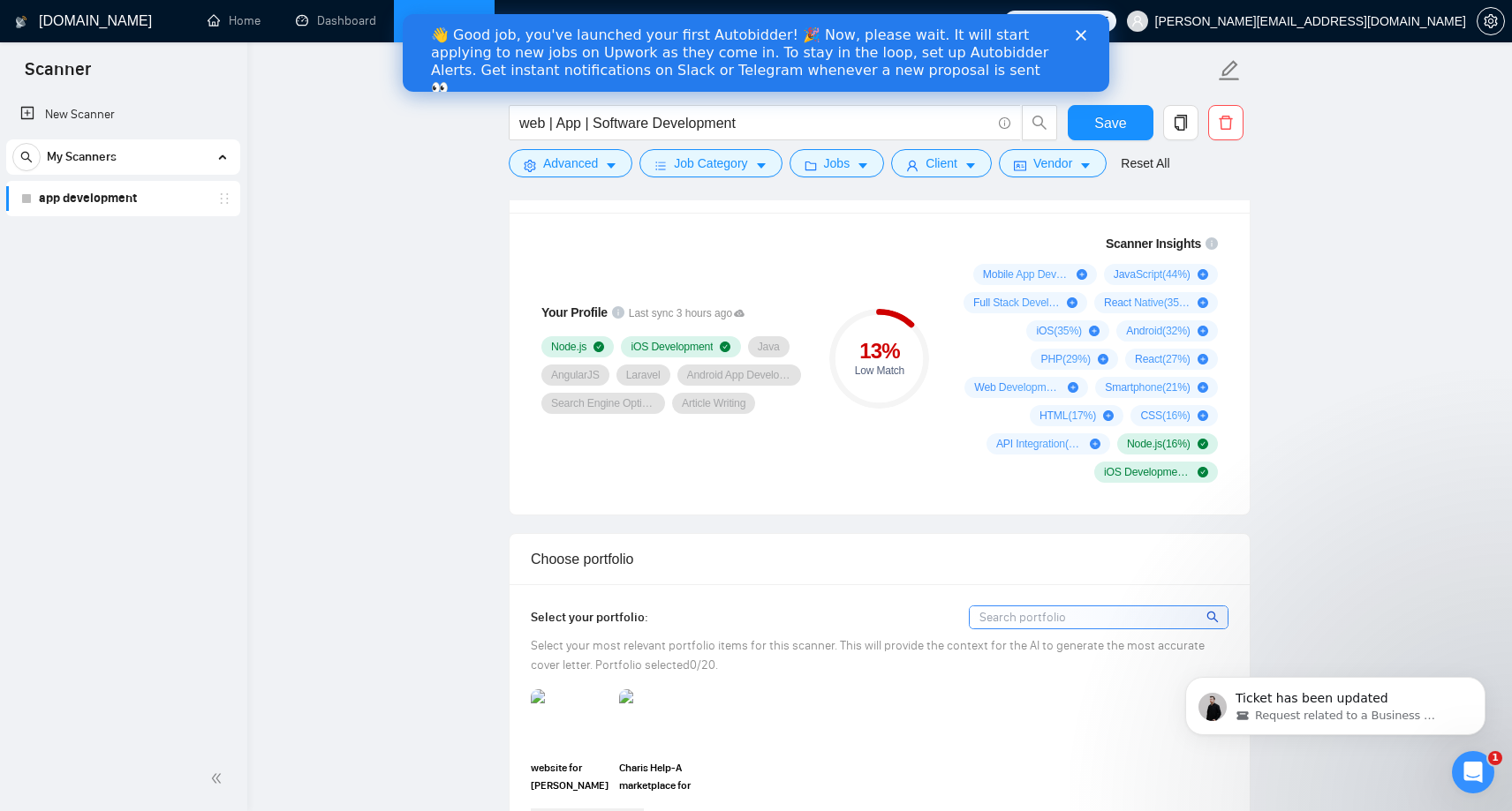
scroll to position [1189, 0]
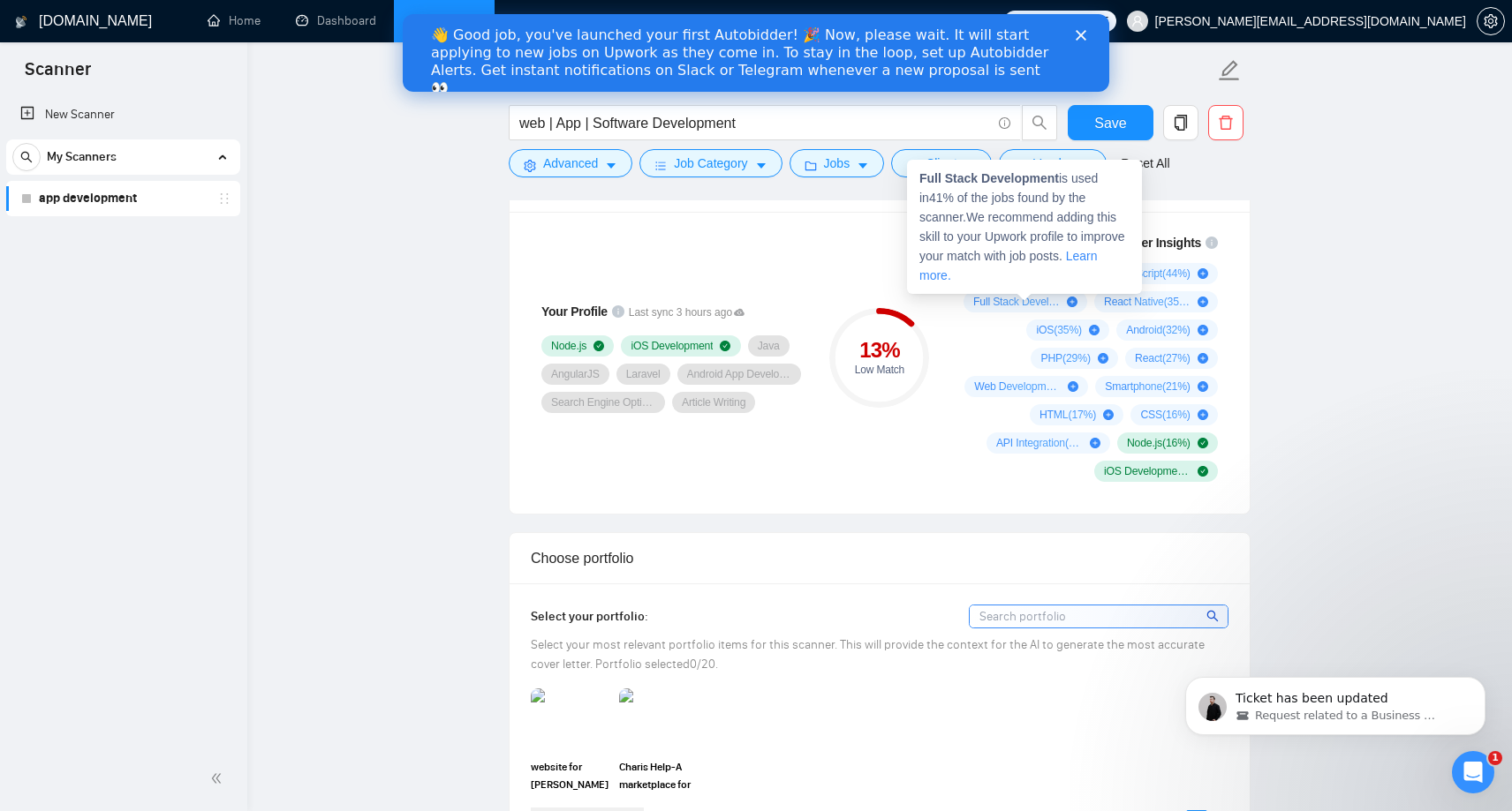
click at [1071, 304] on icon "plus-circle" at bounding box center [1072, 302] width 11 height 11
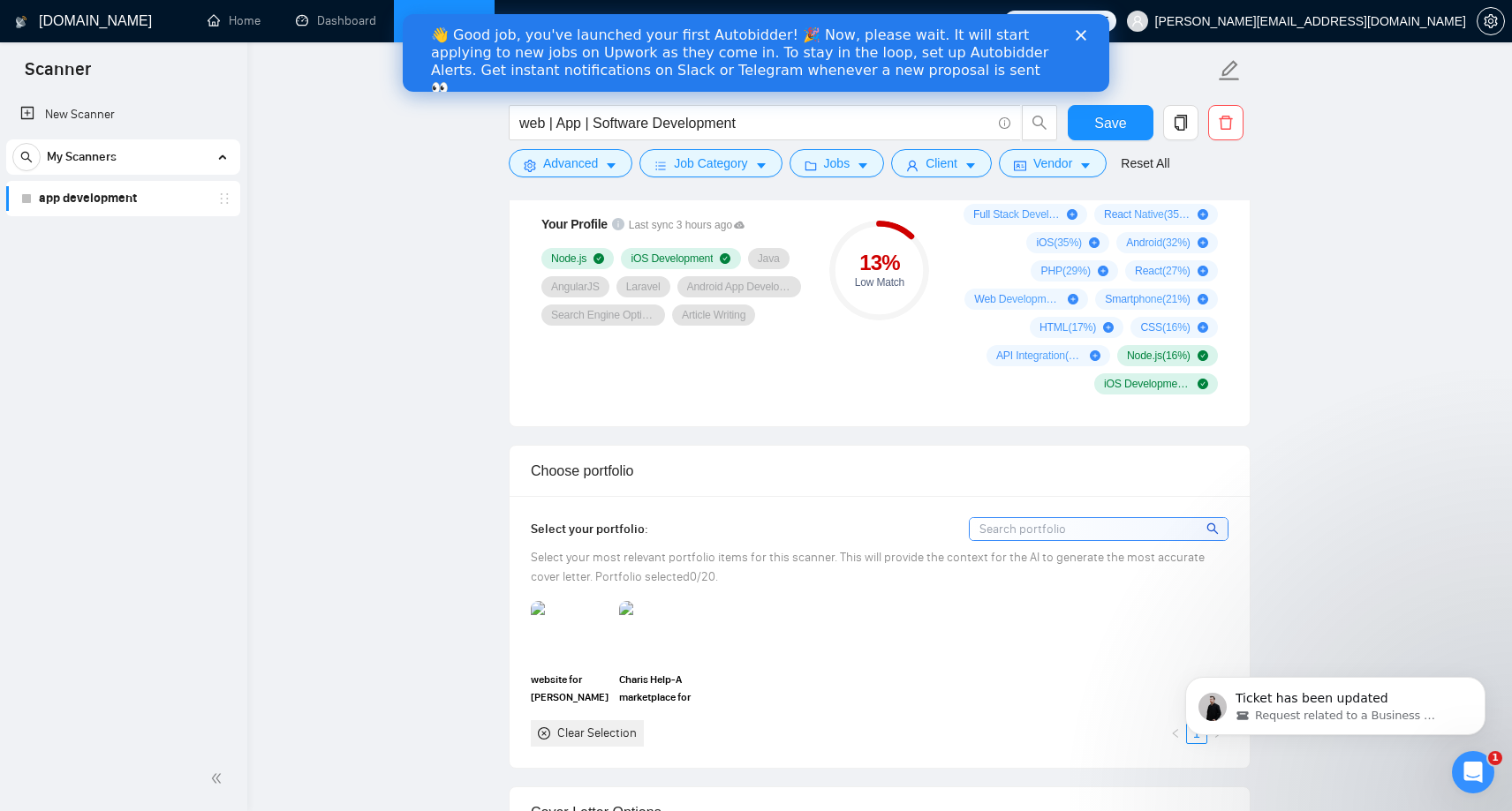
scroll to position [1278, 0]
click at [879, 272] on div "13 %" at bounding box center [879, 262] width 100 height 21
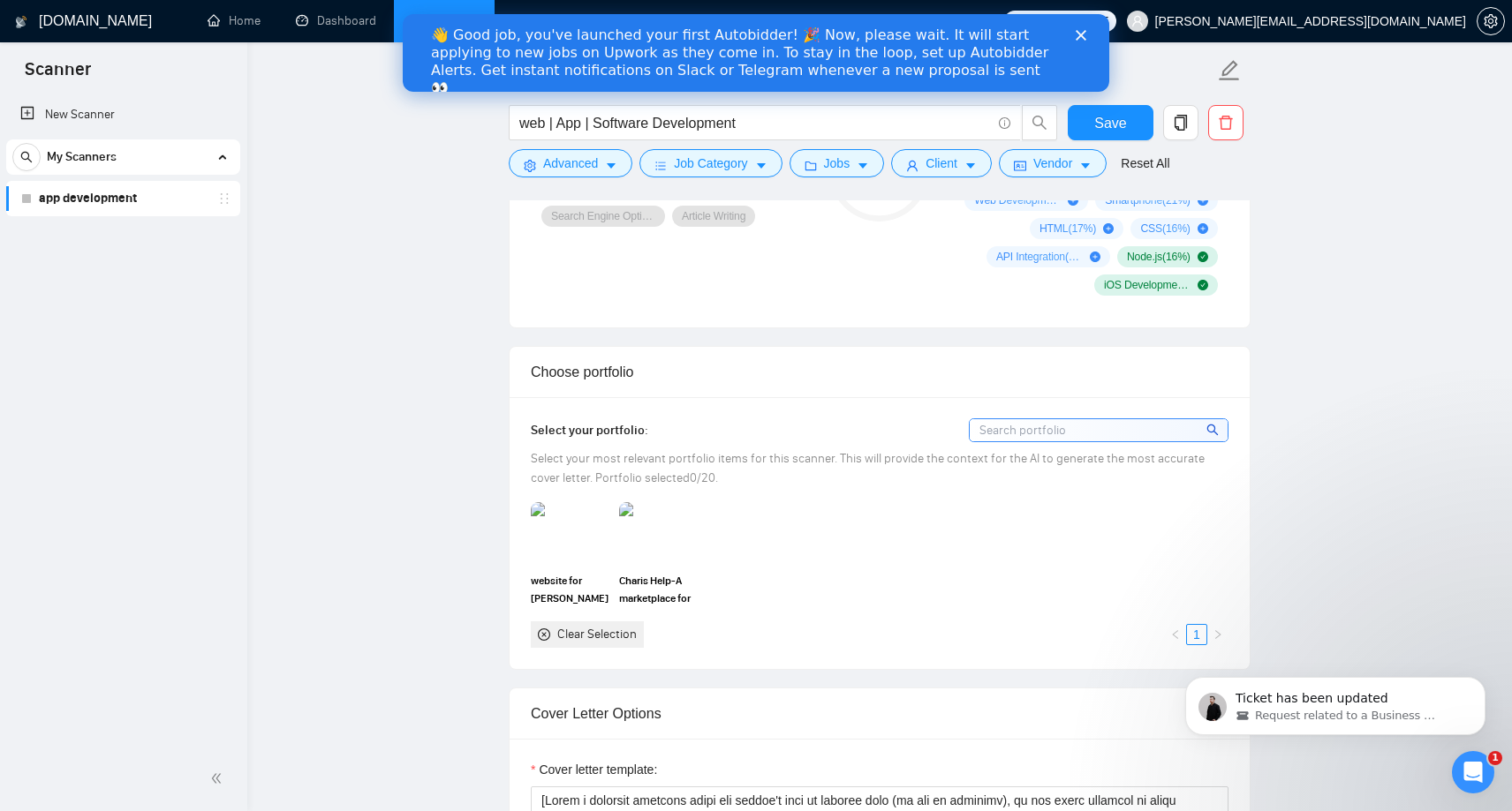
scroll to position [1373, 0]
click at [674, 369] on div "Choose portfolio" at bounding box center [879, 373] width 698 height 51
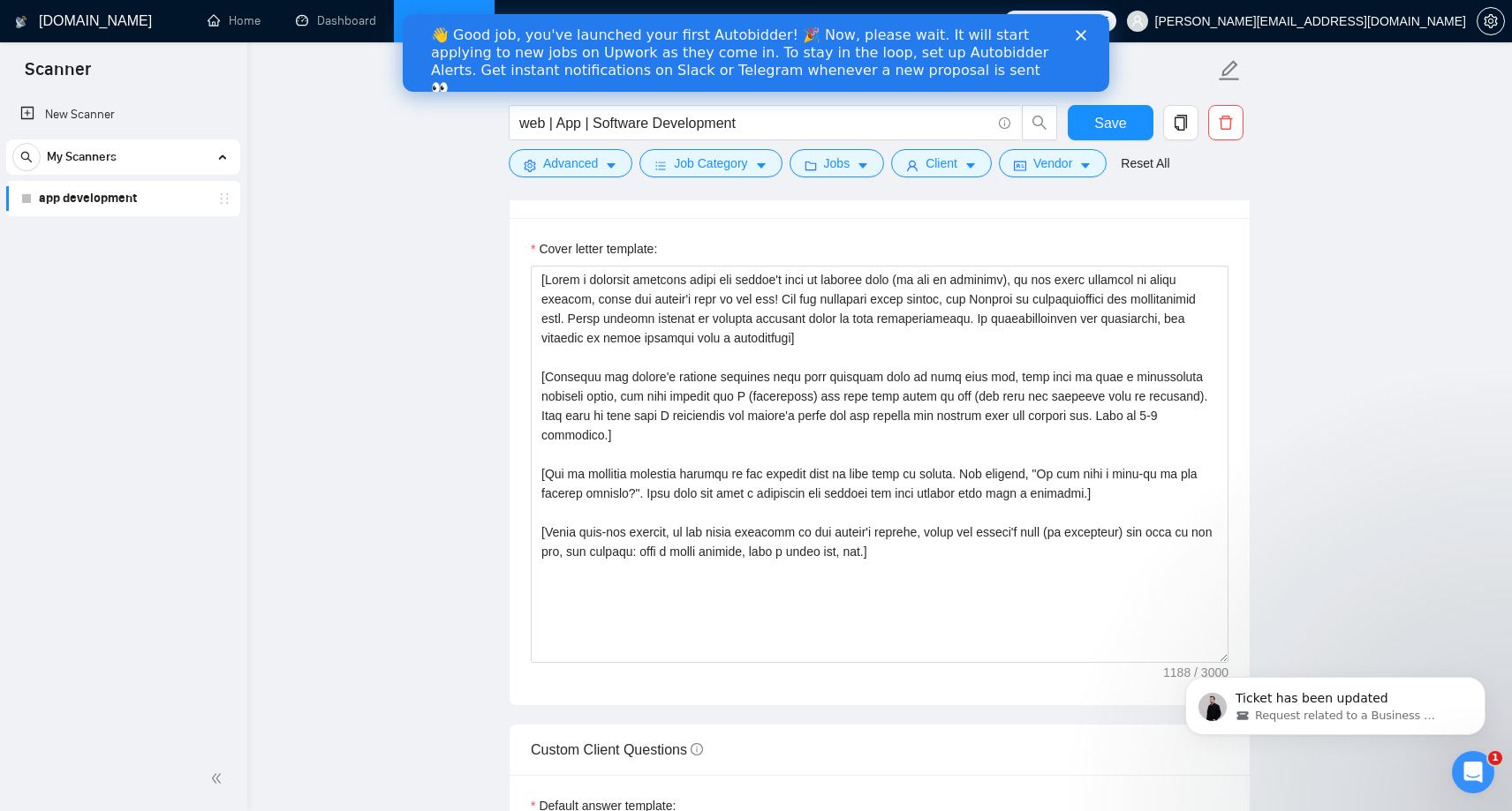
scroll to position [1897, 0]
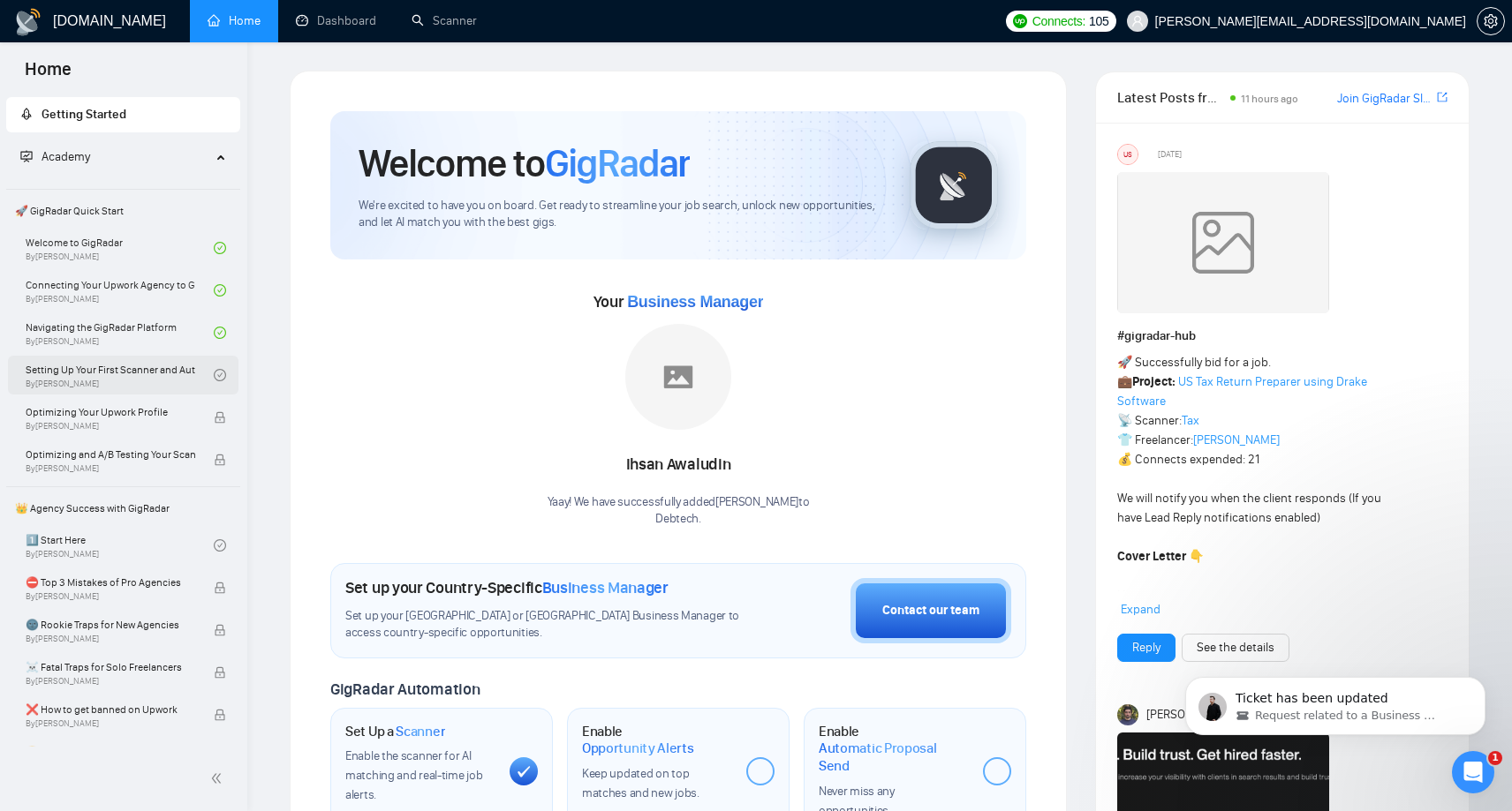
click at [112, 374] on link "Setting Up Your First Scanner and Auto-Bidder By [PERSON_NAME]" at bounding box center [119, 375] width 188 height 39
